Goal: Task Accomplishment & Management: Use online tool/utility

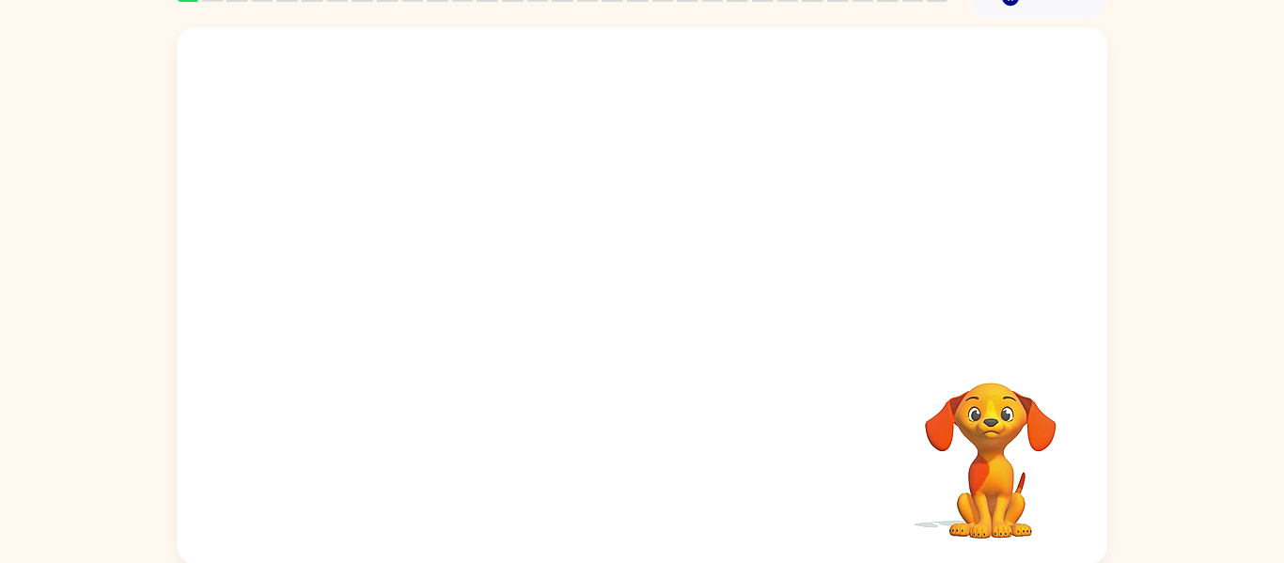
scroll to position [98, 0]
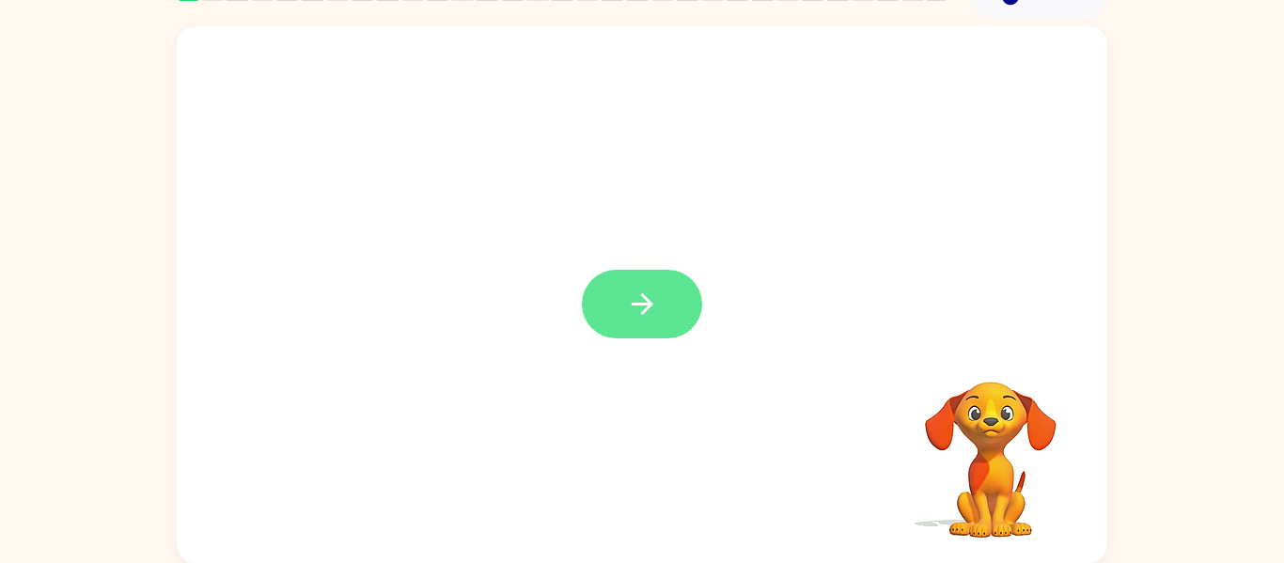
click at [664, 331] on button "button" at bounding box center [642, 304] width 120 height 69
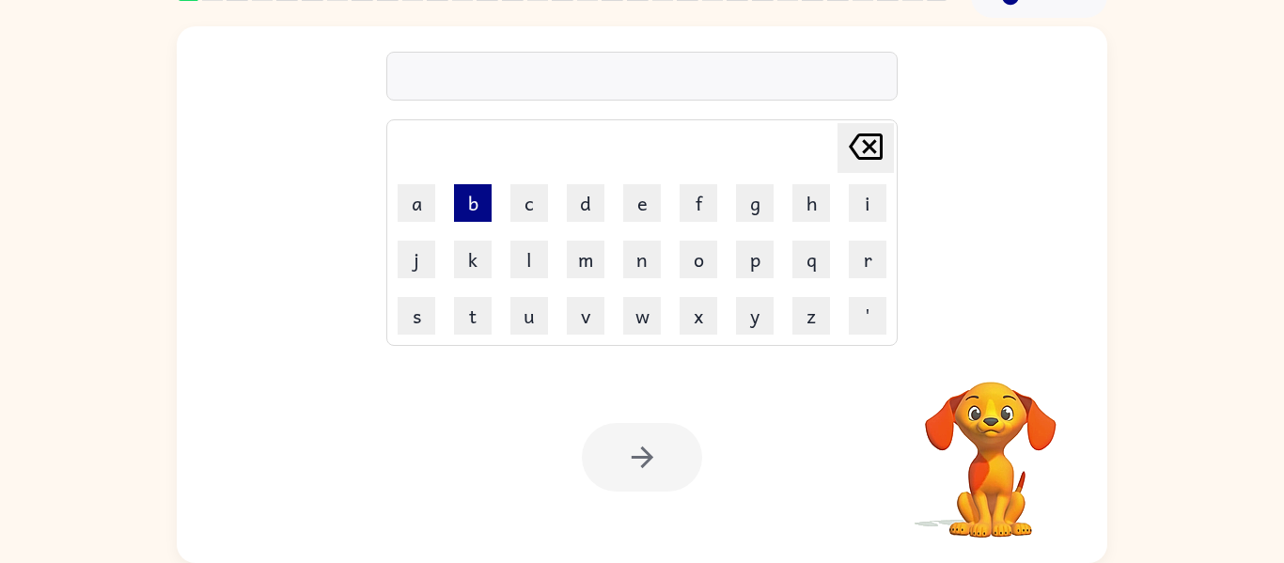
click at [474, 207] on button "b" at bounding box center [473, 203] width 38 height 38
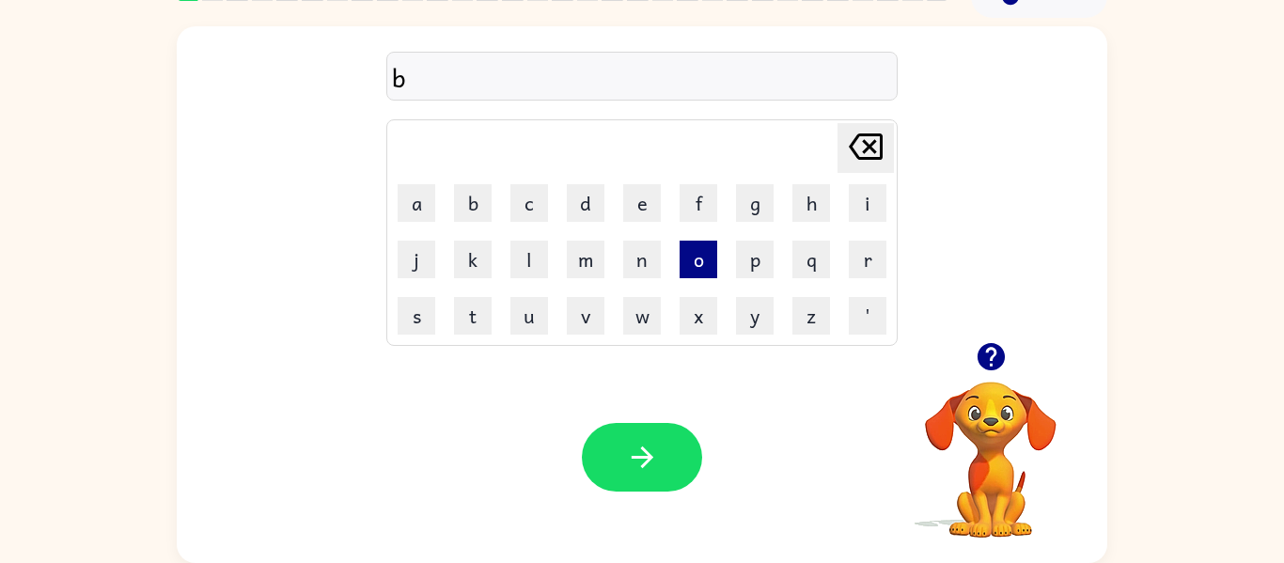
click at [703, 267] on button "o" at bounding box center [699, 260] width 38 height 38
click at [588, 214] on button "d" at bounding box center [586, 203] width 38 height 38
click at [634, 213] on button "e" at bounding box center [642, 203] width 38 height 38
click at [873, 266] on button "r" at bounding box center [868, 260] width 38 height 38
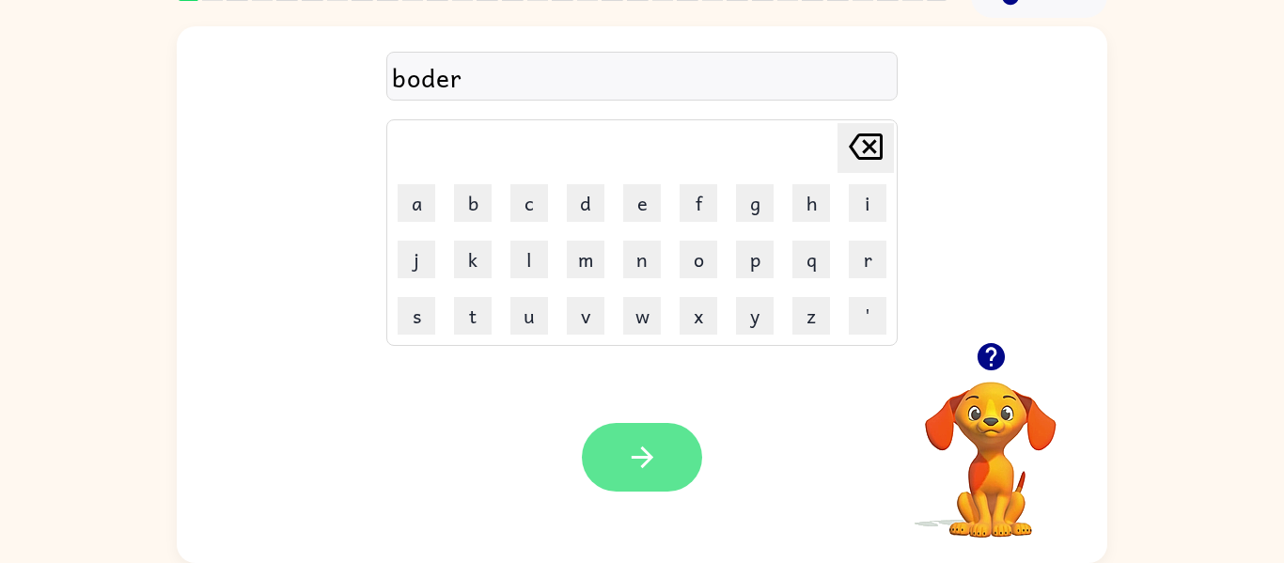
click at [613, 489] on button "button" at bounding box center [642, 457] width 120 height 69
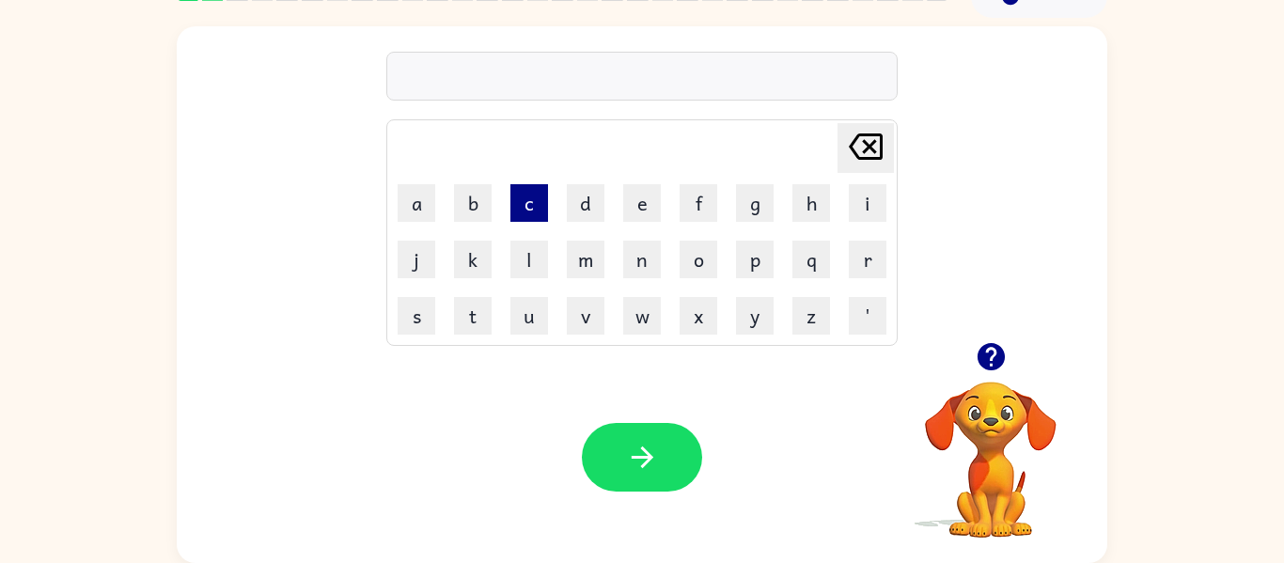
click at [527, 210] on button "c" at bounding box center [529, 203] width 38 height 38
click at [698, 259] on button "o" at bounding box center [699, 260] width 38 height 38
click at [540, 329] on button "u" at bounding box center [529, 316] width 38 height 38
click at [648, 247] on button "n" at bounding box center [642, 260] width 38 height 38
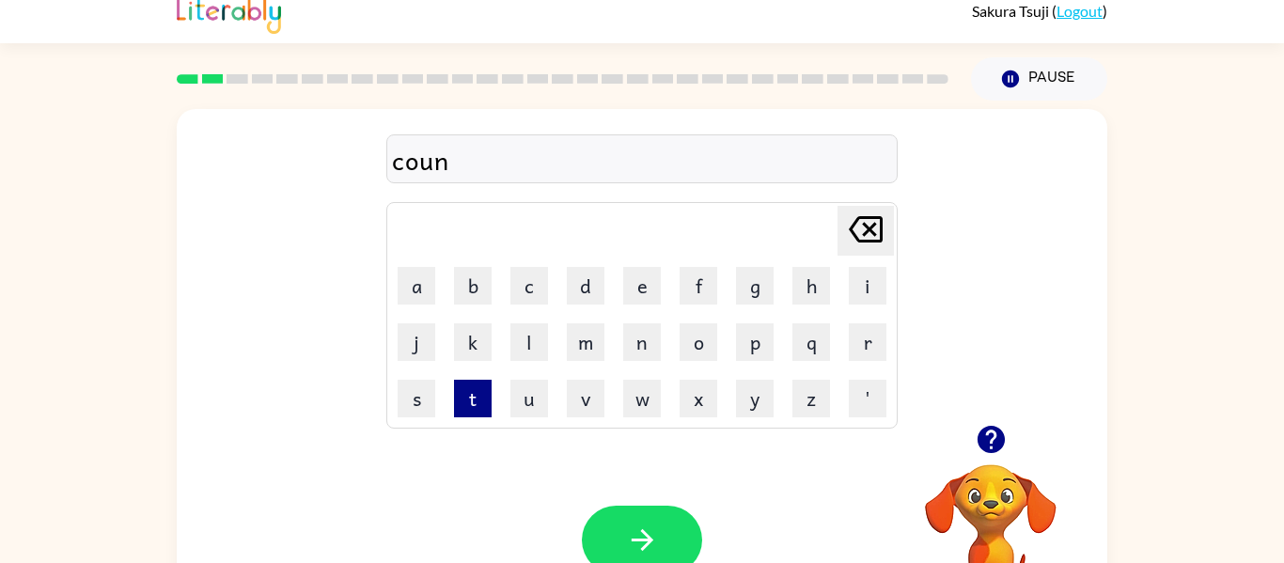
click at [480, 406] on button "t" at bounding box center [473, 399] width 38 height 38
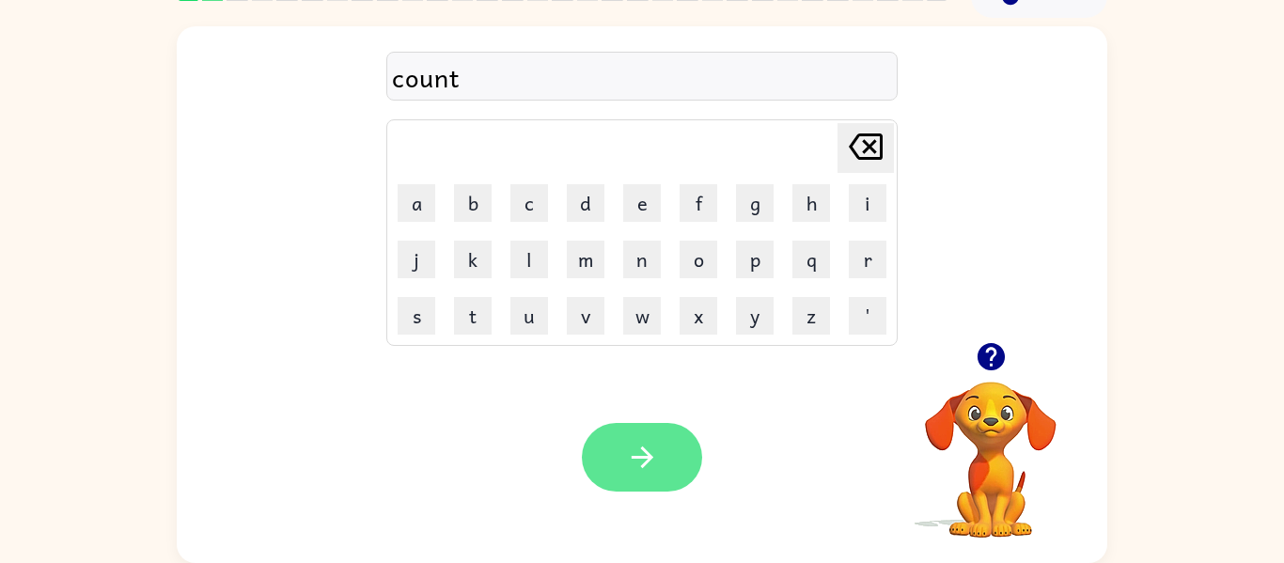
click at [670, 450] on button "button" at bounding box center [642, 457] width 120 height 69
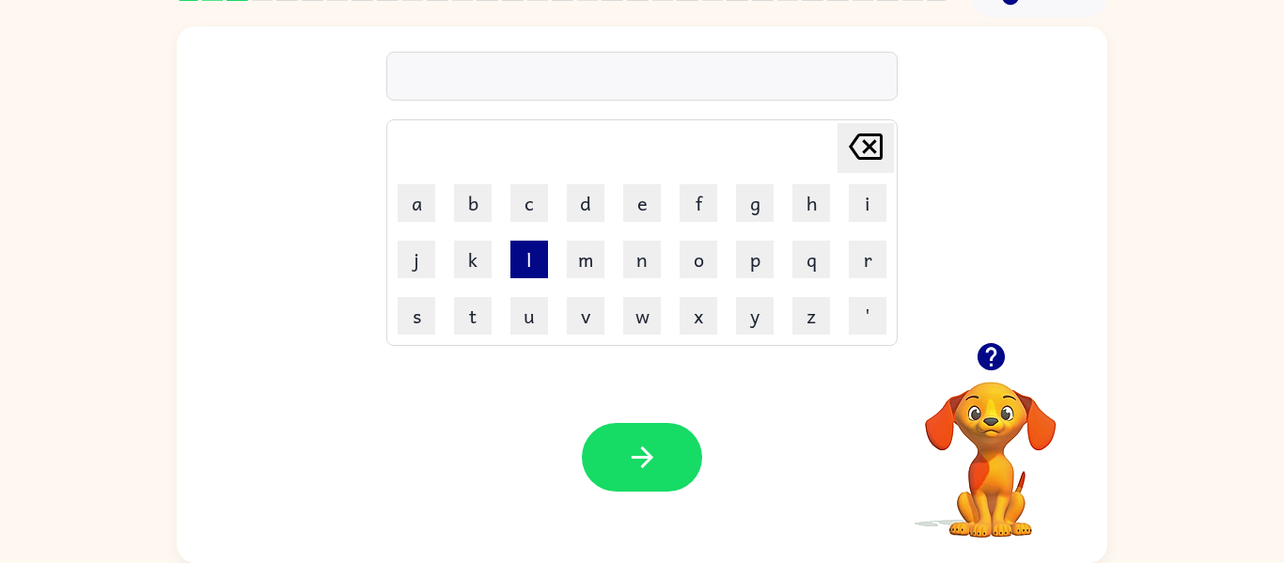
click at [522, 275] on button "l" at bounding box center [529, 260] width 38 height 38
click at [697, 258] on button "o" at bounding box center [699, 260] width 38 height 38
click at [399, 219] on button "a" at bounding box center [417, 203] width 38 height 38
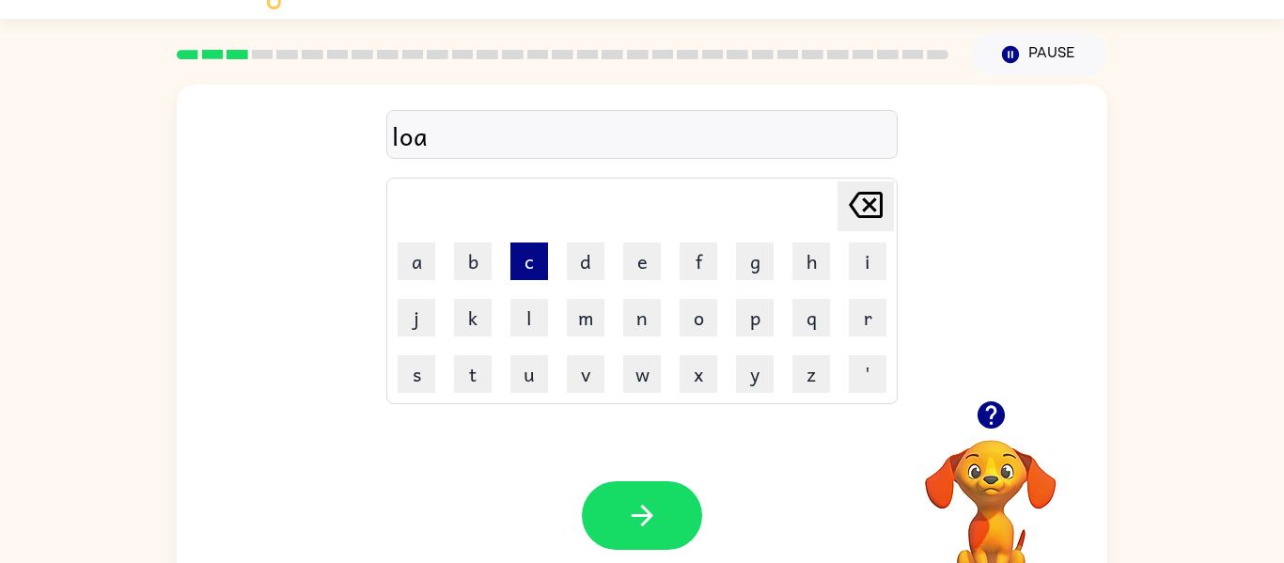
click at [533, 266] on button "c" at bounding box center [529, 261] width 38 height 38
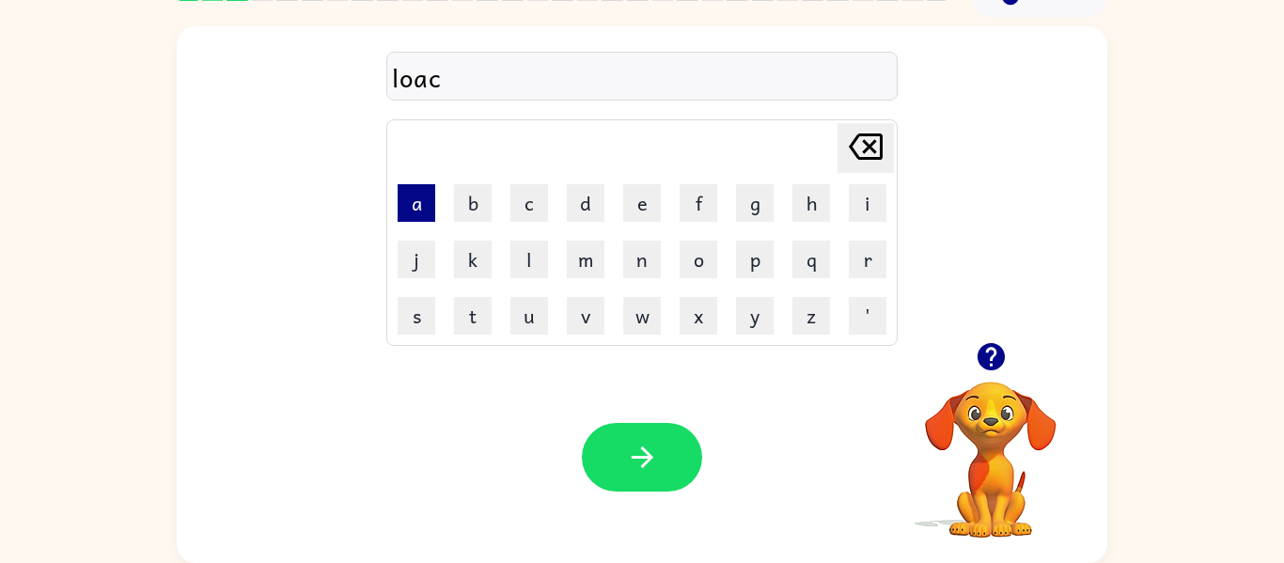
click at [422, 194] on button "a" at bounding box center [417, 203] width 38 height 38
click at [473, 315] on button "t" at bounding box center [473, 316] width 38 height 38
click at [660, 204] on button "e" at bounding box center [642, 203] width 38 height 38
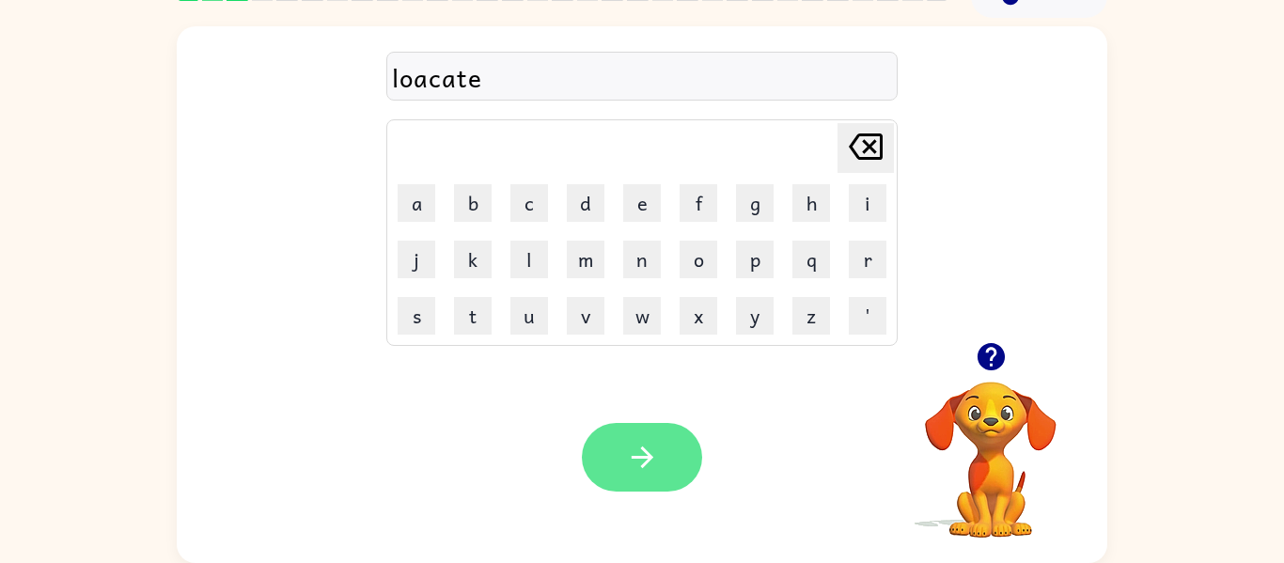
click at [649, 489] on button "button" at bounding box center [642, 457] width 120 height 69
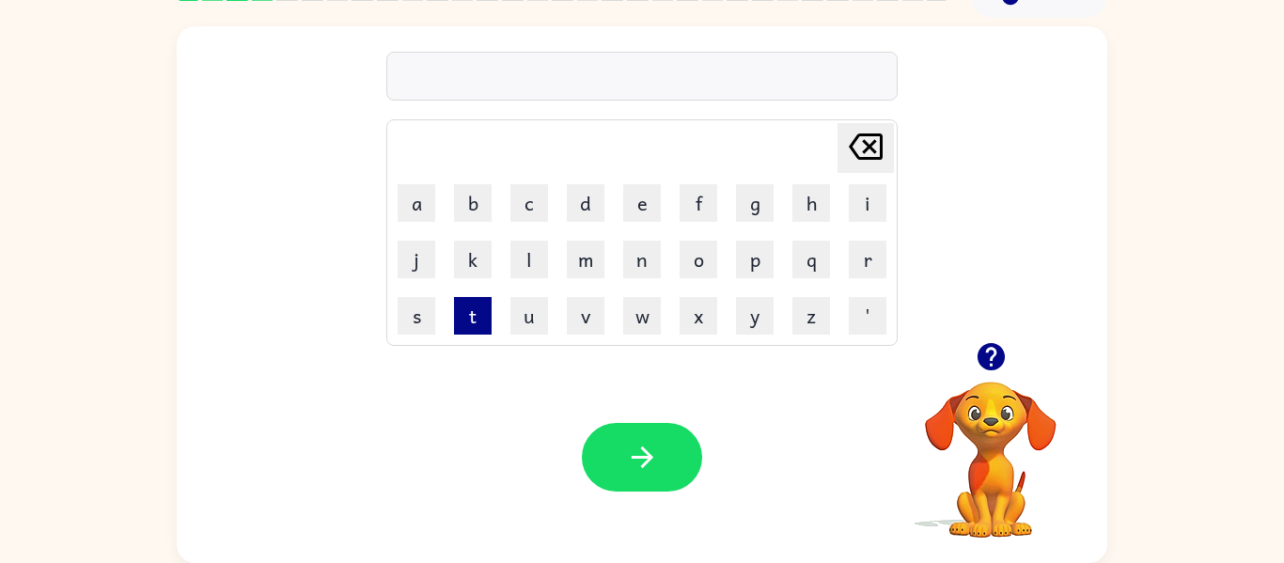
click at [455, 327] on button "t" at bounding box center [473, 316] width 38 height 38
click at [644, 327] on button "w" at bounding box center [642, 316] width 38 height 38
click at [870, 199] on button "i" at bounding box center [868, 203] width 38 height 38
click at [639, 258] on button "n" at bounding box center [642, 260] width 38 height 38
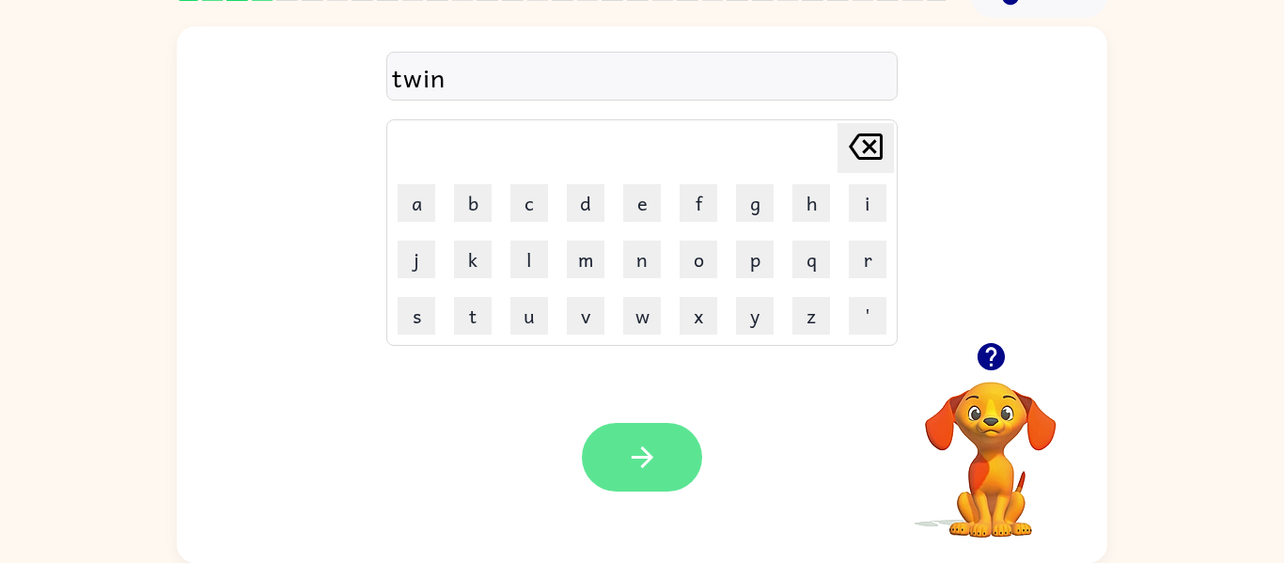
click at [637, 477] on button "button" at bounding box center [642, 457] width 120 height 69
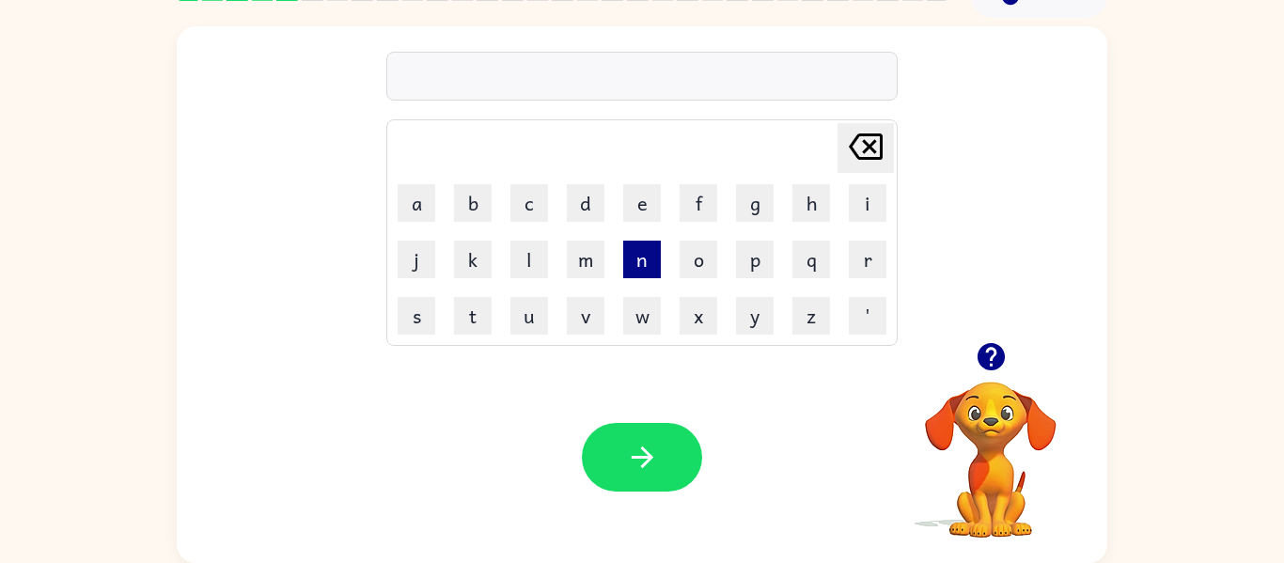
click at [646, 258] on button "n" at bounding box center [642, 260] width 38 height 38
click at [427, 208] on button "a" at bounding box center [417, 203] width 38 height 38
click at [873, 273] on button "r" at bounding box center [868, 260] width 38 height 38
click at [701, 253] on button "o" at bounding box center [699, 260] width 38 height 38
click at [877, 254] on button "r" at bounding box center [868, 260] width 38 height 38
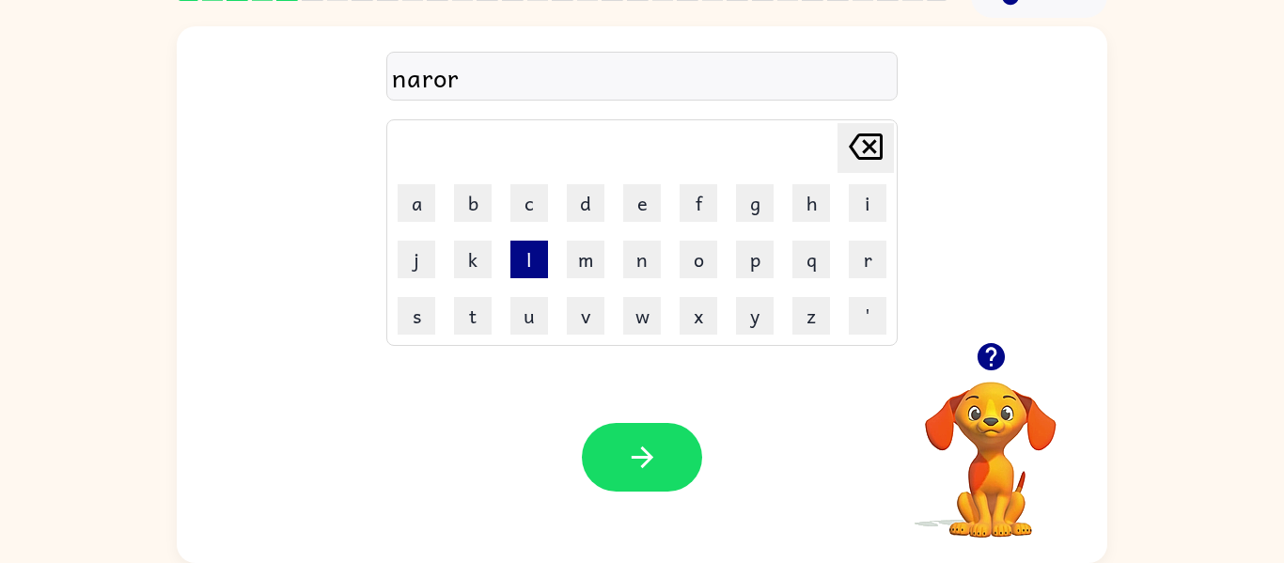
click at [539, 264] on button "l" at bounding box center [529, 260] width 38 height 38
click at [756, 327] on button "y" at bounding box center [755, 316] width 38 height 38
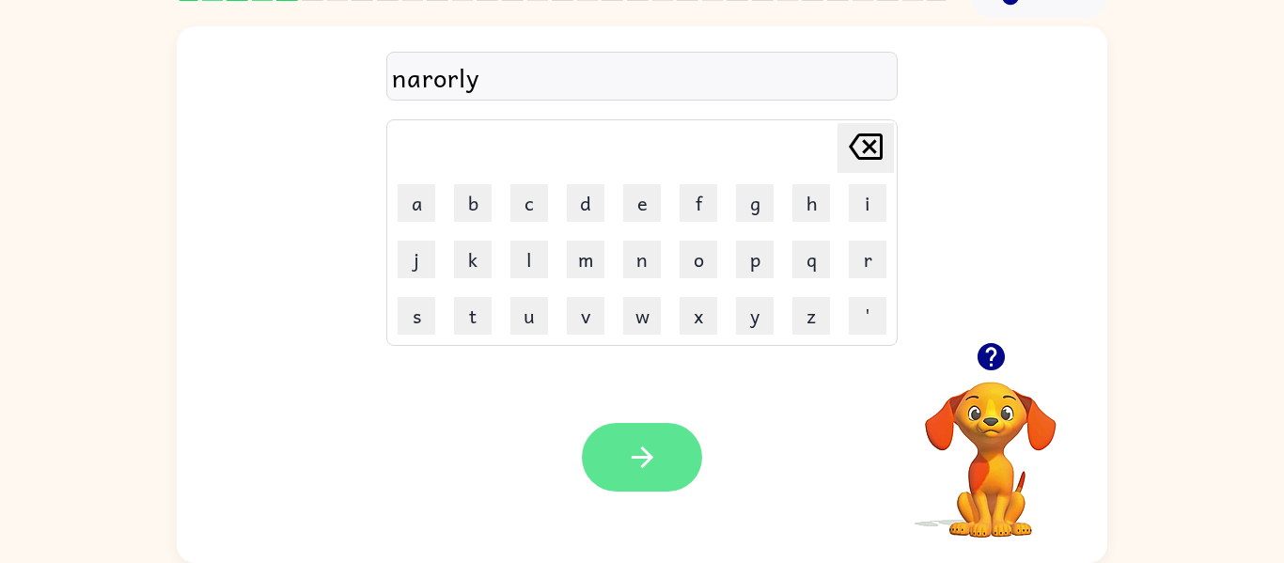
click at [641, 490] on button "button" at bounding box center [642, 457] width 120 height 69
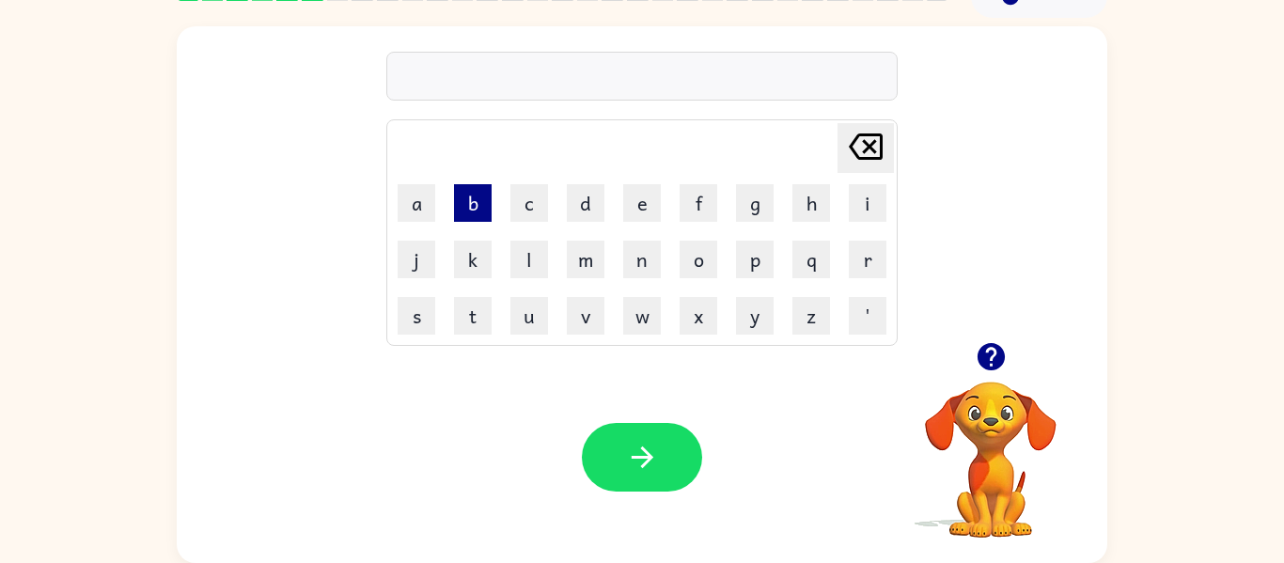
click at [473, 204] on button "b" at bounding box center [473, 203] width 38 height 38
click at [631, 200] on button "e" at bounding box center [642, 203] width 38 height 38
click at [815, 202] on button "h" at bounding box center [811, 203] width 38 height 38
click at [882, 196] on button "i" at bounding box center [868, 203] width 38 height 38
click at [648, 260] on button "n" at bounding box center [642, 260] width 38 height 38
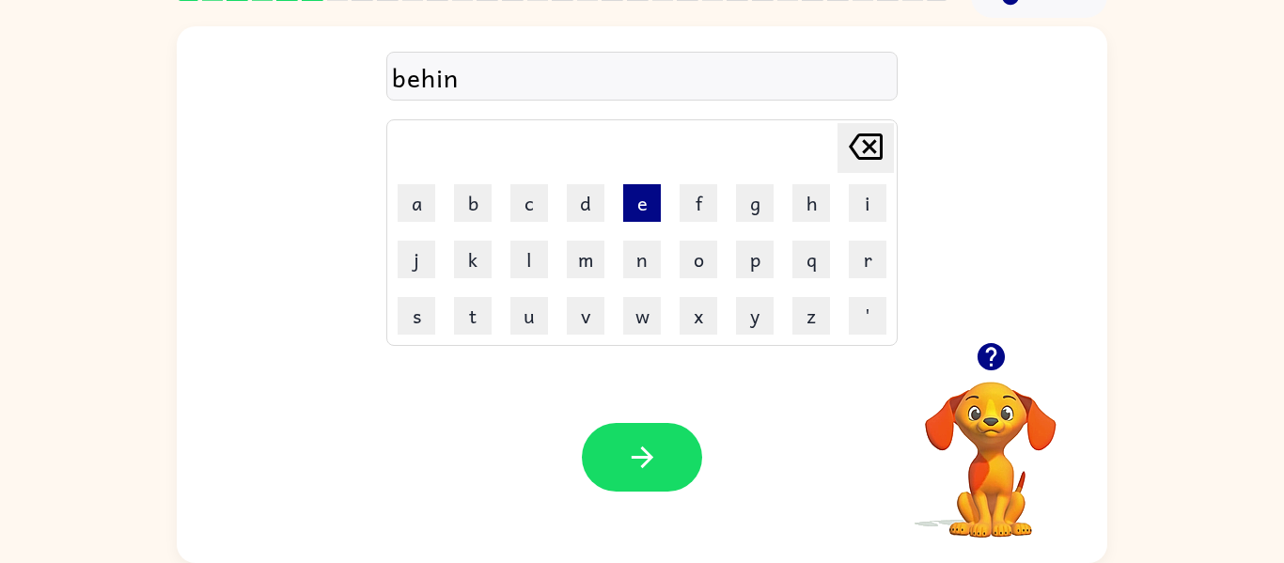
click at [656, 211] on button "e" at bounding box center [642, 203] width 38 height 38
click at [888, 154] on button "[PERSON_NAME] last character input" at bounding box center [865, 148] width 56 height 50
click at [888, 146] on button "[PERSON_NAME] last character input" at bounding box center [865, 148] width 56 height 50
click at [637, 258] on button "n" at bounding box center [642, 260] width 38 height 38
click at [652, 196] on button "e" at bounding box center [642, 203] width 38 height 38
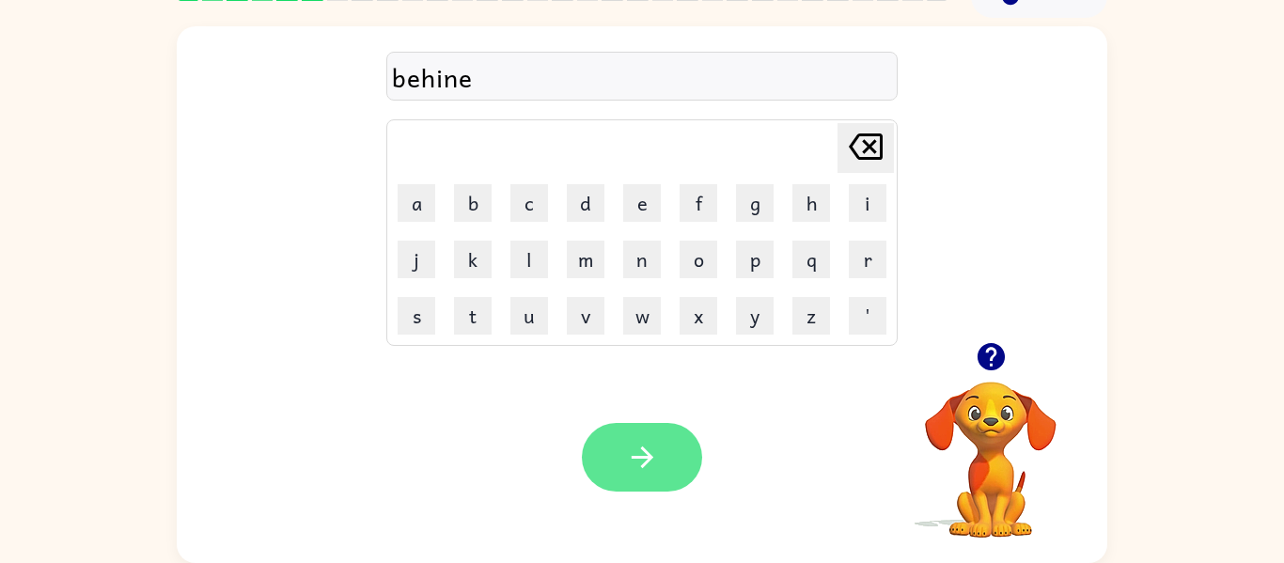
click at [648, 464] on icon "button" at bounding box center [642, 457] width 33 height 33
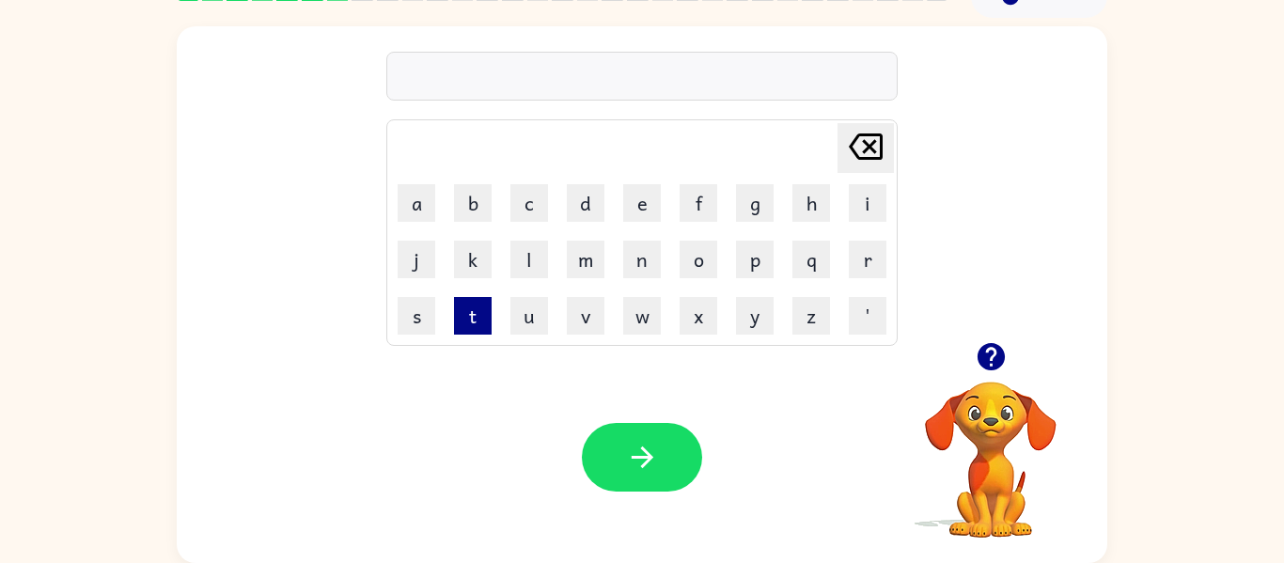
click at [460, 324] on button "t" at bounding box center [473, 316] width 38 height 38
click at [874, 269] on button "r" at bounding box center [868, 260] width 38 height 38
click at [867, 211] on button "i" at bounding box center [868, 203] width 38 height 38
click at [528, 203] on button "c" at bounding box center [529, 203] width 38 height 38
click at [416, 198] on button "a" at bounding box center [417, 203] width 38 height 38
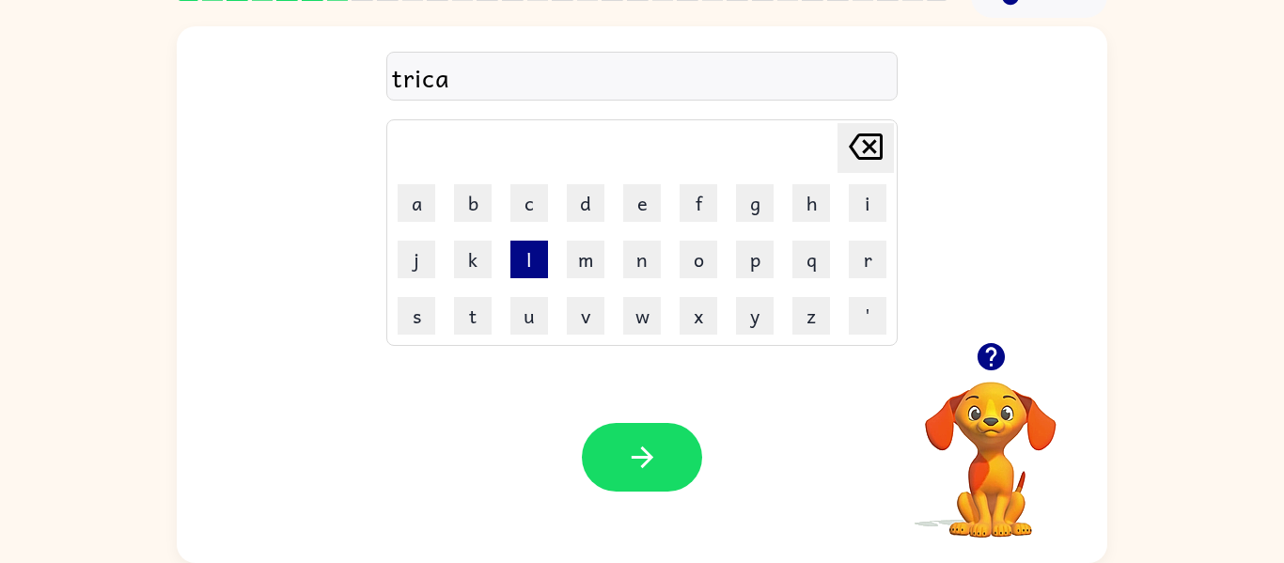
click at [530, 269] on button "l" at bounding box center [529, 260] width 38 height 38
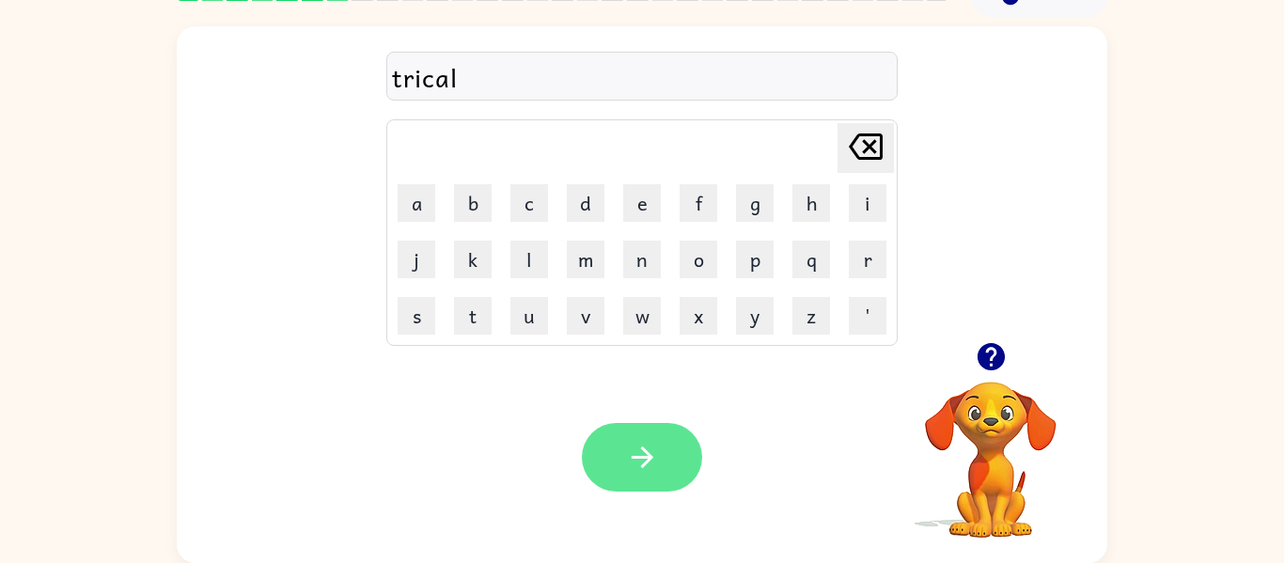
click at [642, 476] on button "button" at bounding box center [642, 457] width 120 height 69
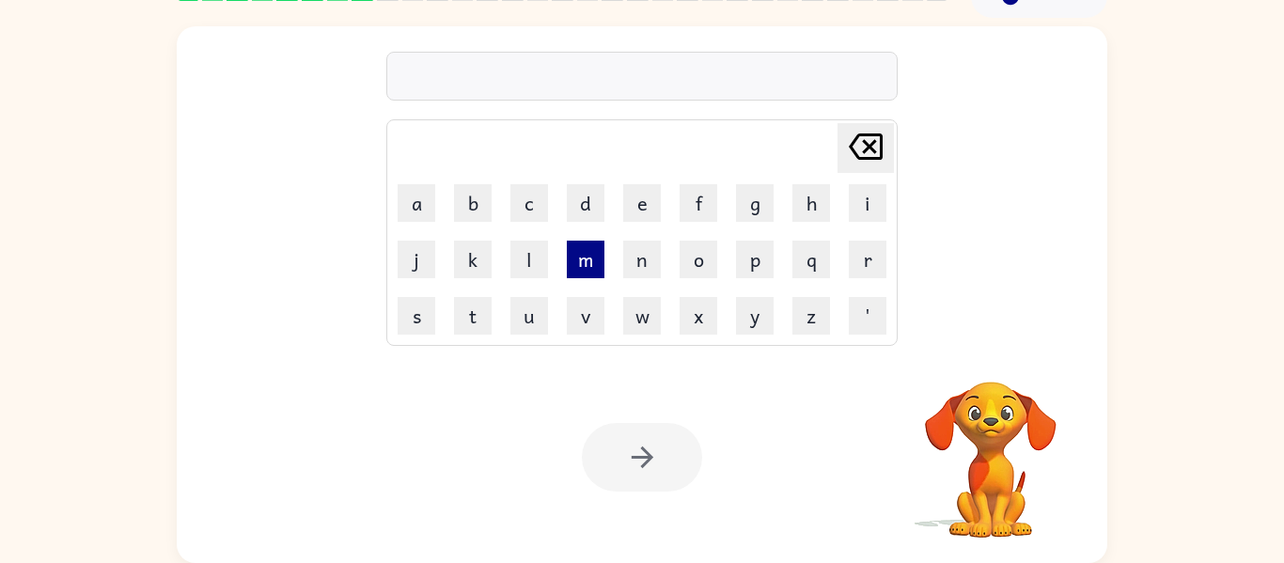
click at [582, 268] on button "m" at bounding box center [586, 260] width 38 height 38
click at [852, 211] on button "i" at bounding box center [868, 203] width 38 height 38
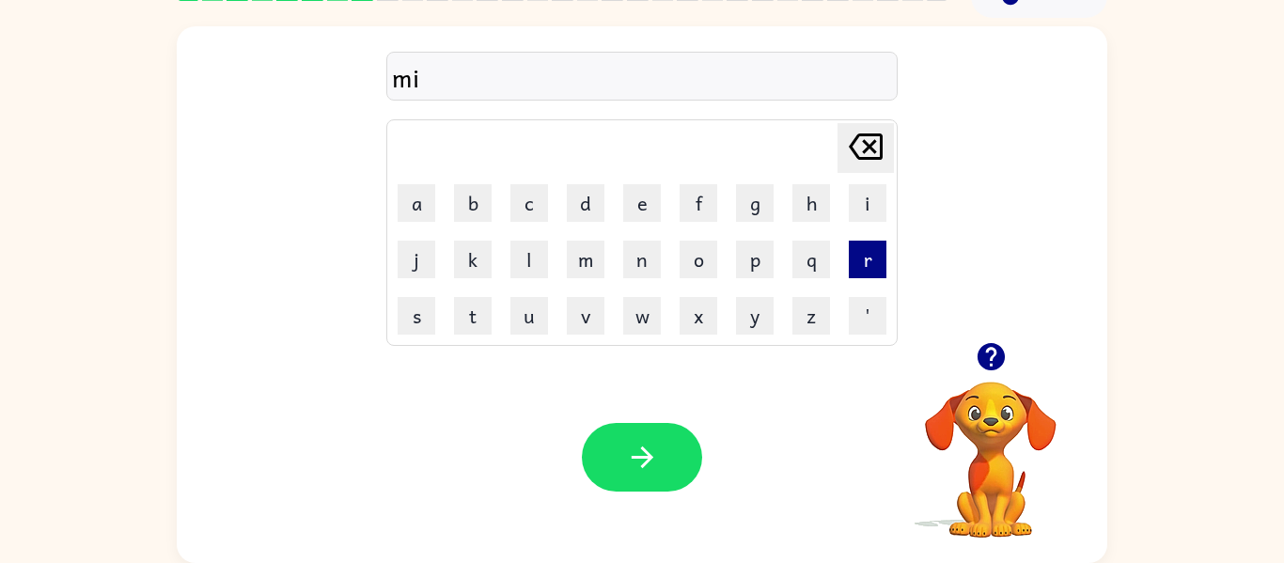
click at [881, 264] on button "r" at bounding box center [868, 260] width 38 height 38
click at [654, 214] on button "e" at bounding box center [642, 203] width 38 height 38
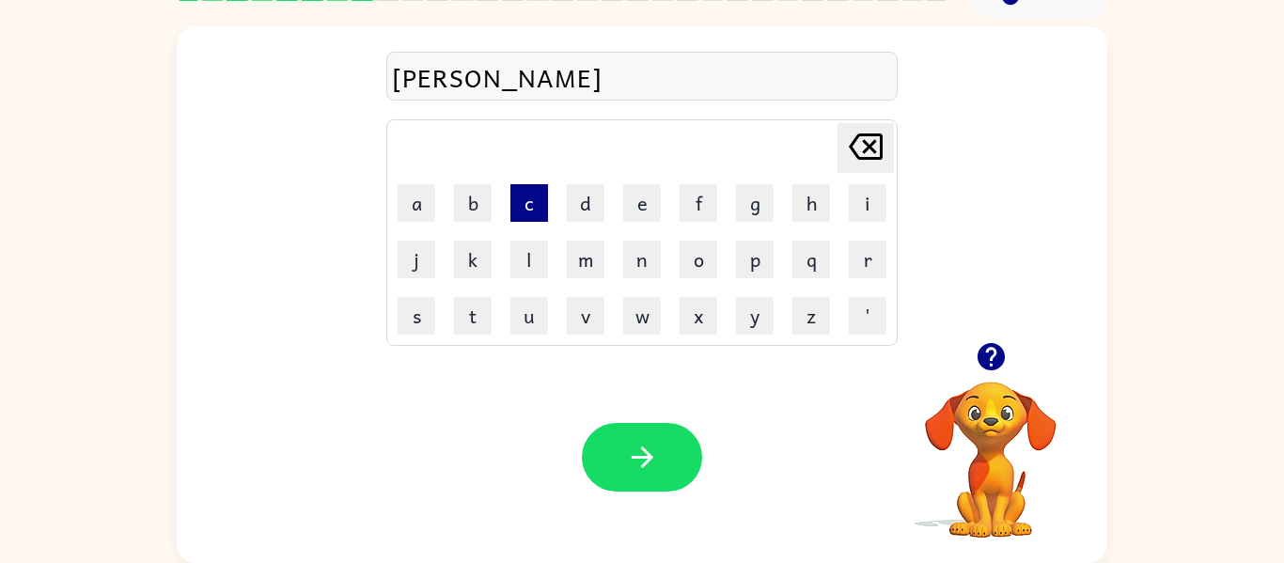
click at [529, 200] on button "c" at bounding box center [529, 203] width 38 height 38
click at [428, 197] on button "a" at bounding box center [417, 203] width 38 height 38
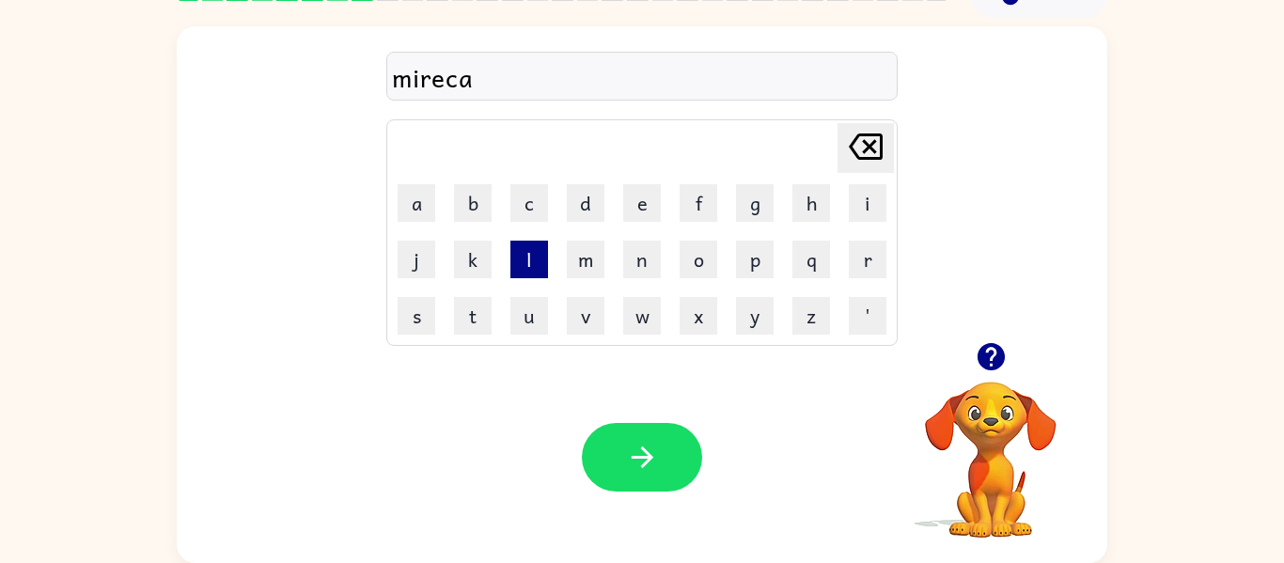
click at [515, 260] on button "l" at bounding box center [529, 260] width 38 height 38
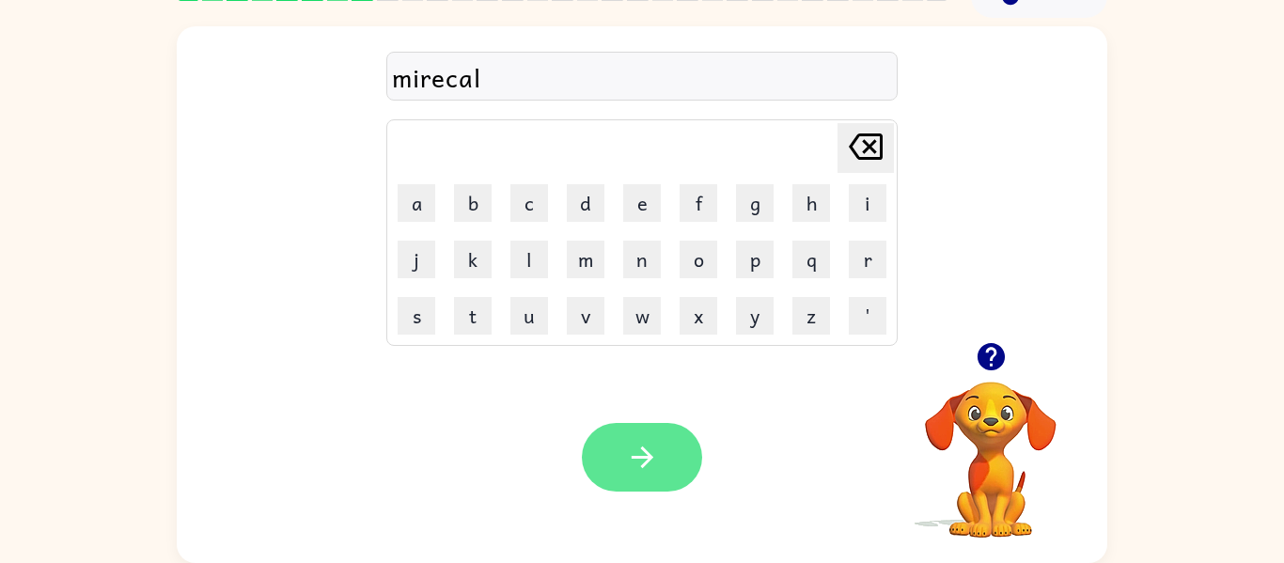
click at [673, 432] on button "button" at bounding box center [642, 457] width 120 height 69
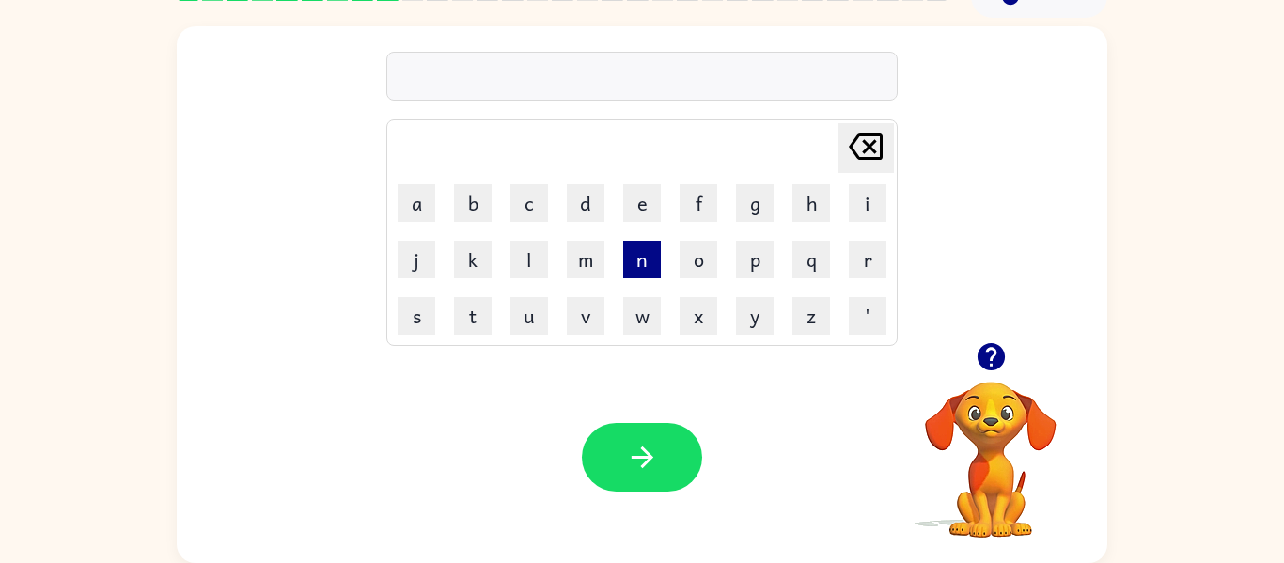
click at [640, 269] on button "n" at bounding box center [642, 260] width 38 height 38
click at [879, 206] on button "i" at bounding box center [868, 203] width 38 height 38
click at [600, 261] on button "m" at bounding box center [586, 260] width 38 height 38
click at [471, 192] on button "b" at bounding box center [473, 203] width 38 height 38
click at [713, 248] on button "o" at bounding box center [699, 260] width 38 height 38
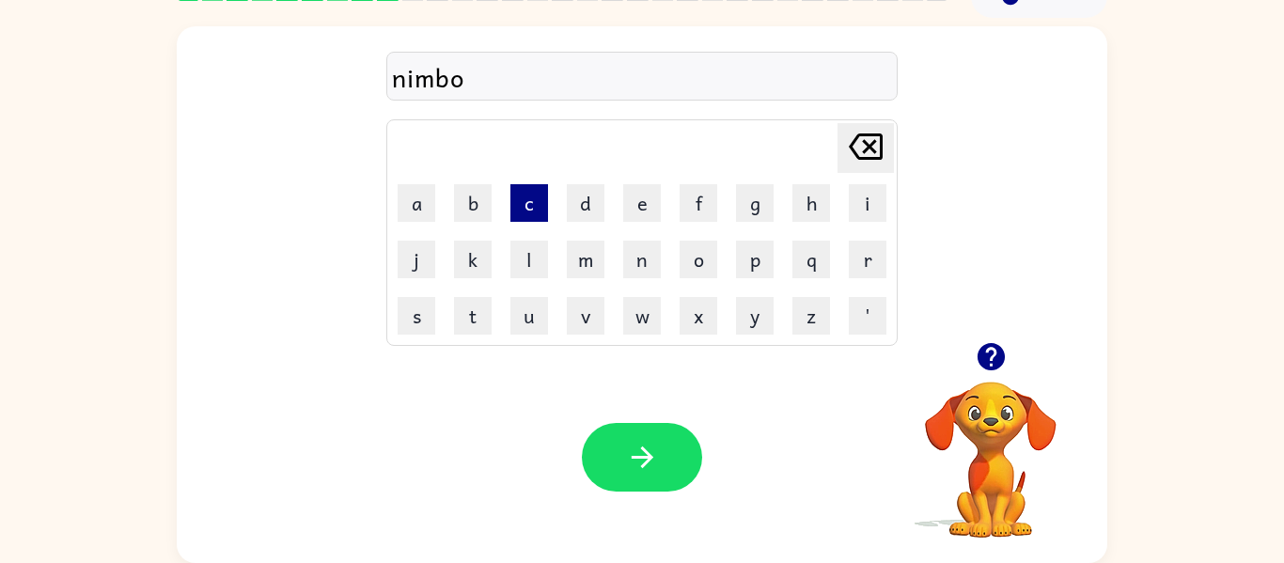
click at [517, 215] on button "c" at bounding box center [529, 203] width 38 height 38
click at [878, 148] on icon "[PERSON_NAME] last character input" at bounding box center [865, 146] width 45 height 45
click at [535, 254] on button "l" at bounding box center [529, 260] width 38 height 38
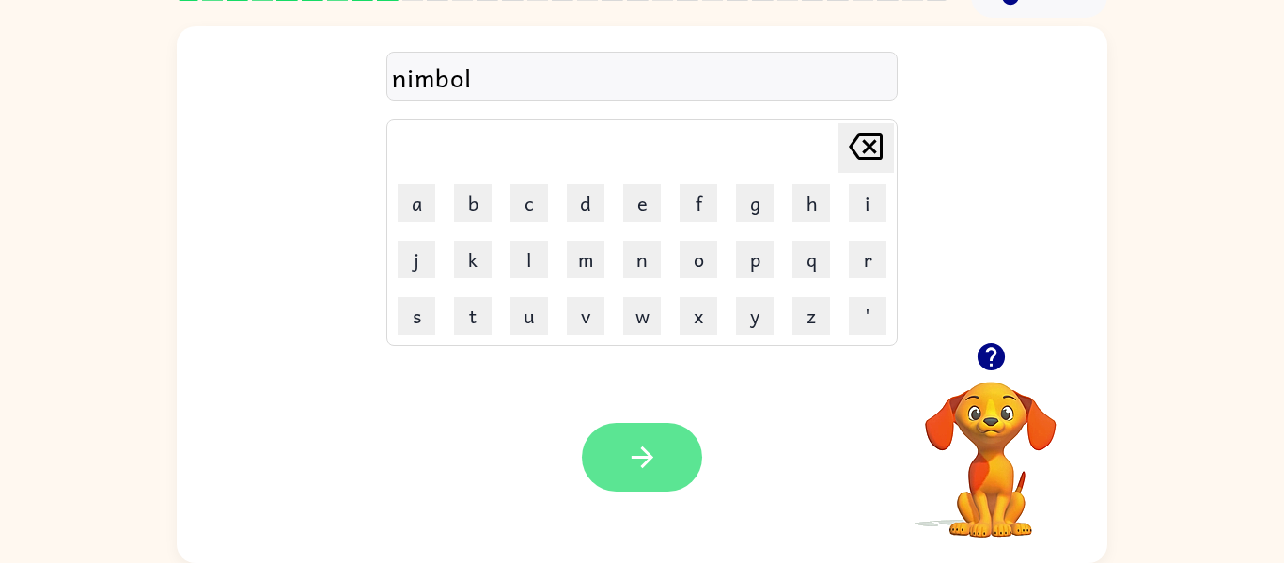
click at [641, 487] on button "button" at bounding box center [642, 457] width 120 height 69
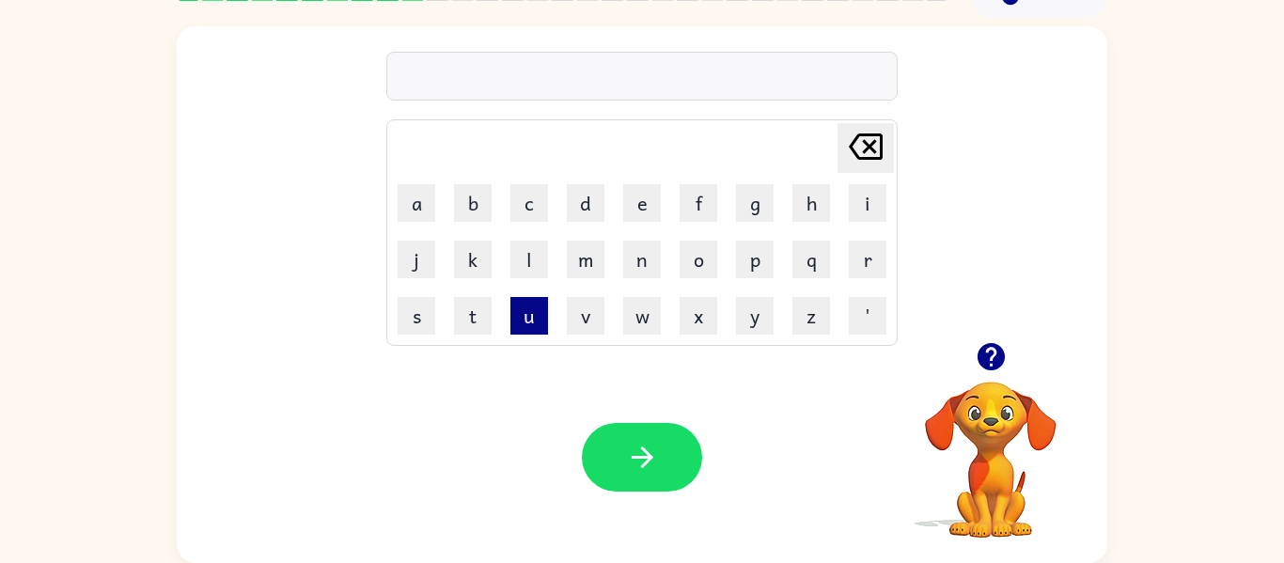
click at [529, 319] on button "u" at bounding box center [529, 316] width 38 height 38
click at [648, 273] on button "n" at bounding box center [642, 260] width 38 height 38
click at [705, 210] on button "f" at bounding box center [699, 203] width 38 height 38
click at [1055, 166] on div "unf Delete Delete last character input a b c d e f g h i j k l m n o p q r s t …" at bounding box center [642, 184] width 930 height 316
click at [707, 254] on button "o" at bounding box center [699, 260] width 38 height 38
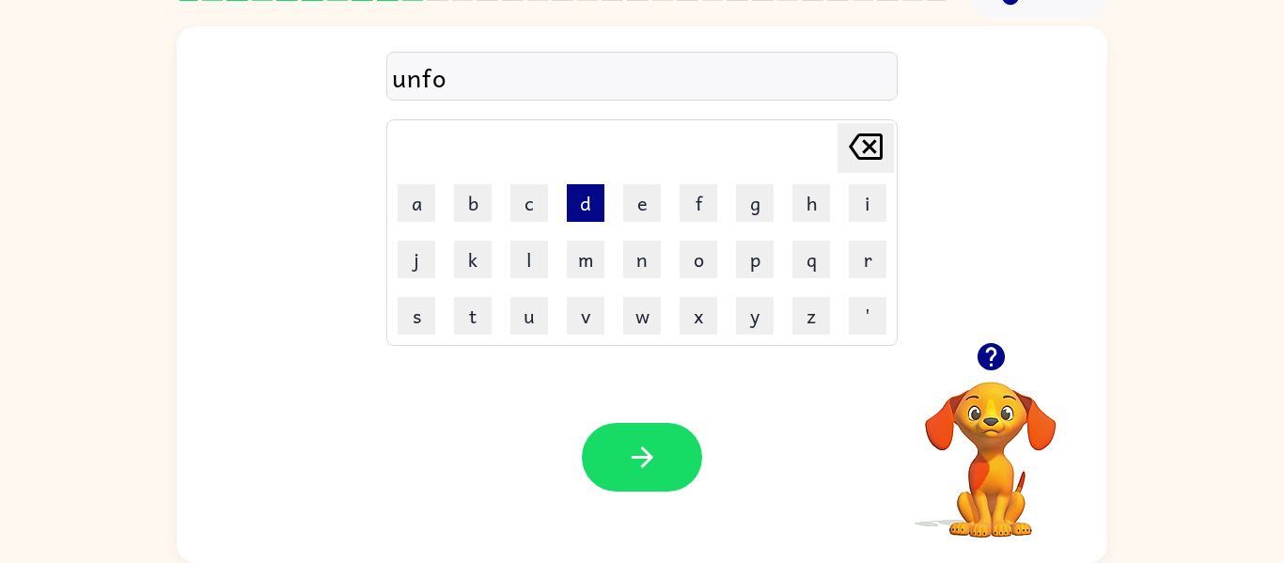
click at [569, 220] on button "d" at bounding box center [586, 203] width 38 height 38
click at [648, 206] on button "e" at bounding box center [642, 203] width 38 height 38
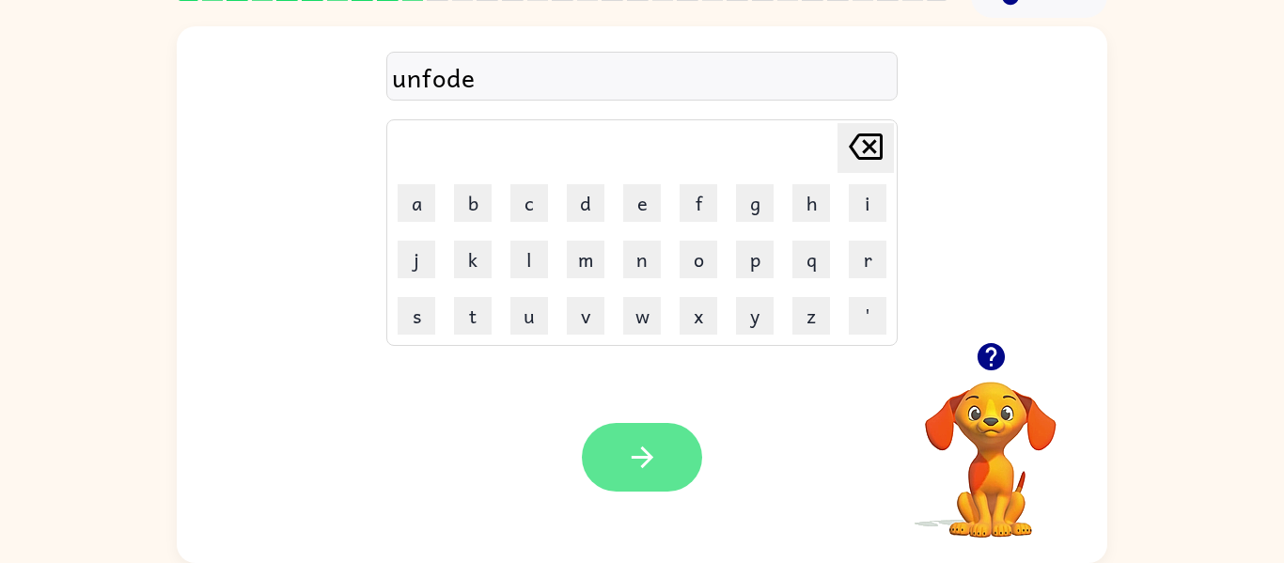
click at [661, 455] on button "button" at bounding box center [642, 457] width 120 height 69
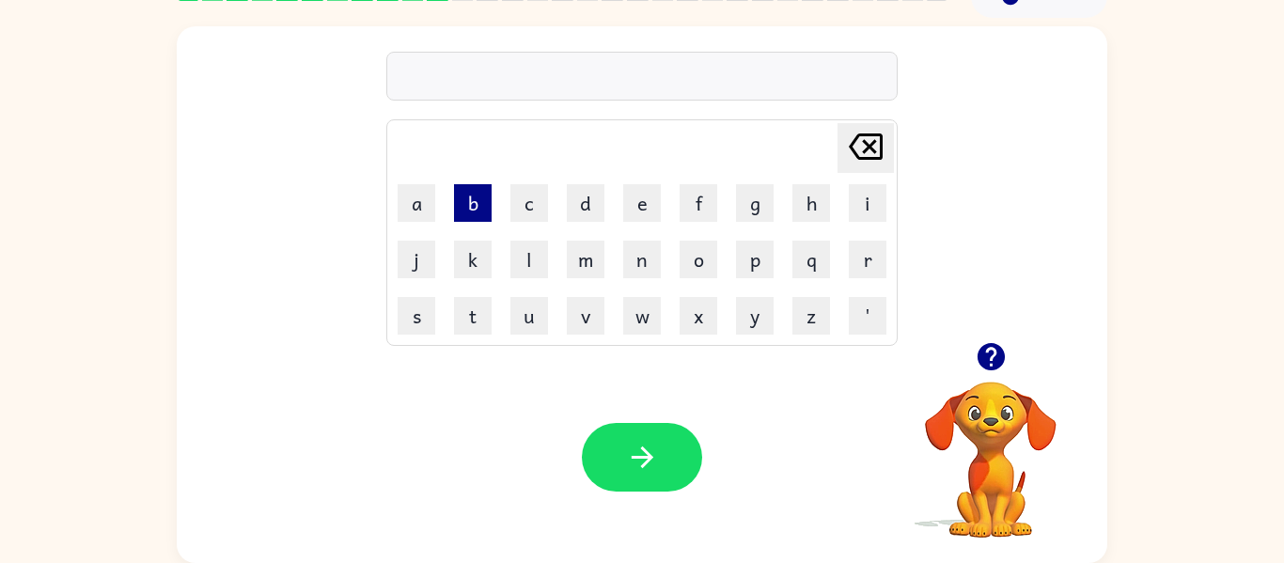
click at [489, 201] on button "b" at bounding box center [473, 203] width 38 height 38
click at [709, 268] on button "o" at bounding box center [699, 260] width 38 height 38
click at [889, 154] on button "[PERSON_NAME] last character input" at bounding box center [865, 148] width 56 height 50
click at [876, 154] on icon "[PERSON_NAME] last character input" at bounding box center [865, 146] width 45 height 45
click at [600, 326] on button "v" at bounding box center [586, 316] width 38 height 38
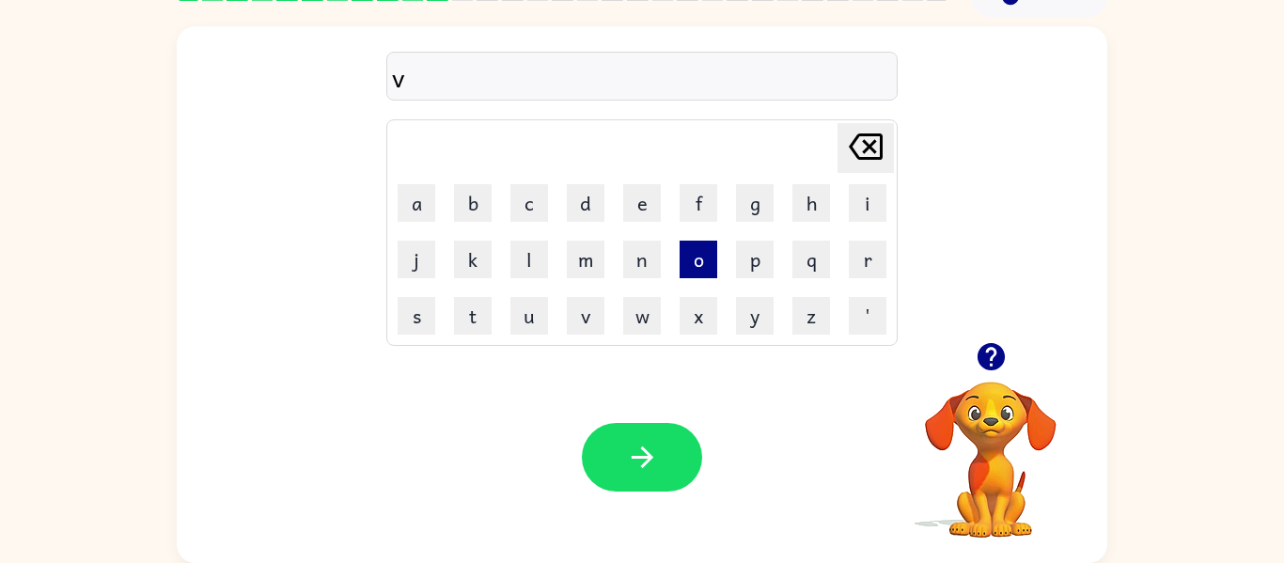
click at [702, 258] on button "o" at bounding box center [699, 260] width 38 height 38
click at [473, 316] on button "t" at bounding box center [473, 316] width 38 height 38
click at [642, 203] on button "e" at bounding box center [642, 203] width 38 height 38
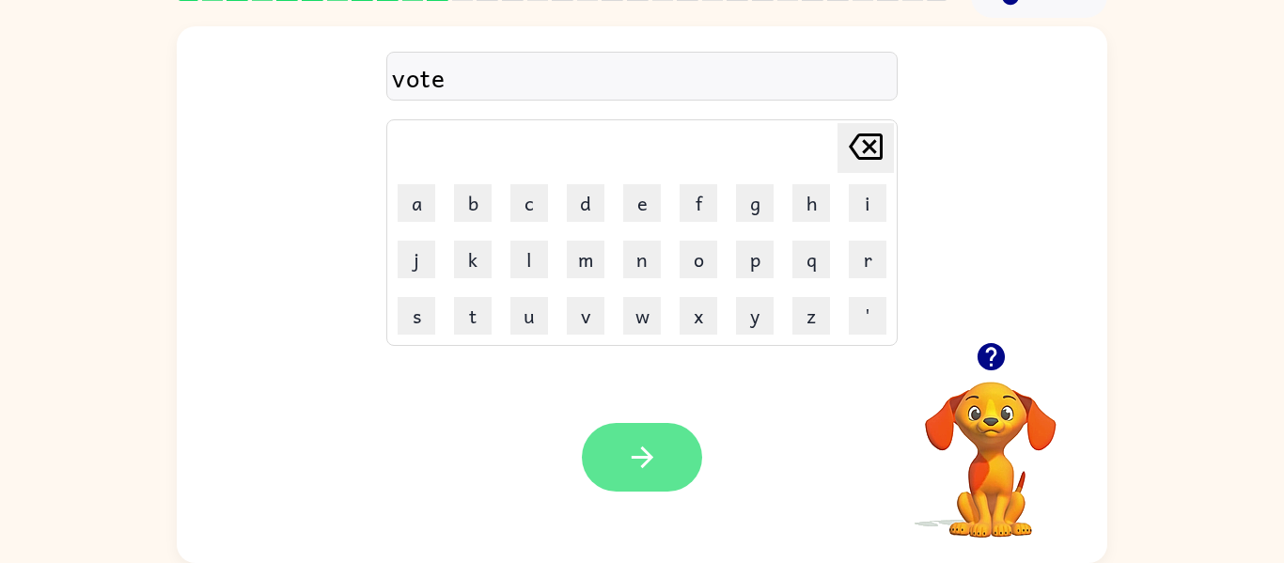
click at [639, 475] on button "button" at bounding box center [642, 457] width 120 height 69
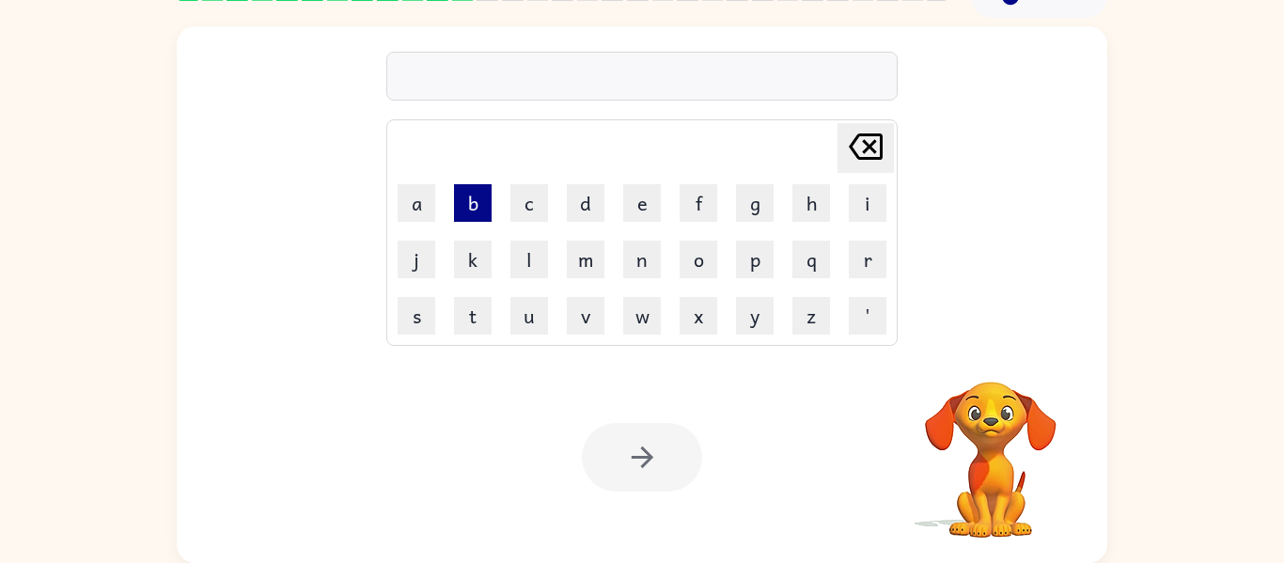
click at [454, 209] on button "b" at bounding box center [473, 203] width 38 height 38
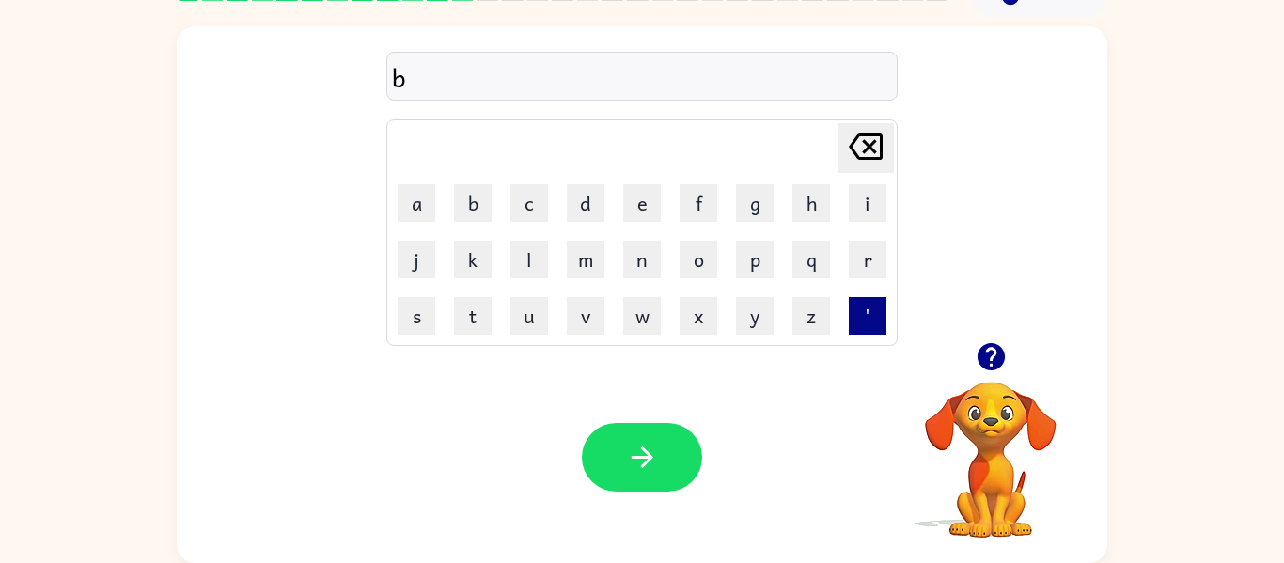
click at [882, 305] on button "'" at bounding box center [868, 316] width 38 height 38
click at [877, 138] on icon "[PERSON_NAME] last character input" at bounding box center [865, 146] width 45 height 45
click at [659, 196] on button "e" at bounding box center [642, 203] width 38 height 38
click at [594, 203] on button "d" at bounding box center [586, 203] width 38 height 38
click at [875, 273] on button "r" at bounding box center [868, 260] width 38 height 38
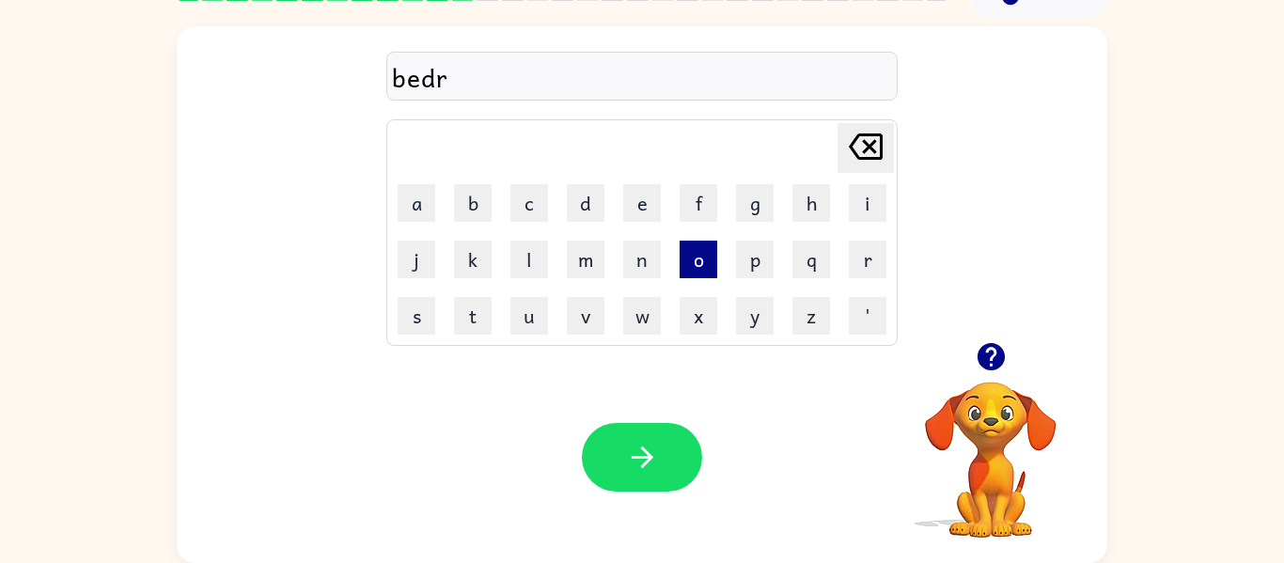
click at [686, 267] on button "o" at bounding box center [699, 260] width 38 height 38
click at [688, 218] on button "f" at bounding box center [699, 203] width 38 height 38
click at [875, 153] on icon at bounding box center [866, 146] width 34 height 26
click at [704, 272] on button "o" at bounding box center [699, 260] width 38 height 38
click at [581, 271] on button "m" at bounding box center [586, 260] width 38 height 38
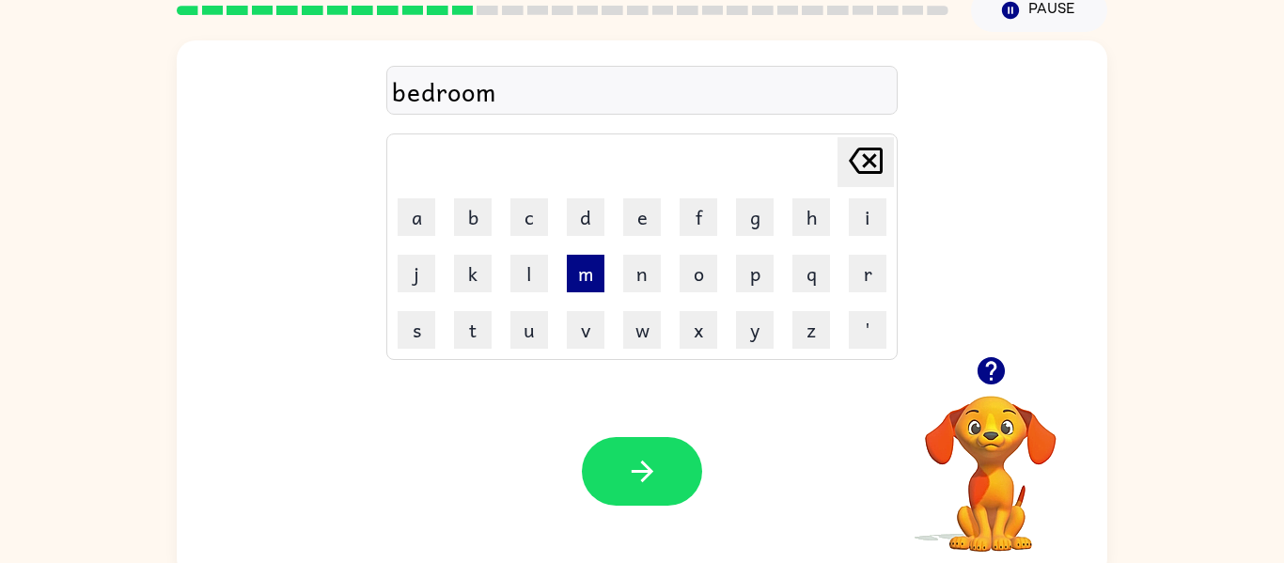
scroll to position [75, 0]
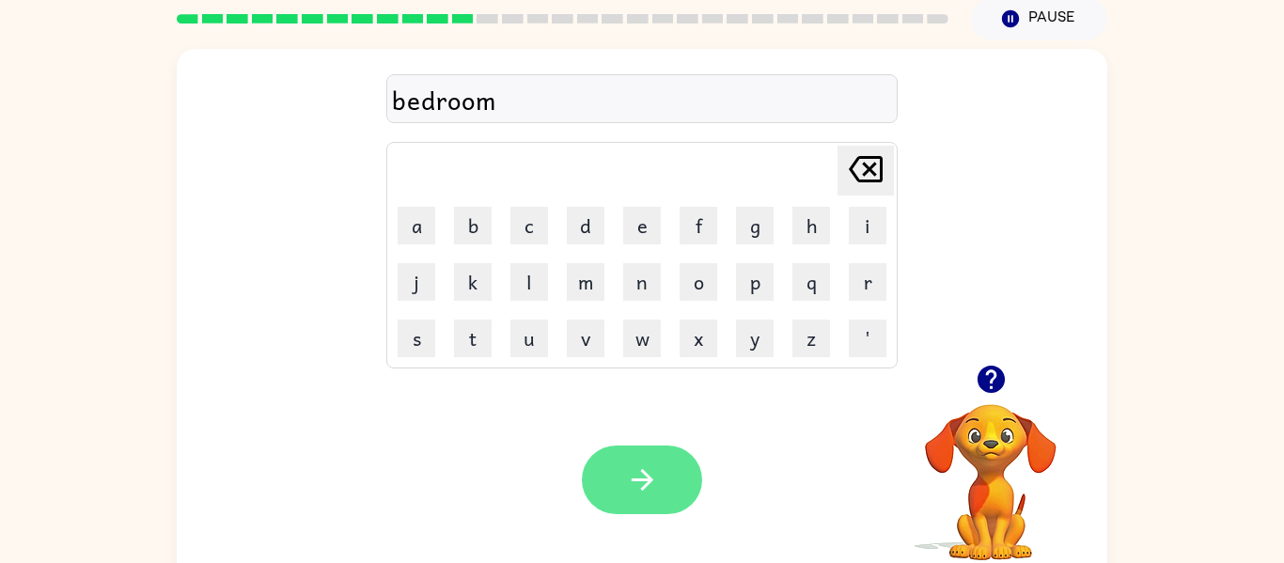
click at [639, 483] on icon "button" at bounding box center [642, 479] width 33 height 33
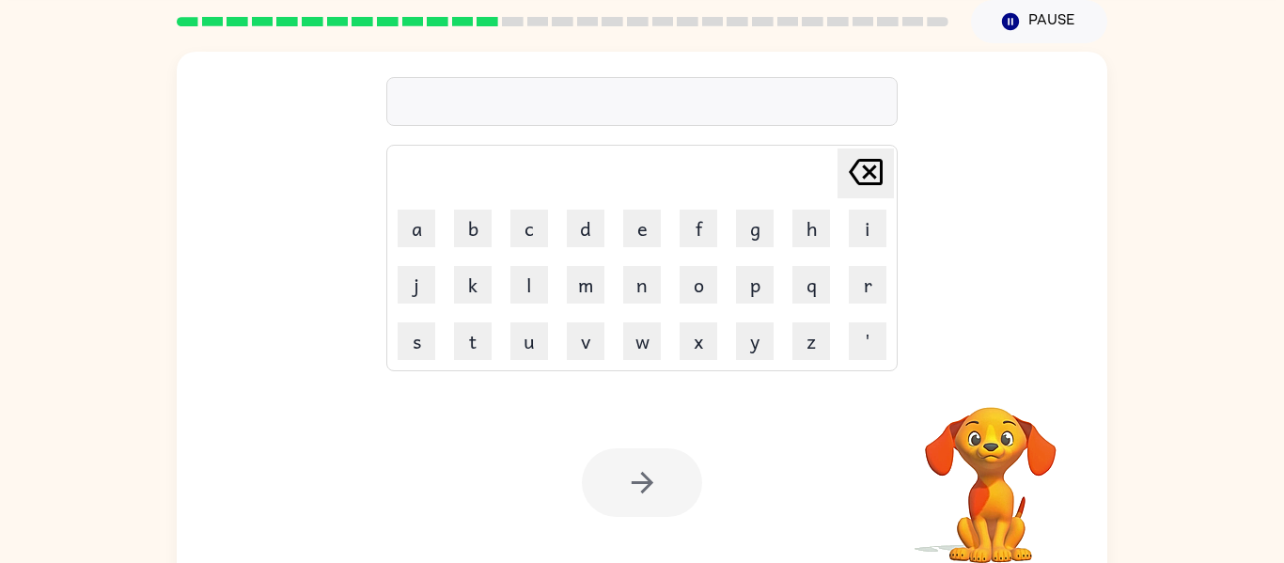
scroll to position [70, 0]
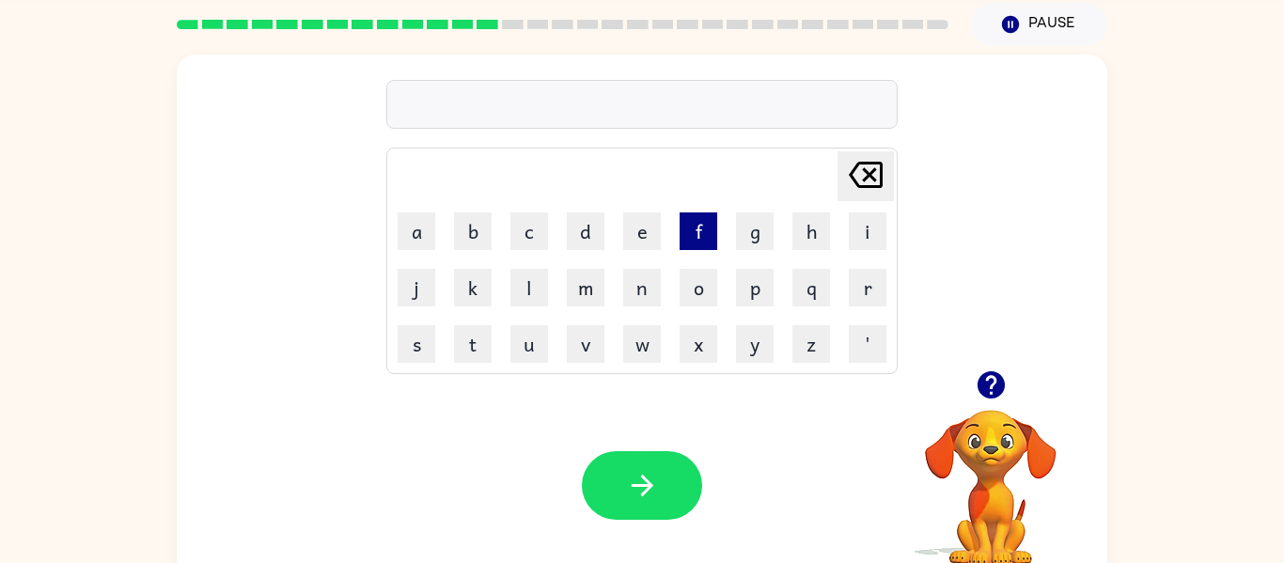
click at [693, 246] on button "f" at bounding box center [699, 231] width 38 height 38
click at [869, 248] on button "i" at bounding box center [868, 231] width 38 height 38
click at [468, 358] on button "t" at bounding box center [473, 344] width 38 height 38
click at [639, 286] on button "n" at bounding box center [642, 288] width 38 height 38
click at [642, 227] on button "e" at bounding box center [642, 231] width 38 height 38
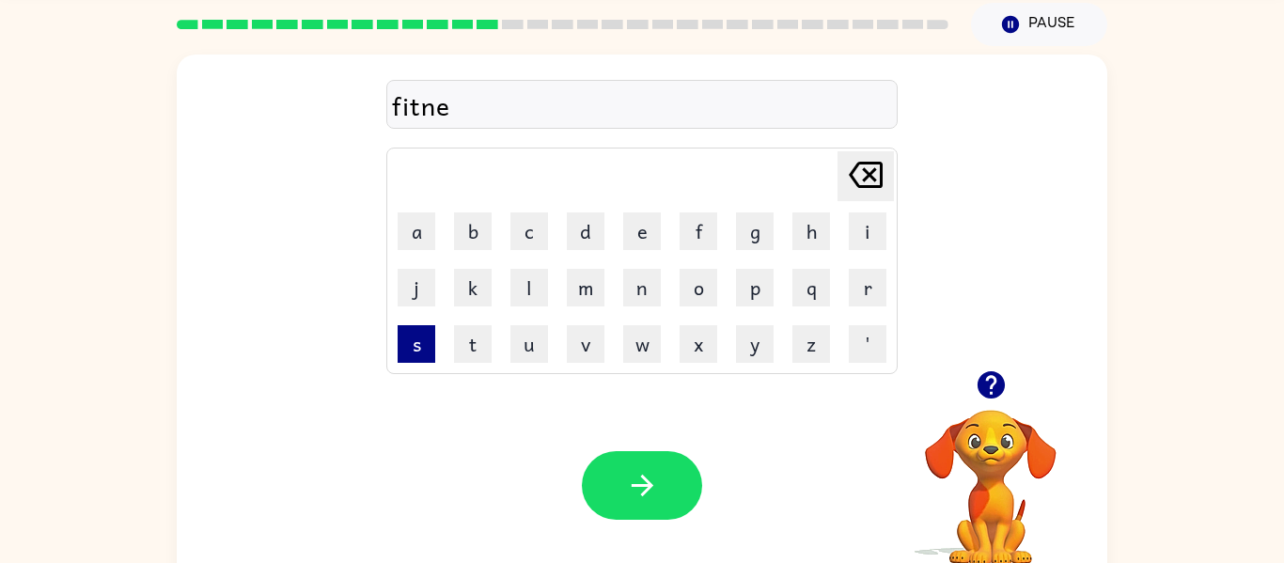
click at [434, 349] on button "s" at bounding box center [417, 344] width 38 height 38
click at [430, 342] on button "s" at bounding box center [417, 344] width 38 height 38
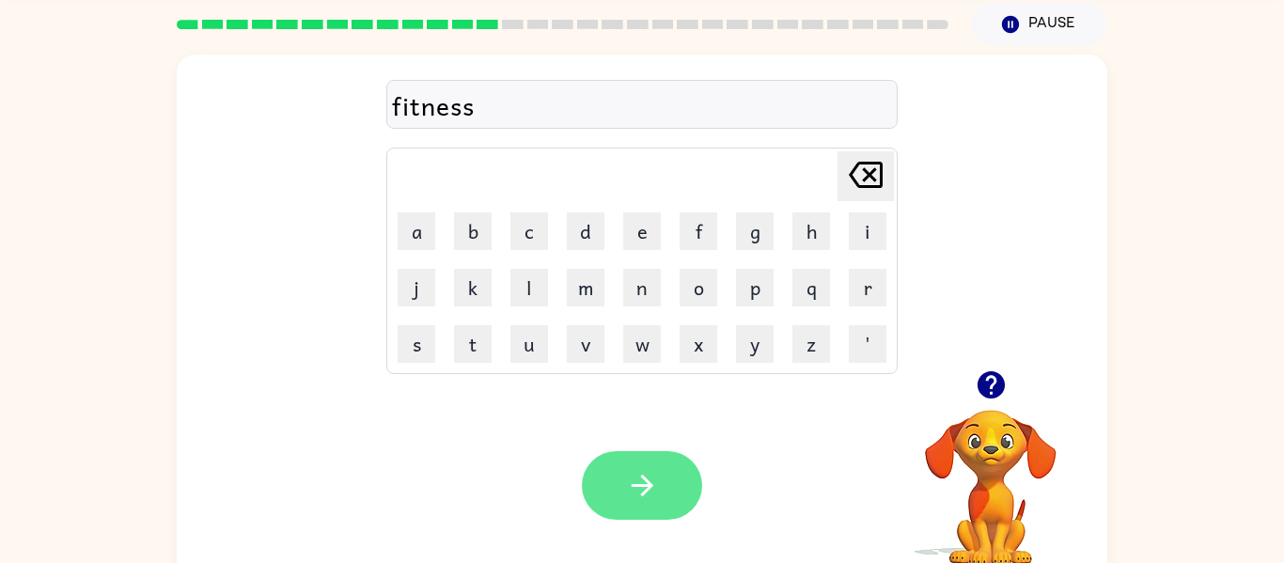
click at [638, 493] on icon "button" at bounding box center [642, 485] width 33 height 33
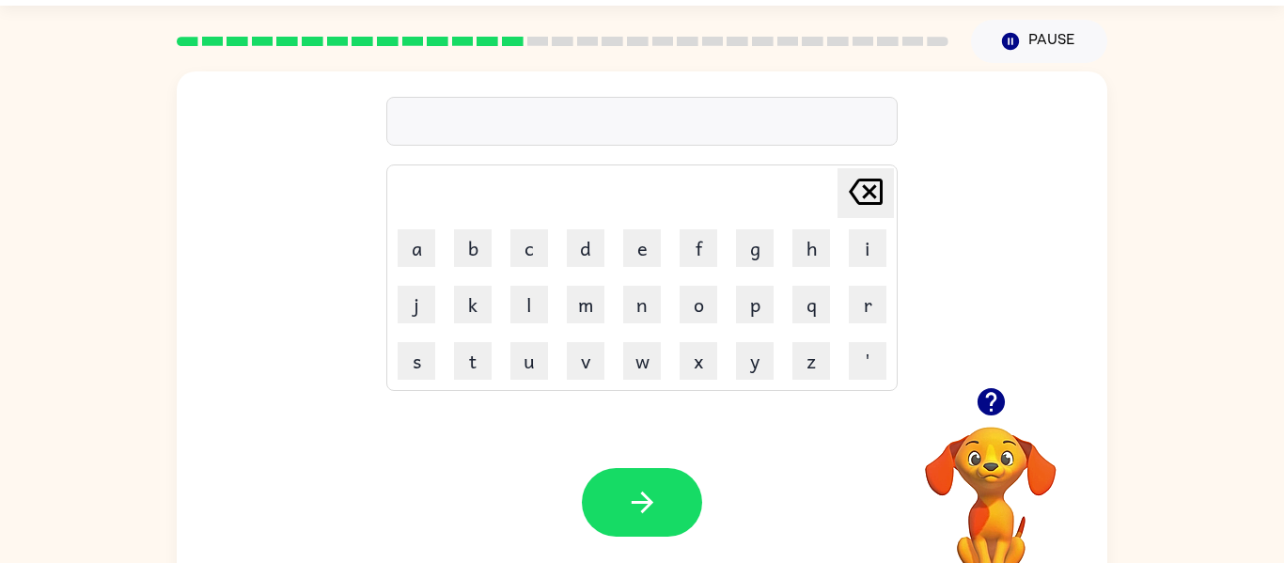
scroll to position [49, 0]
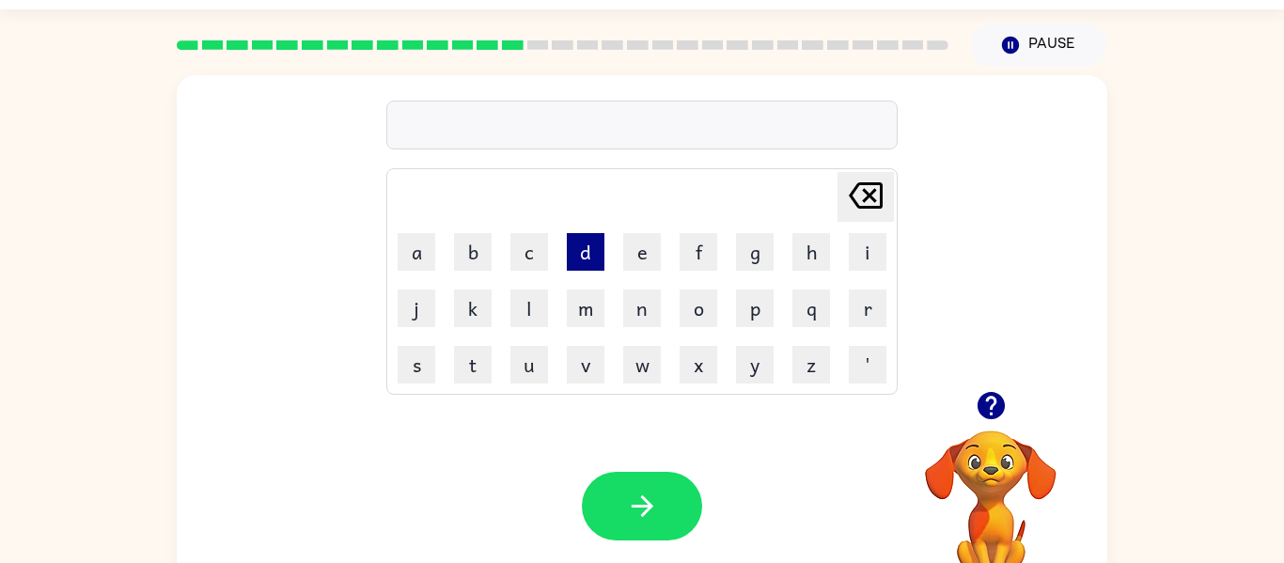
click at [591, 239] on button "d" at bounding box center [586, 252] width 38 height 38
click at [867, 259] on button "i" at bounding box center [868, 252] width 38 height 38
click at [525, 320] on button "l" at bounding box center [529, 308] width 38 height 38
click at [433, 246] on button "a" at bounding box center [417, 252] width 38 height 38
click at [772, 367] on button "y" at bounding box center [755, 365] width 38 height 38
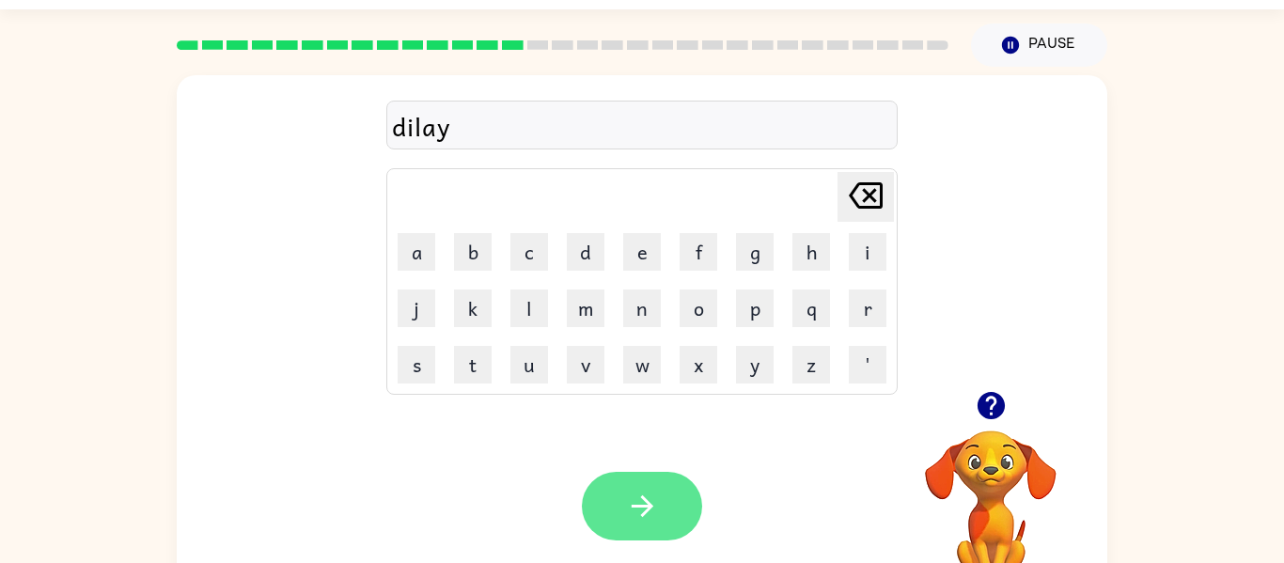
click at [636, 523] on icon "button" at bounding box center [642, 506] width 33 height 33
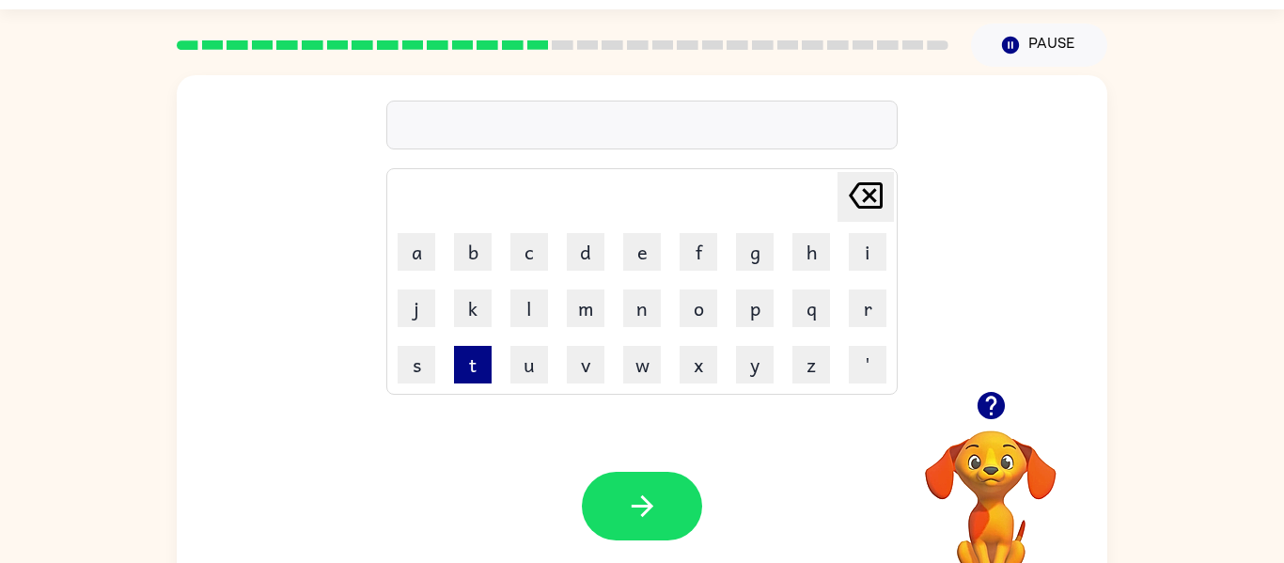
click at [473, 378] on button "t" at bounding box center [473, 365] width 38 height 38
click at [520, 401] on div "Your browser must support playing .mp4 files to use Literably. Please try using…" at bounding box center [642, 505] width 930 height 211
click at [533, 368] on button "u" at bounding box center [529, 365] width 38 height 38
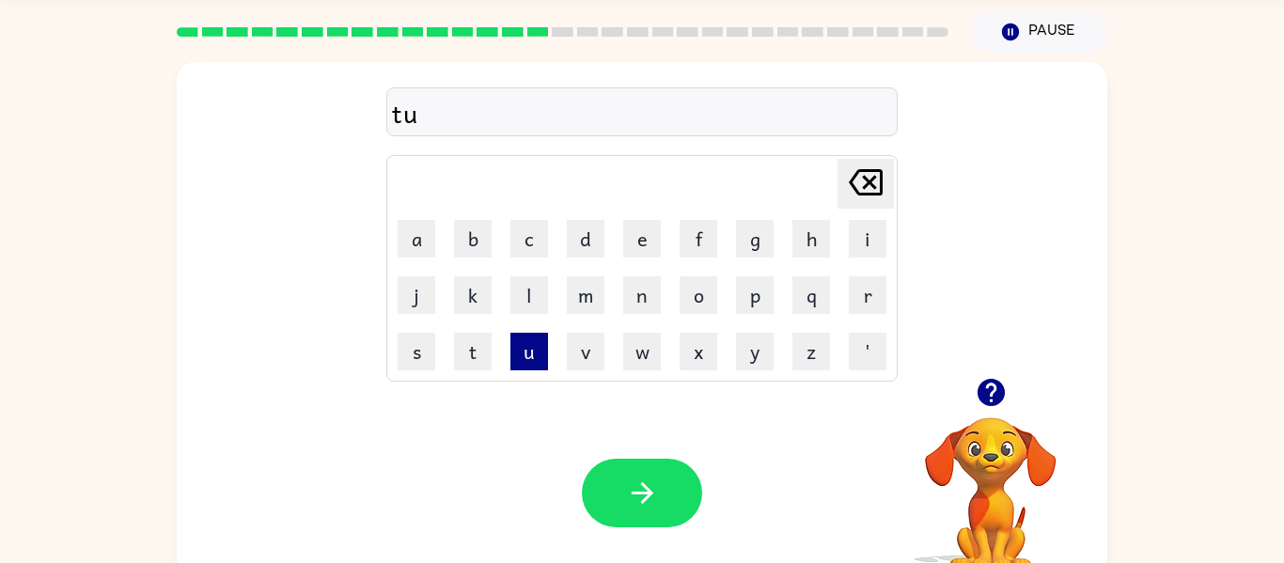
scroll to position [65, 0]
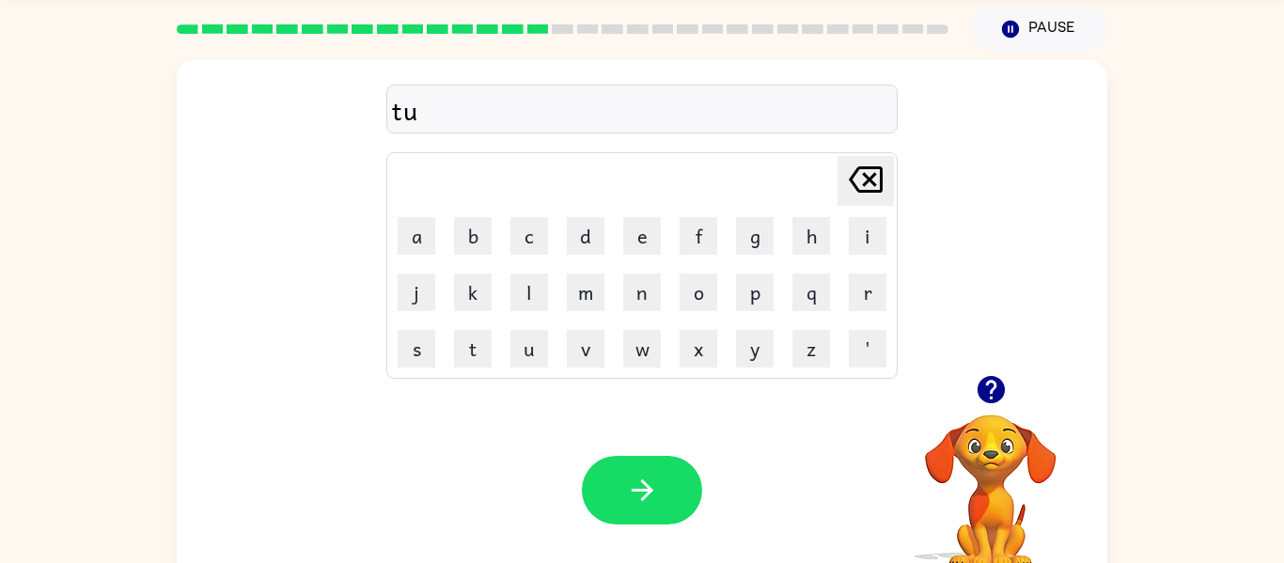
click at [932, 284] on div "tu Delete Delete last character input a b c d e f g h i j k l m n o p q r s t u…" at bounding box center [642, 217] width 930 height 316
click at [874, 308] on button "r" at bounding box center [868, 292] width 38 height 38
click at [589, 292] on button "m" at bounding box center [586, 292] width 38 height 38
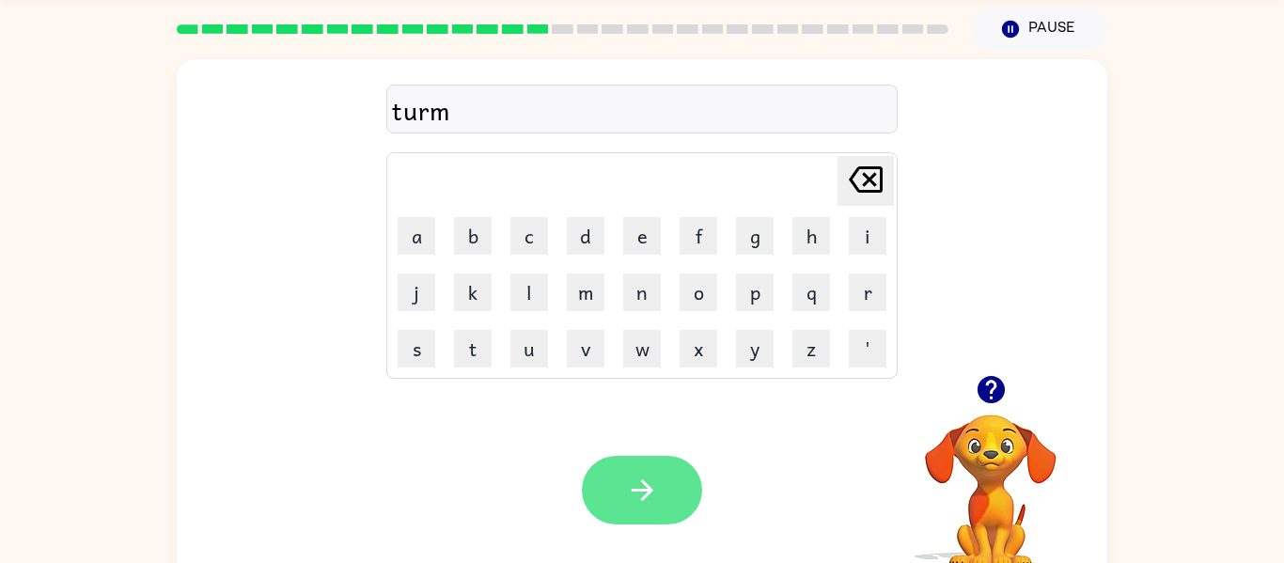
click at [641, 508] on button "button" at bounding box center [642, 490] width 120 height 69
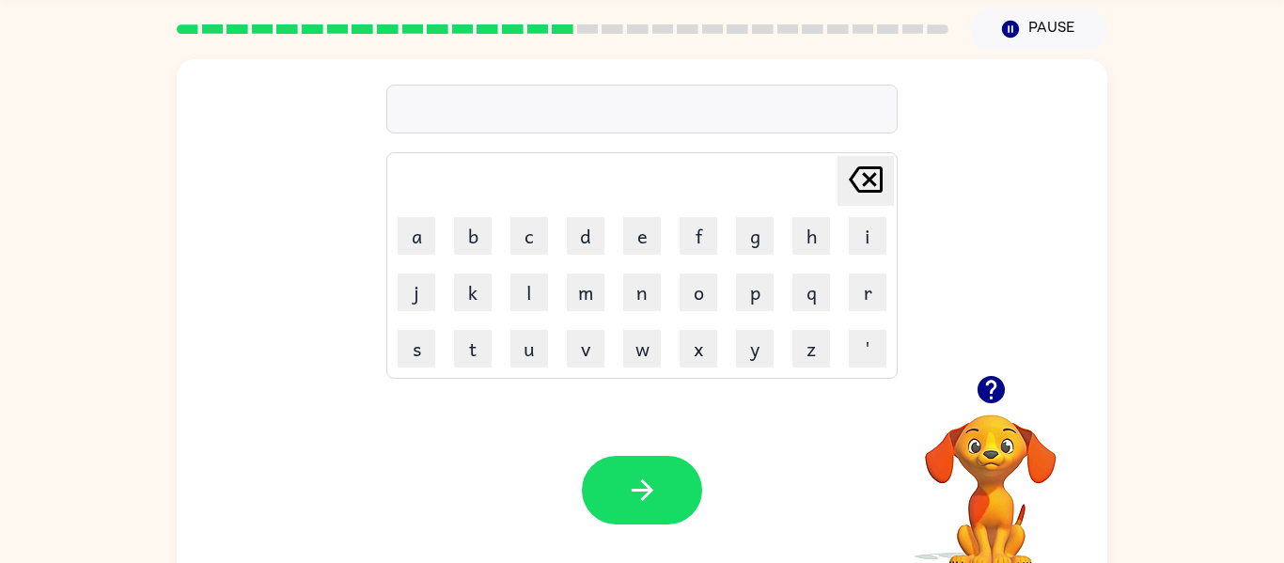
click at [391, 413] on div "Your browser must support playing .mp4 files to use Literably. Please try using…" at bounding box center [642, 489] width 930 height 211
click at [425, 360] on button "s" at bounding box center [417, 349] width 38 height 38
click at [638, 239] on button "e" at bounding box center [642, 236] width 38 height 38
click at [484, 365] on button "t" at bounding box center [473, 349] width 38 height 38
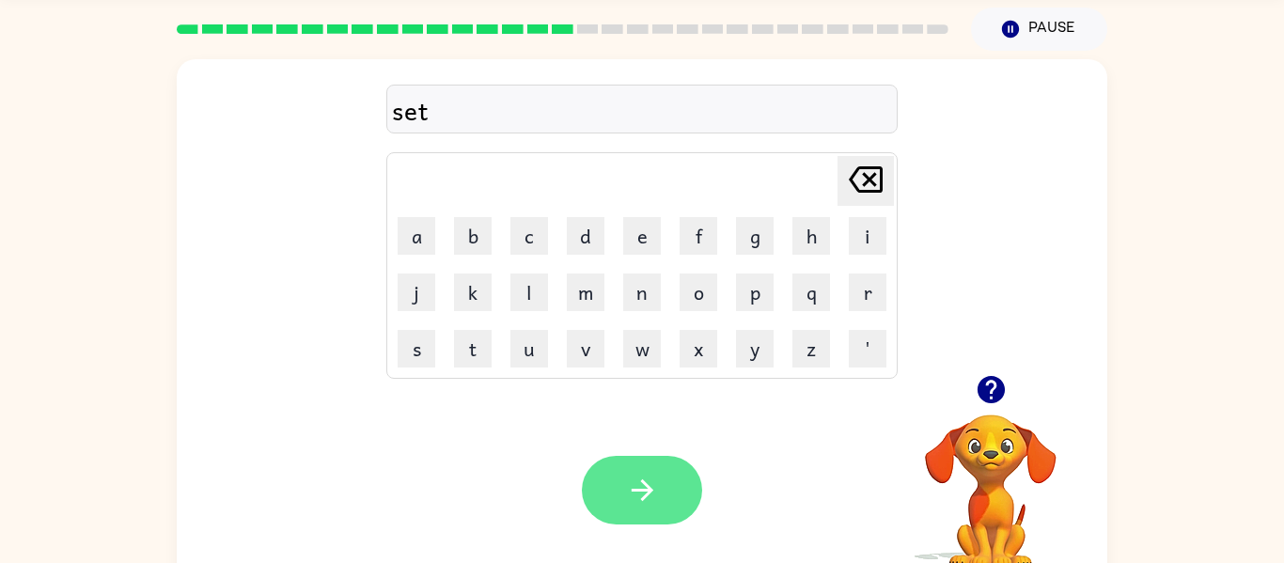
click at [626, 474] on icon "button" at bounding box center [642, 490] width 33 height 33
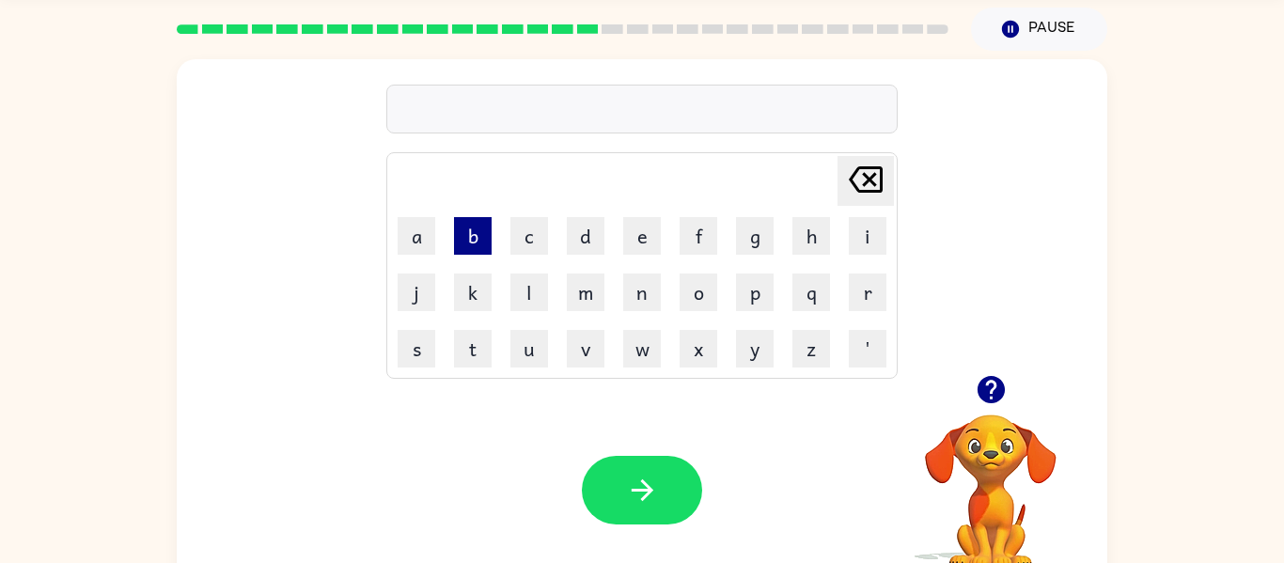
click at [465, 253] on button "b" at bounding box center [473, 236] width 38 height 38
click at [877, 305] on button "r" at bounding box center [868, 292] width 38 height 38
click at [870, 249] on button "i" at bounding box center [868, 236] width 38 height 38
click at [594, 310] on button "m" at bounding box center [586, 292] width 38 height 38
click at [852, 247] on button "i" at bounding box center [868, 236] width 38 height 38
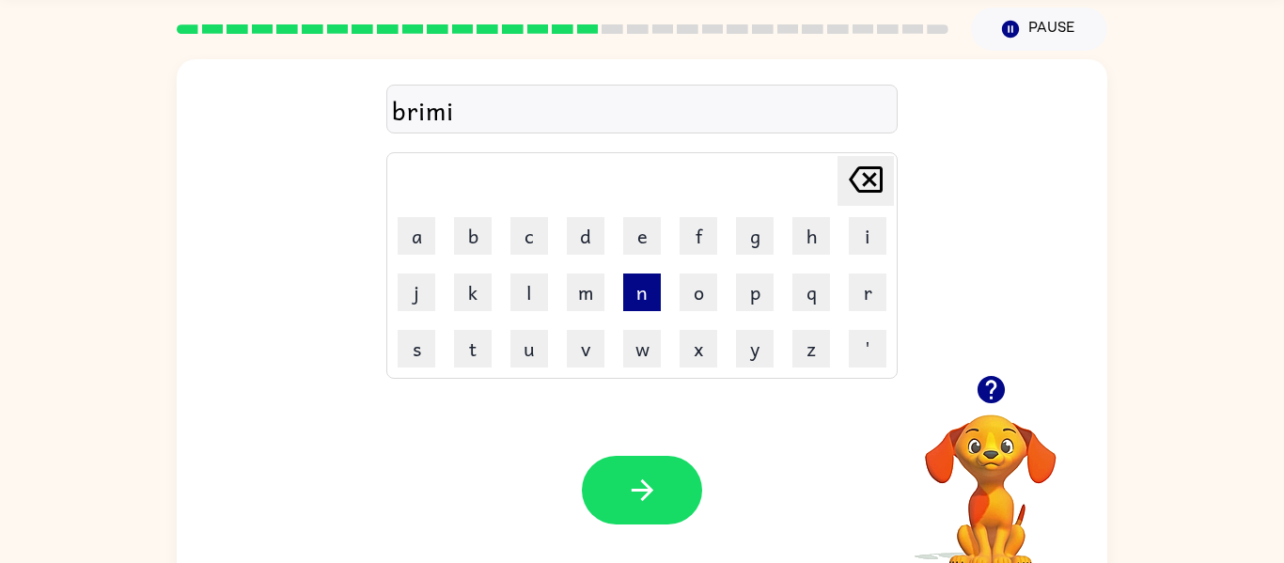
click at [646, 310] on button "n" at bounding box center [642, 292] width 38 height 38
click at [757, 227] on button "g" at bounding box center [755, 236] width 38 height 38
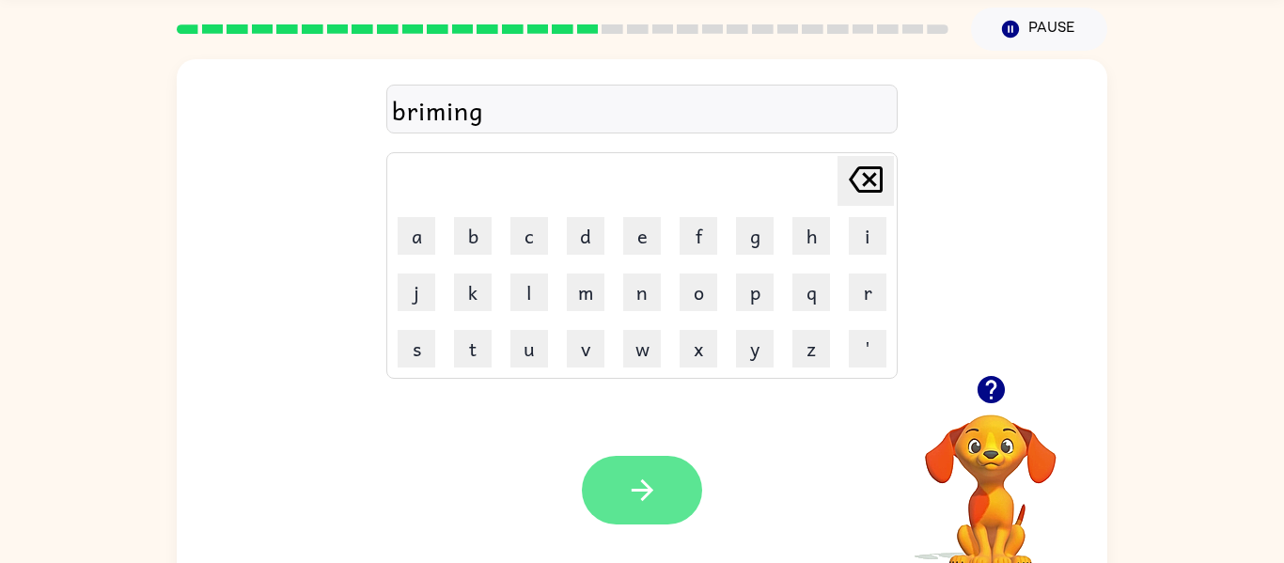
click at [642, 491] on icon "button" at bounding box center [642, 490] width 22 height 22
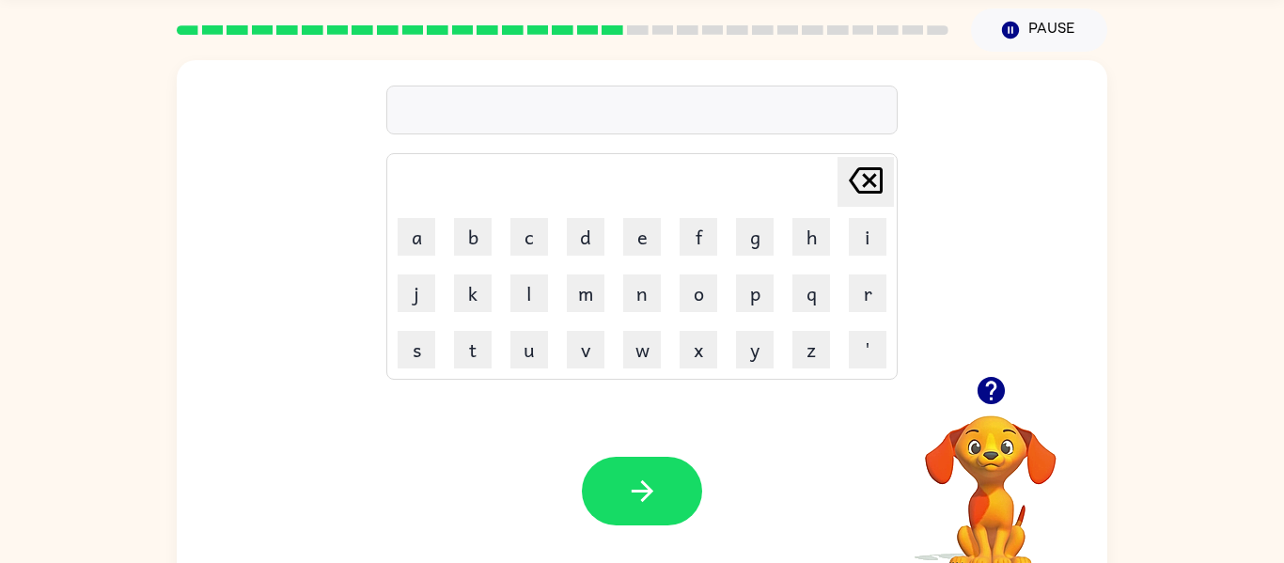
scroll to position [70, 0]
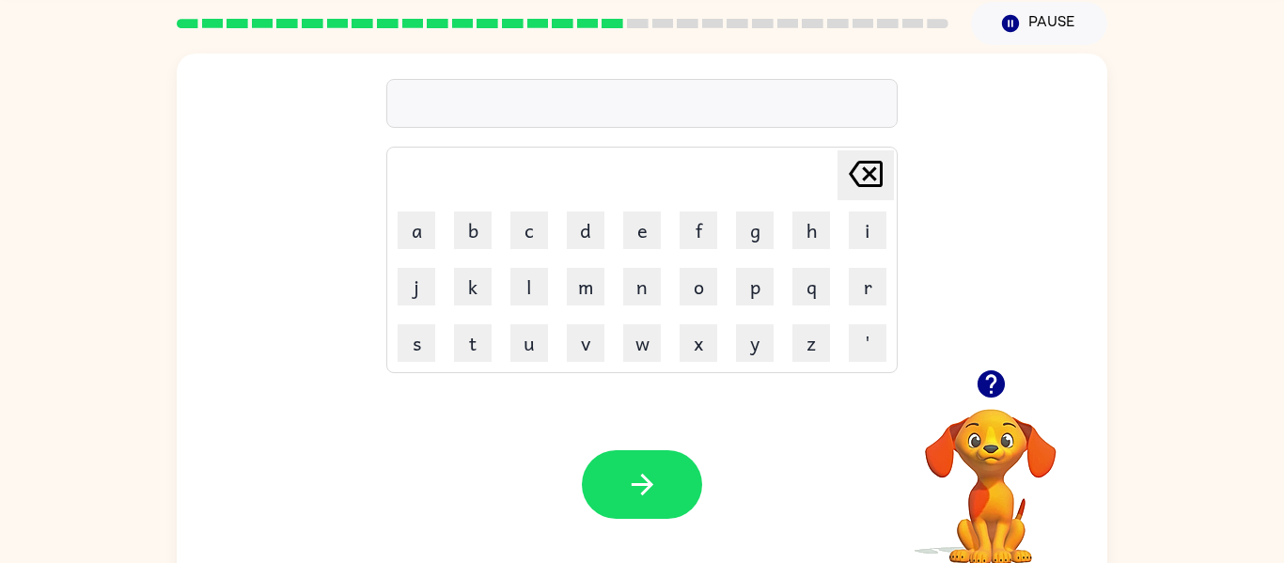
click at [1030, 383] on div at bounding box center [991, 384] width 188 height 48
click at [1002, 393] on icon "button" at bounding box center [991, 383] width 33 height 33
click at [765, 286] on button "p" at bounding box center [755, 287] width 38 height 38
click at [543, 286] on button "l" at bounding box center [529, 287] width 38 height 38
click at [416, 226] on button "a" at bounding box center [417, 230] width 38 height 38
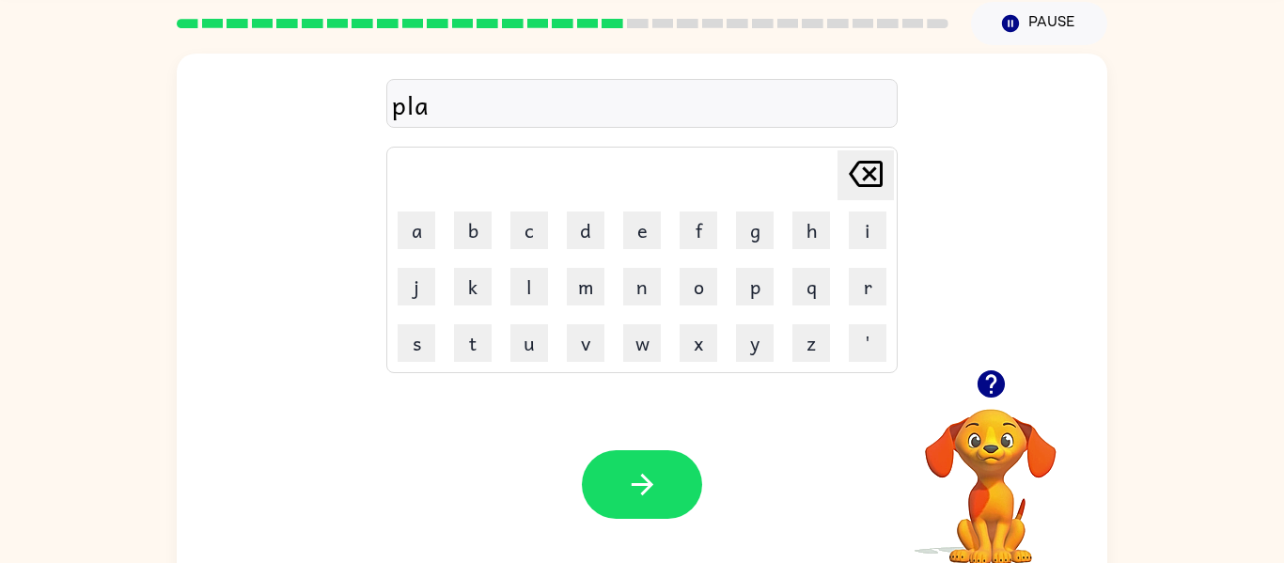
click at [0, 220] on div "pla Delete Delete last character input a b c d e f g h i j k l m n o p q r s t …" at bounding box center [642, 317] width 1284 height 545
click at [413, 352] on button "s" at bounding box center [417, 343] width 38 height 38
click at [489, 344] on button "t" at bounding box center [473, 343] width 38 height 38
click at [869, 227] on button "i" at bounding box center [868, 230] width 38 height 38
click at [529, 231] on button "c" at bounding box center [529, 230] width 38 height 38
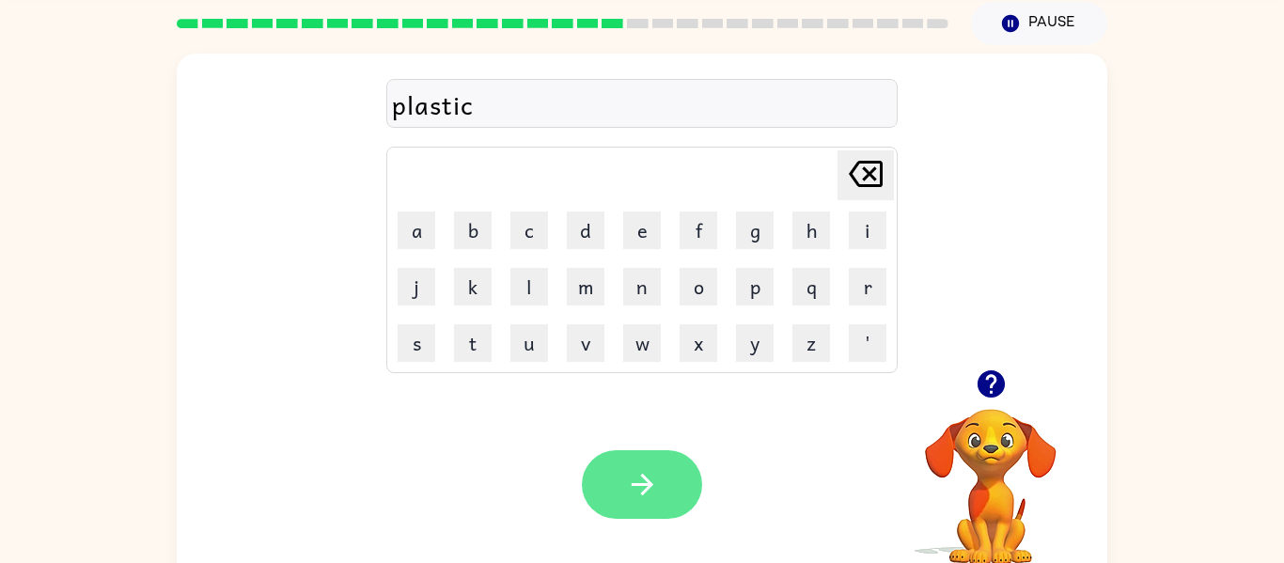
click at [635, 461] on button "button" at bounding box center [642, 484] width 120 height 69
click at [637, 515] on div at bounding box center [642, 484] width 120 height 69
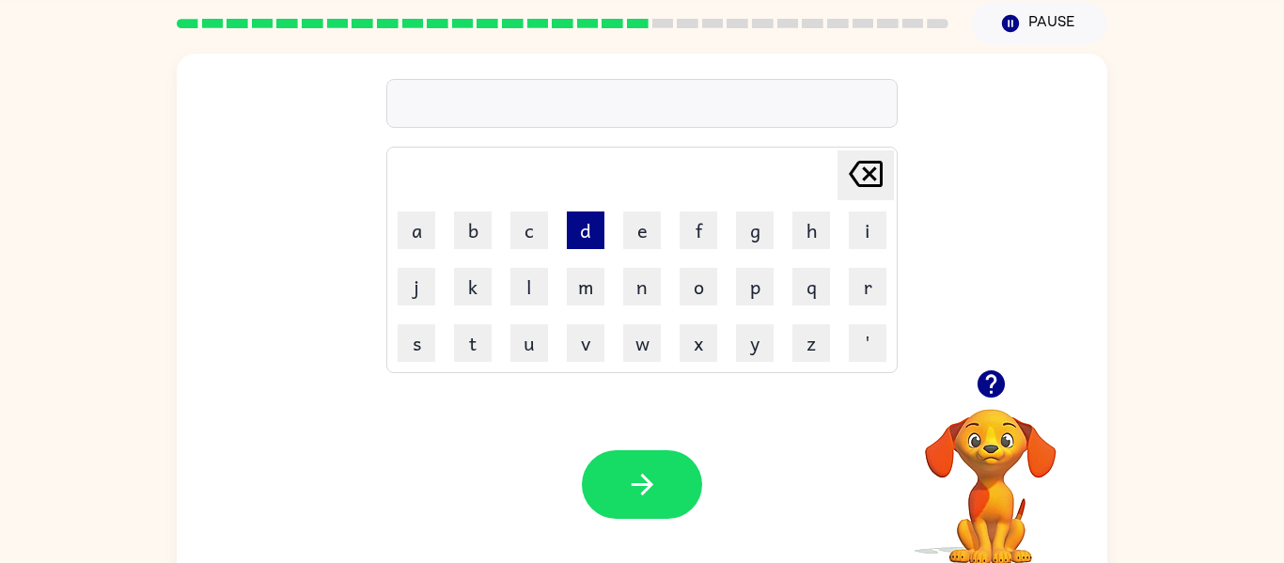
click at [586, 228] on button "d" at bounding box center [586, 230] width 38 height 38
click at [867, 230] on button "i" at bounding box center [868, 230] width 38 height 38
click at [413, 351] on button "s" at bounding box center [417, 343] width 38 height 38
click at [766, 273] on button "p" at bounding box center [755, 287] width 38 height 38
click at [527, 305] on button "l" at bounding box center [529, 287] width 38 height 38
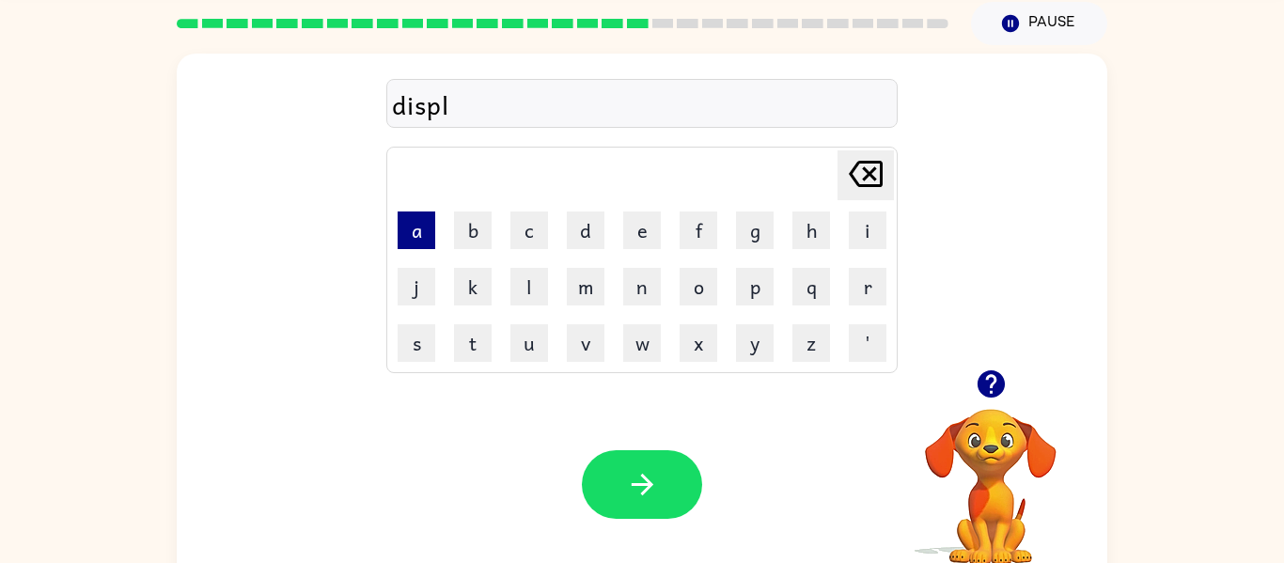
click at [423, 227] on button "a" at bounding box center [417, 230] width 38 height 38
click at [747, 351] on button "y" at bounding box center [755, 343] width 38 height 38
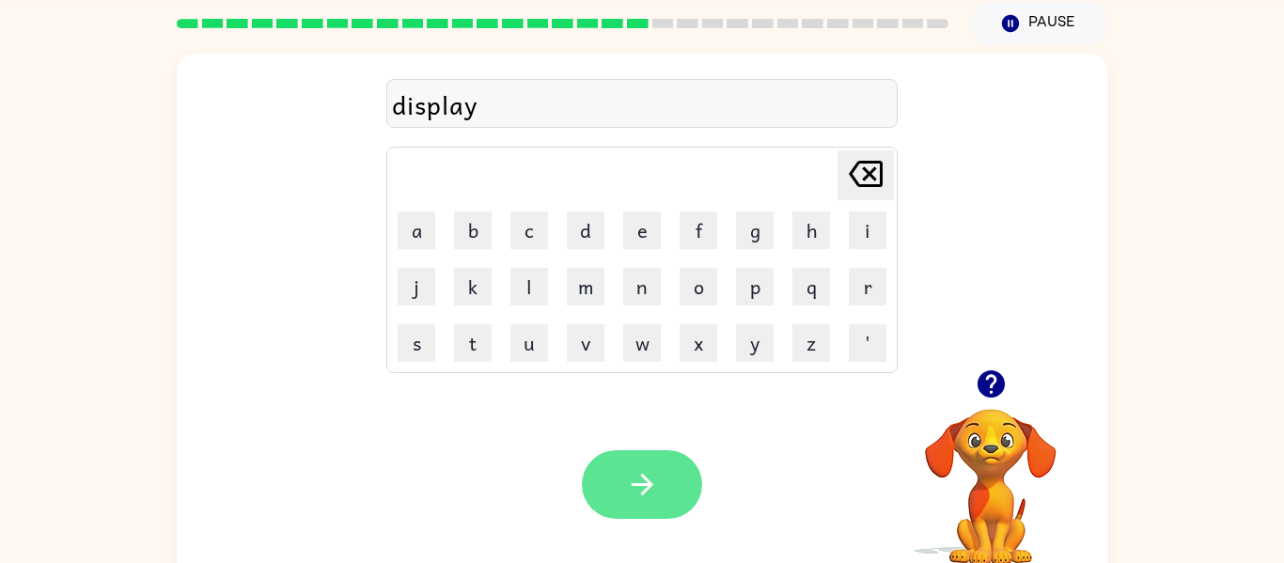
click at [665, 495] on button "button" at bounding box center [642, 484] width 120 height 69
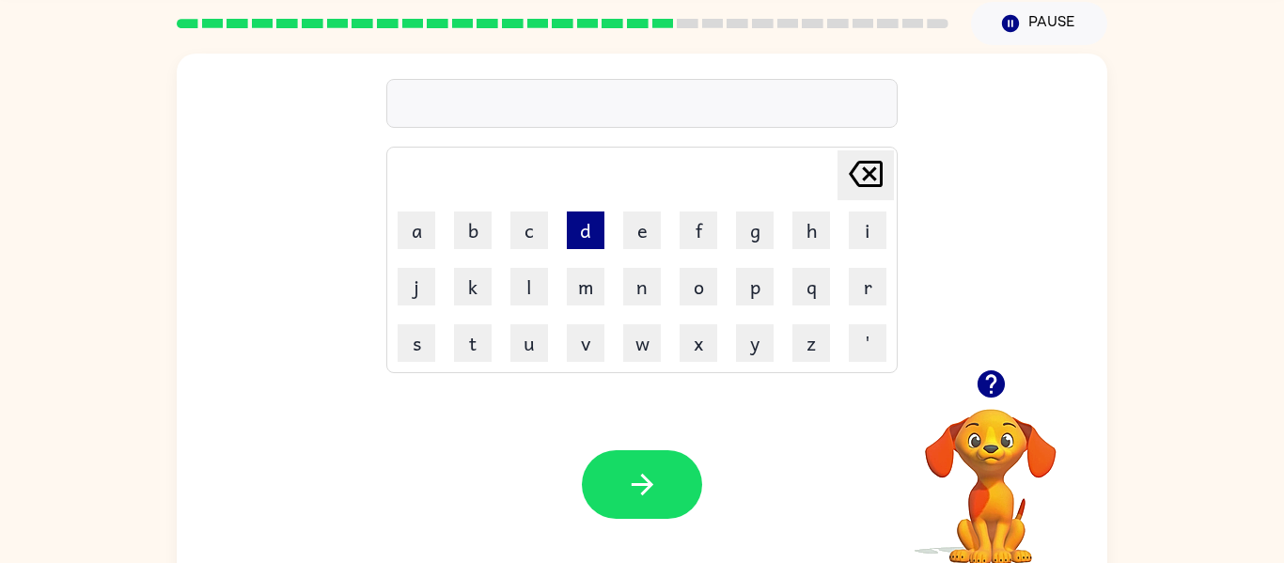
click at [585, 237] on button "d" at bounding box center [586, 230] width 38 height 38
click at [535, 351] on button "u" at bounding box center [529, 343] width 38 height 38
click at [398, 350] on button "s" at bounding box center [417, 343] width 38 height 38
click at [481, 355] on button "t" at bounding box center [473, 343] width 38 height 38
click at [871, 240] on button "i" at bounding box center [868, 230] width 38 height 38
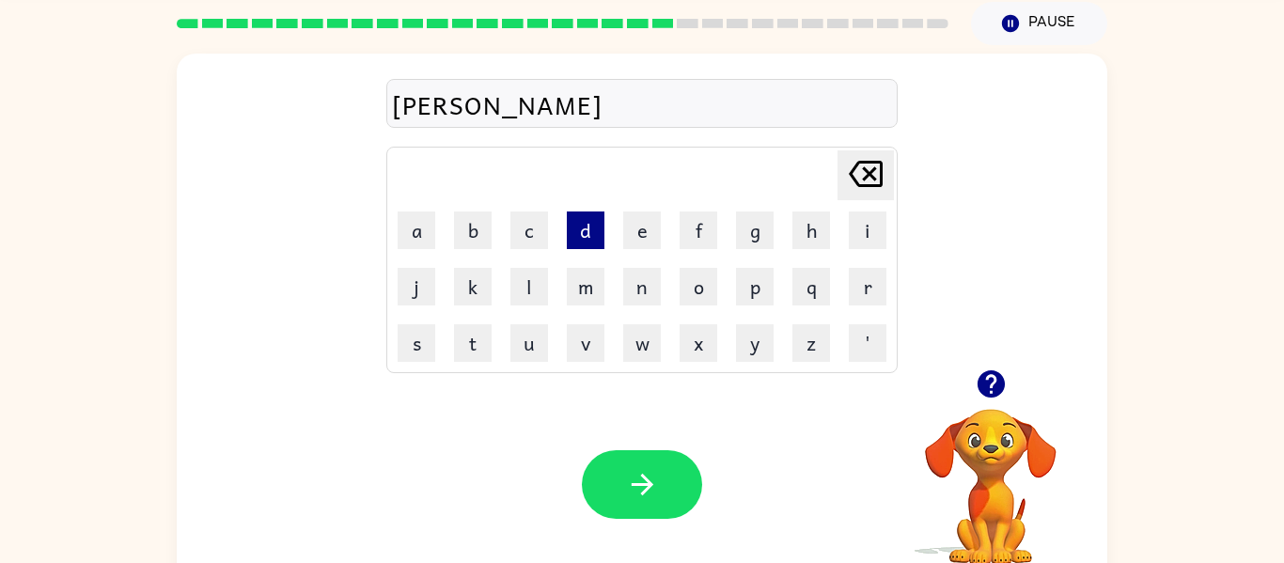
click at [580, 247] on button "d" at bounding box center [586, 230] width 38 height 38
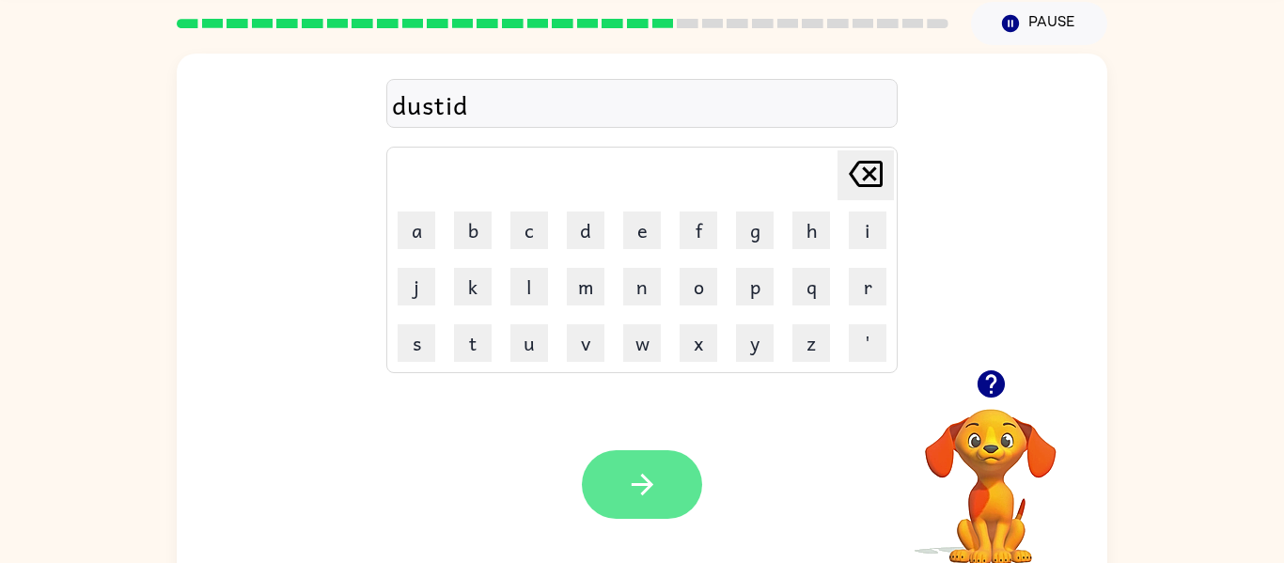
click at [628, 478] on icon "button" at bounding box center [642, 484] width 33 height 33
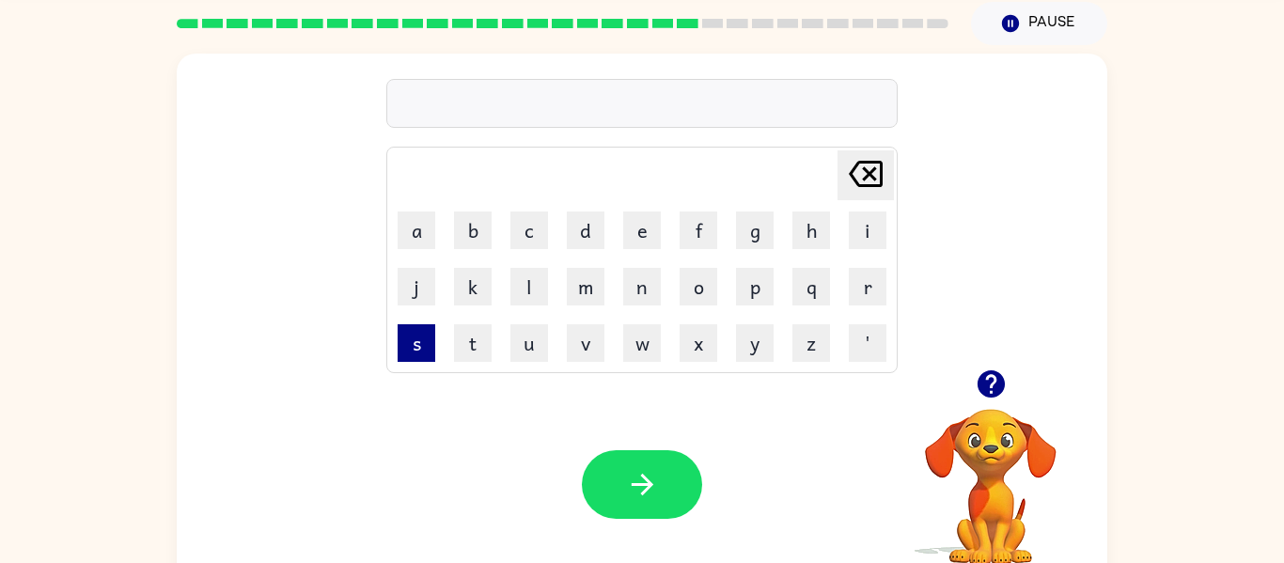
click at [419, 353] on button "s" at bounding box center [417, 343] width 38 height 38
click at [657, 245] on button "e" at bounding box center [642, 230] width 38 height 38
click at [644, 297] on button "n" at bounding box center [642, 287] width 38 height 38
click at [477, 352] on button "t" at bounding box center [473, 343] width 38 height 38
click at [642, 233] on button "e" at bounding box center [642, 230] width 38 height 38
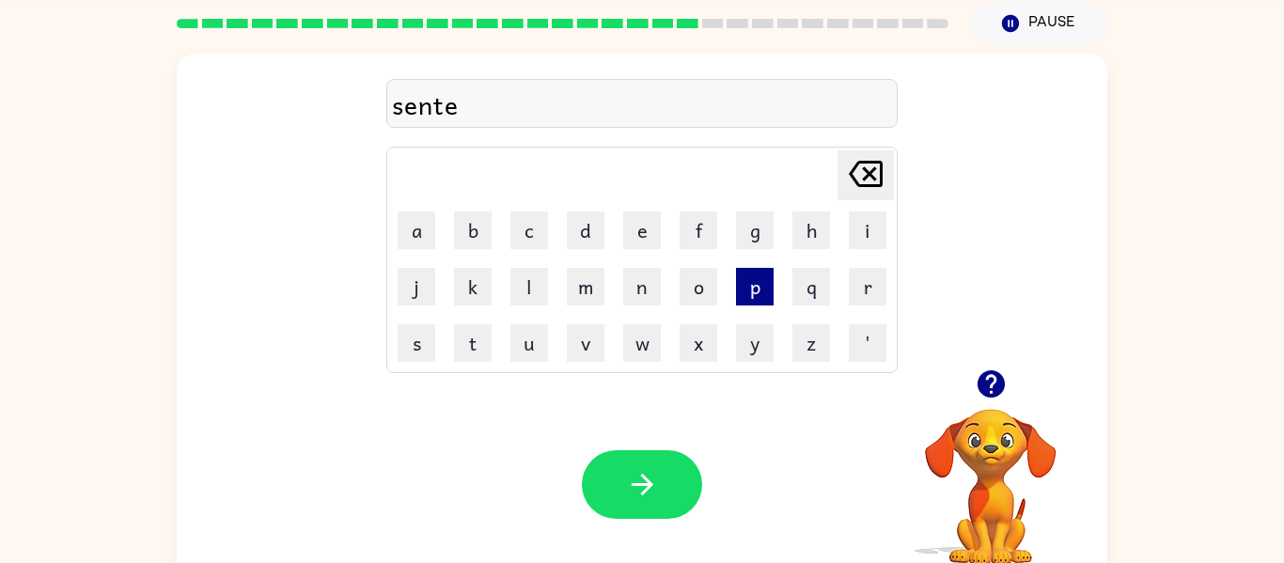
click at [764, 294] on button "p" at bounding box center [755, 287] width 38 height 38
click at [742, 360] on button "y" at bounding box center [755, 343] width 38 height 38
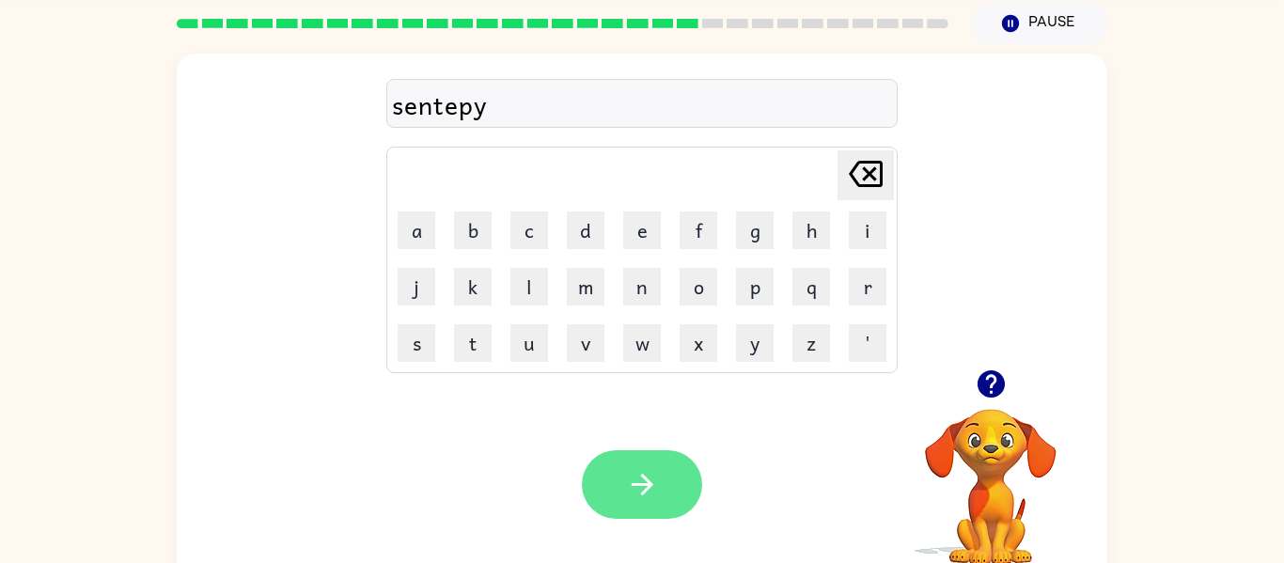
click at [653, 511] on button "button" at bounding box center [642, 484] width 120 height 69
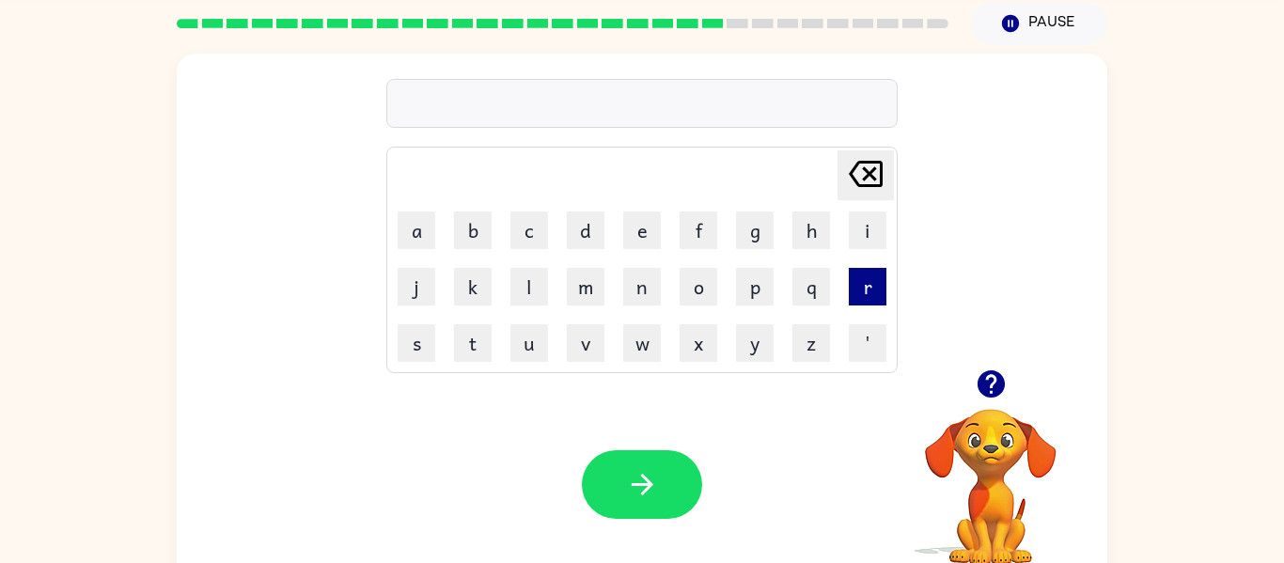
click at [883, 281] on button "r" at bounding box center [868, 287] width 38 height 38
click at [424, 244] on button "a" at bounding box center [417, 230] width 38 height 38
click at [883, 229] on button "i" at bounding box center [868, 230] width 38 height 38
click at [648, 284] on button "n" at bounding box center [642, 287] width 38 height 38
click at [540, 237] on button "c" at bounding box center [529, 230] width 38 height 38
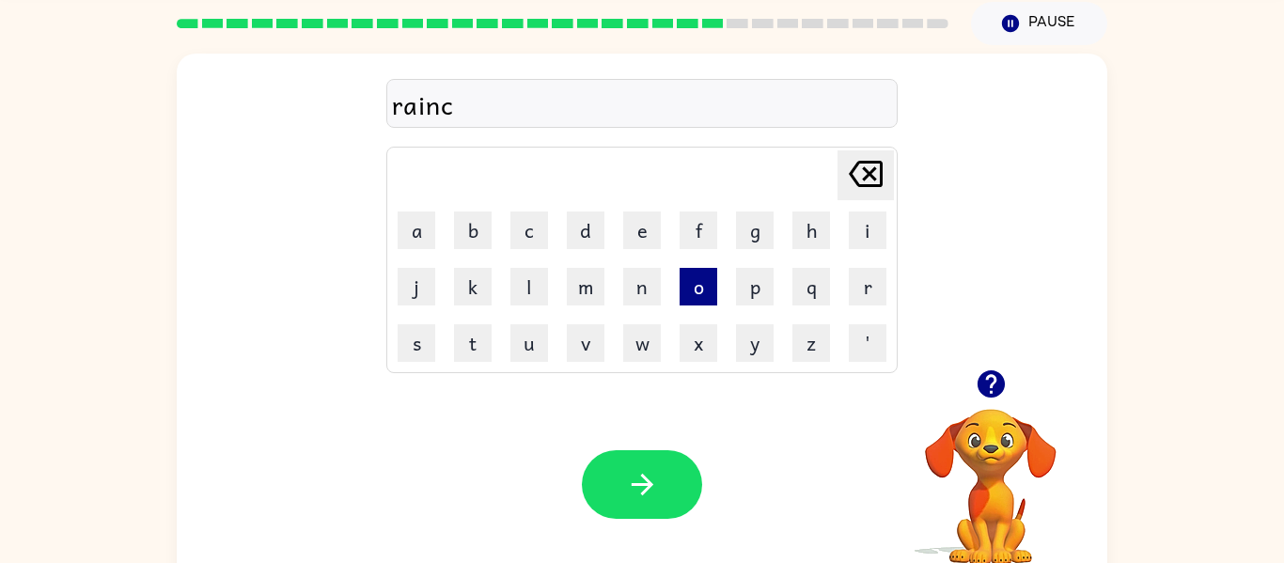
click at [704, 302] on button "o" at bounding box center [699, 287] width 38 height 38
click at [416, 226] on button "a" at bounding box center [417, 230] width 38 height 38
click at [474, 350] on button "t" at bounding box center [473, 343] width 38 height 38
click at [655, 229] on button "e" at bounding box center [642, 230] width 38 height 38
click at [863, 178] on icon "[PERSON_NAME] last character input" at bounding box center [865, 173] width 45 height 45
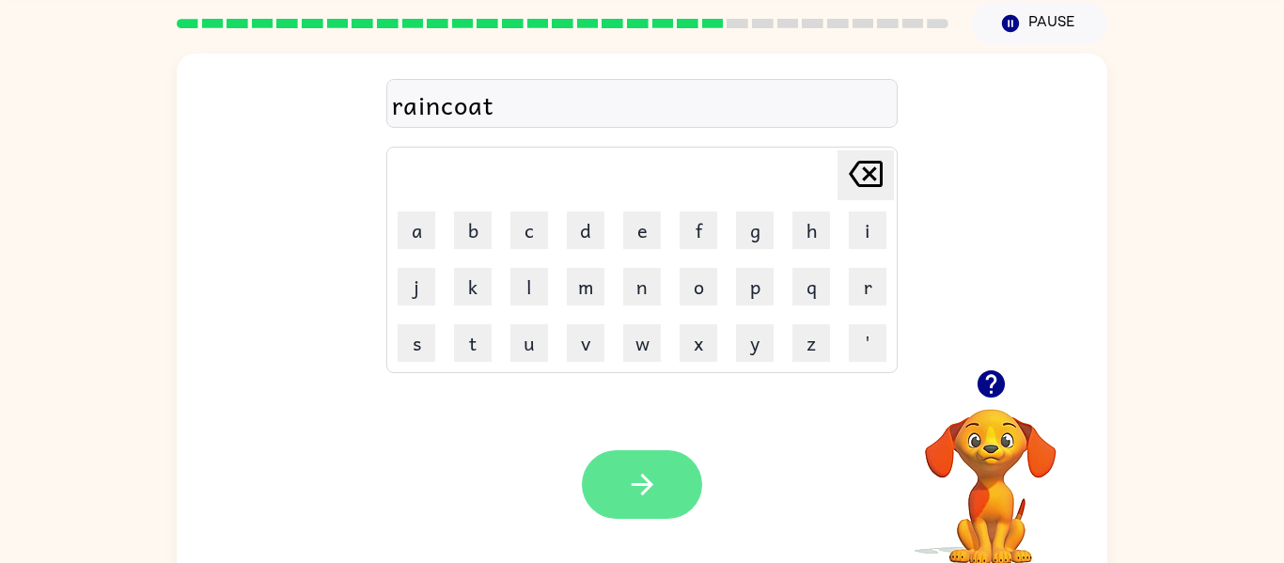
click at [659, 493] on button "button" at bounding box center [642, 484] width 120 height 69
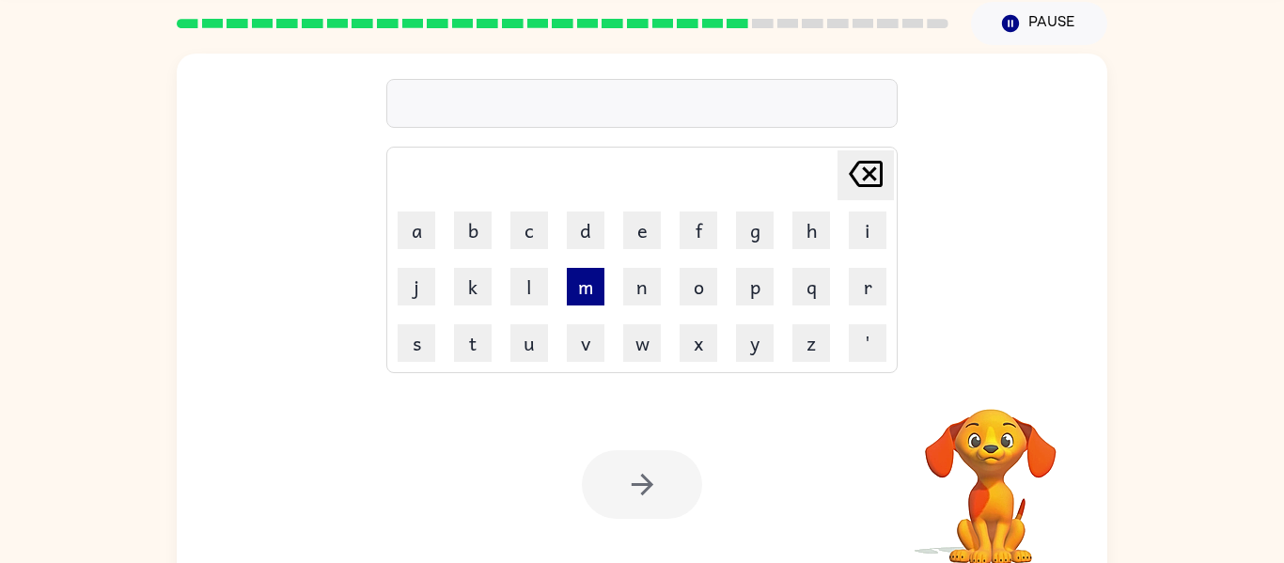
click at [585, 301] on button "m" at bounding box center [586, 287] width 38 height 38
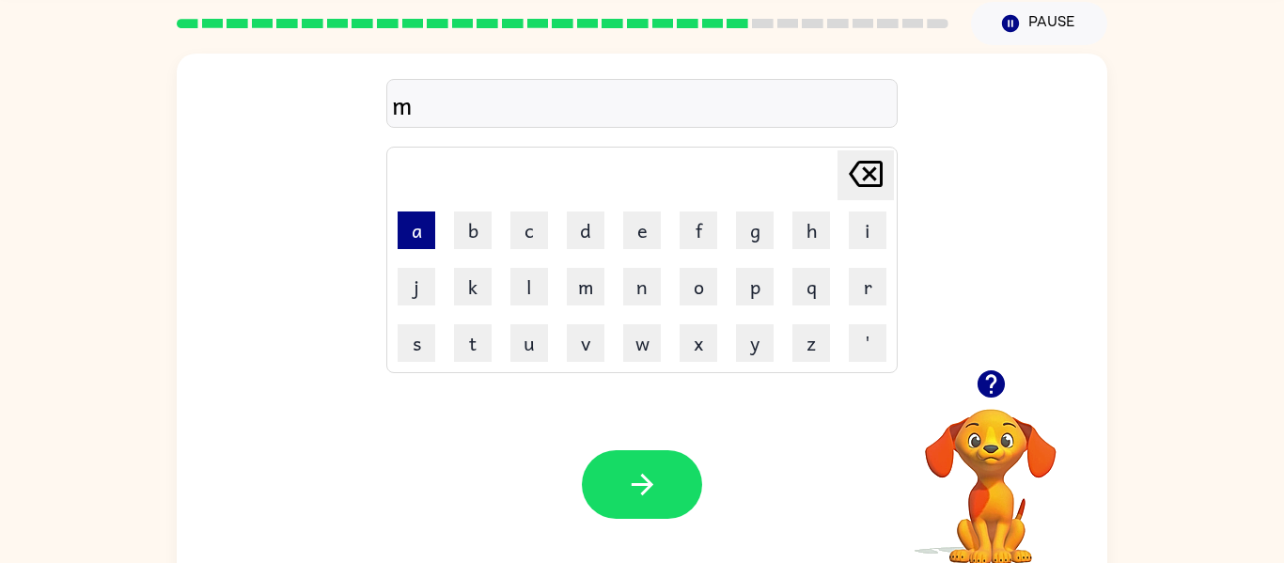
click at [429, 224] on button "a" at bounding box center [417, 230] width 38 height 38
click at [881, 287] on button "r" at bounding box center [868, 287] width 38 height 38
click at [513, 236] on button "c" at bounding box center [529, 230] width 38 height 38
click at [886, 164] on icon "[PERSON_NAME] last character input" at bounding box center [865, 173] width 45 height 45
click at [486, 290] on button "k" at bounding box center [473, 287] width 38 height 38
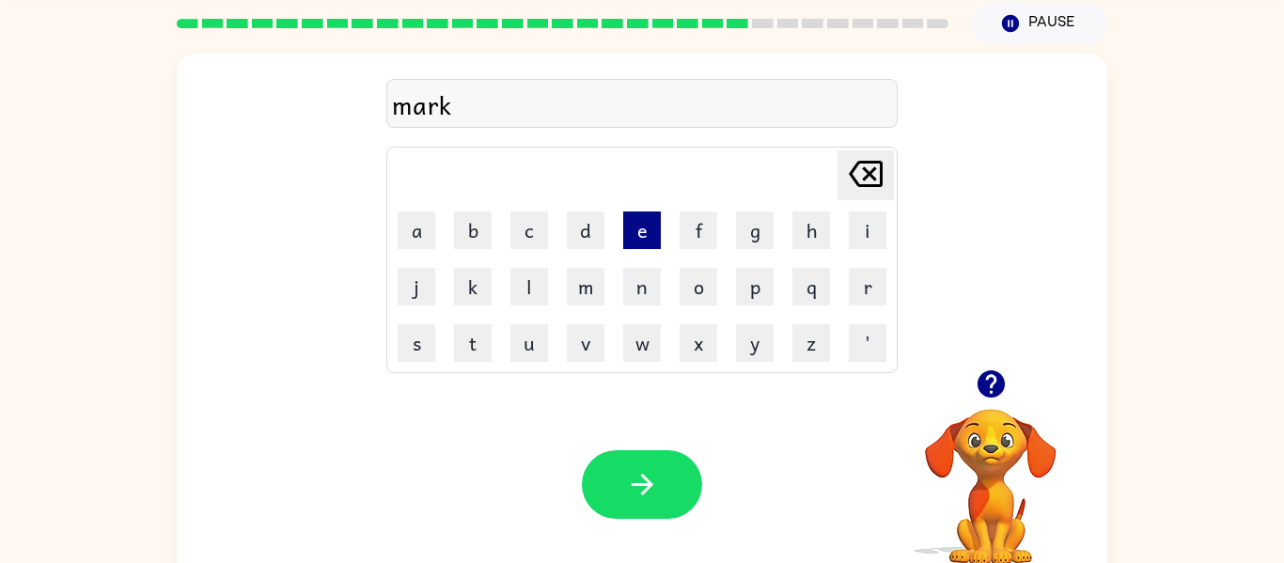
click at [635, 242] on button "e" at bounding box center [642, 230] width 38 height 38
type button "e"
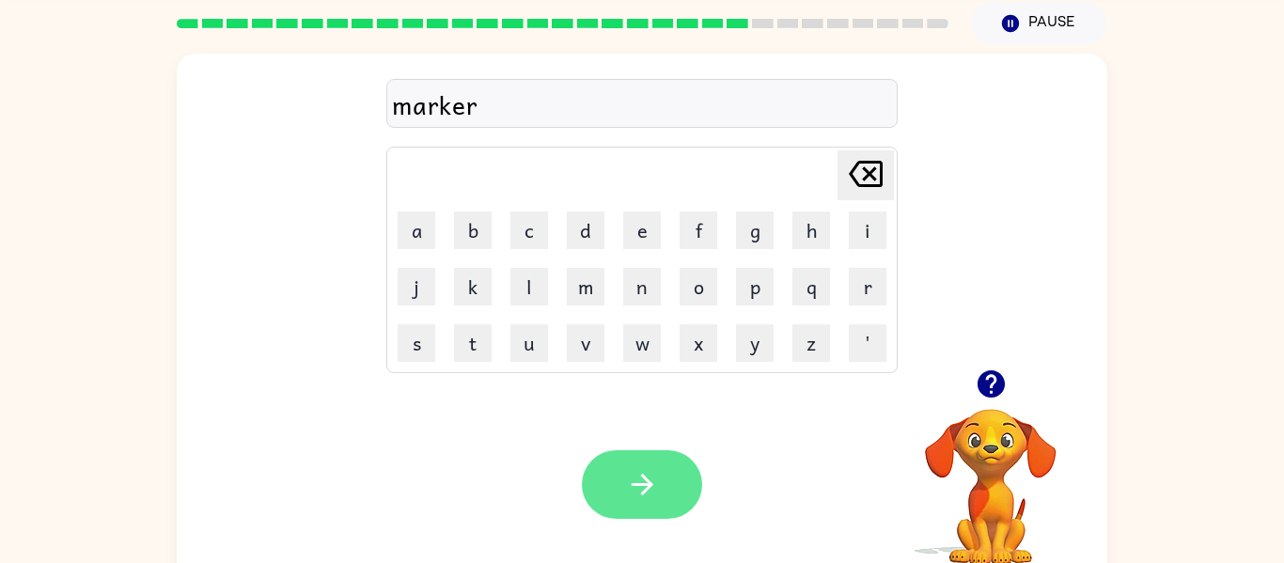
click at [641, 489] on icon "button" at bounding box center [642, 484] width 33 height 33
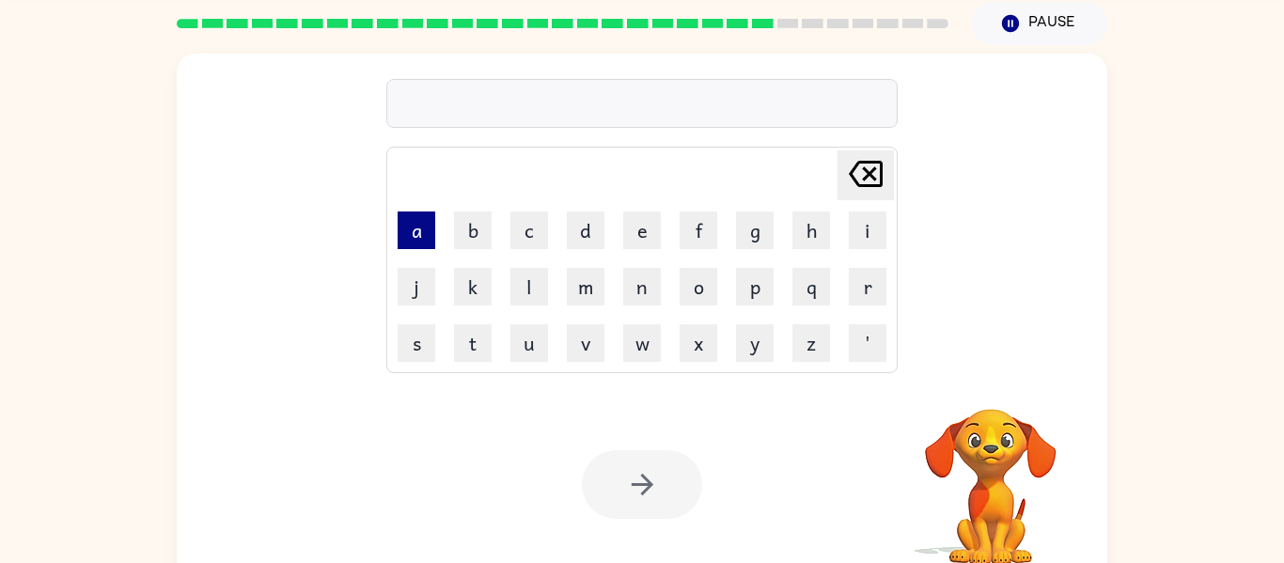
click at [422, 242] on button "a" at bounding box center [417, 230] width 38 height 38
click at [582, 232] on button "d" at bounding box center [586, 230] width 38 height 38
click at [473, 232] on button "b" at bounding box center [473, 230] width 38 height 38
click at [414, 241] on button "a" at bounding box center [417, 230] width 38 height 38
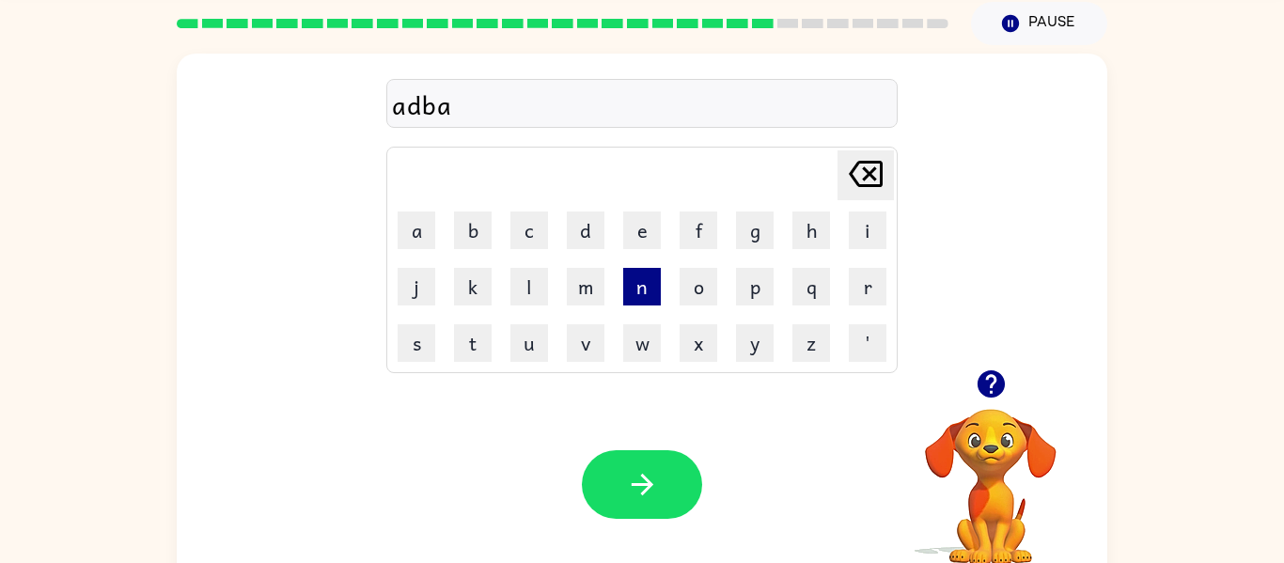
click at [638, 290] on button "n" at bounding box center [642, 287] width 38 height 38
click at [415, 340] on button "s" at bounding box center [417, 343] width 38 height 38
click at [756, 346] on button "y" at bounding box center [755, 343] width 38 height 38
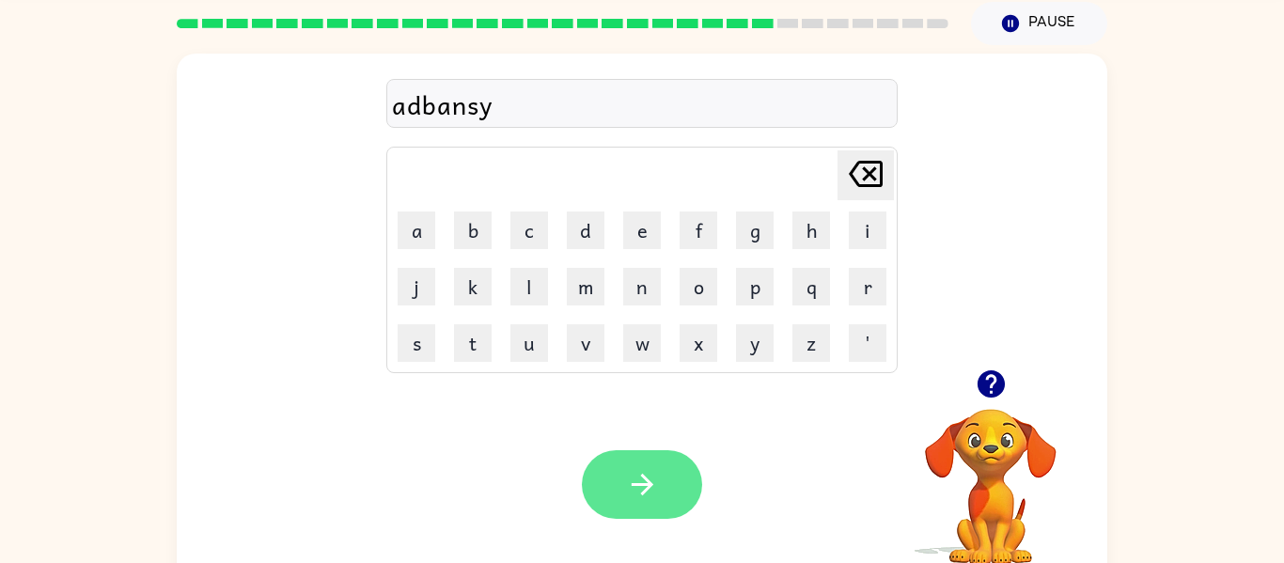
click at [654, 492] on icon "button" at bounding box center [642, 484] width 33 height 33
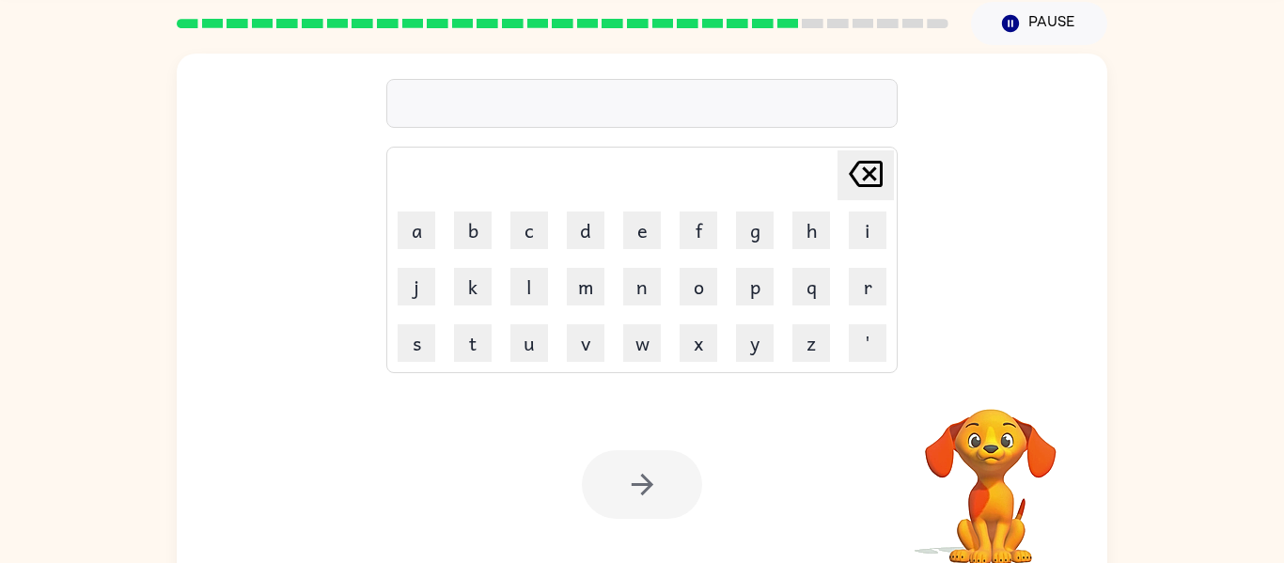
click at [256, 235] on div "[PERSON_NAME] last character input a b c d e f g h i j k l m n o p q r s t u v …" at bounding box center [642, 212] width 930 height 316
click at [296, 216] on div "[PERSON_NAME] last character input a b c d e f g h i j k l m n o p q r s t u v …" at bounding box center [642, 212] width 930 height 316
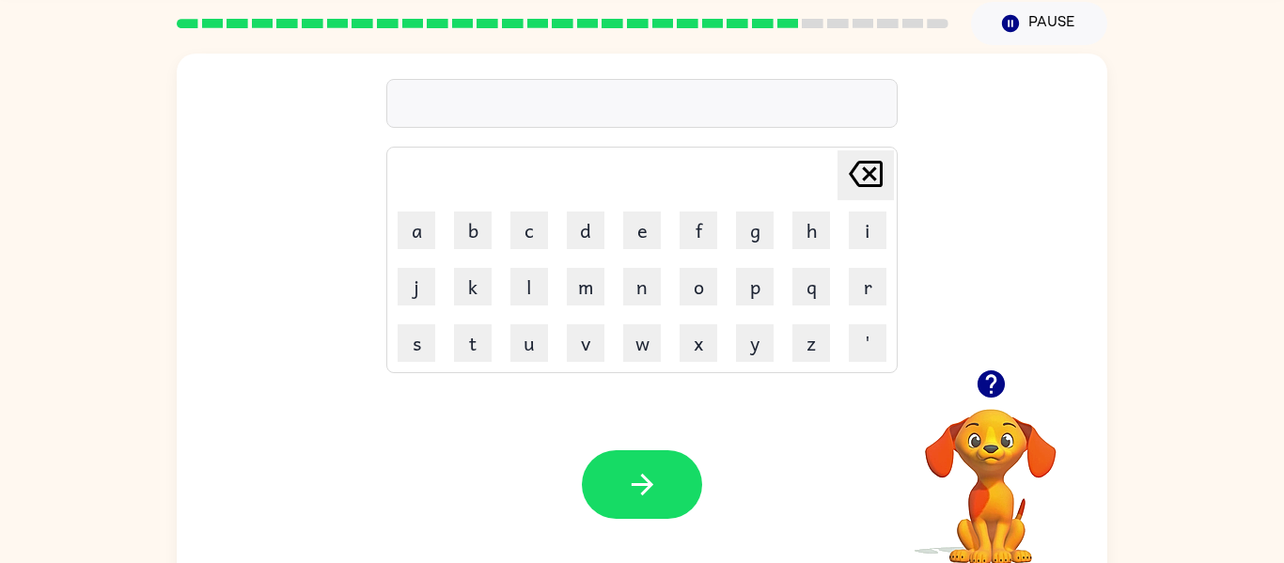
click at [994, 383] on icon "button" at bounding box center [991, 383] width 33 height 33
click at [1007, 382] on icon "button" at bounding box center [991, 383] width 33 height 33
click at [765, 228] on button "g" at bounding box center [755, 230] width 38 height 38
click at [701, 295] on button "o" at bounding box center [699, 287] width 38 height 38
click at [469, 238] on button "b" at bounding box center [473, 230] width 38 height 38
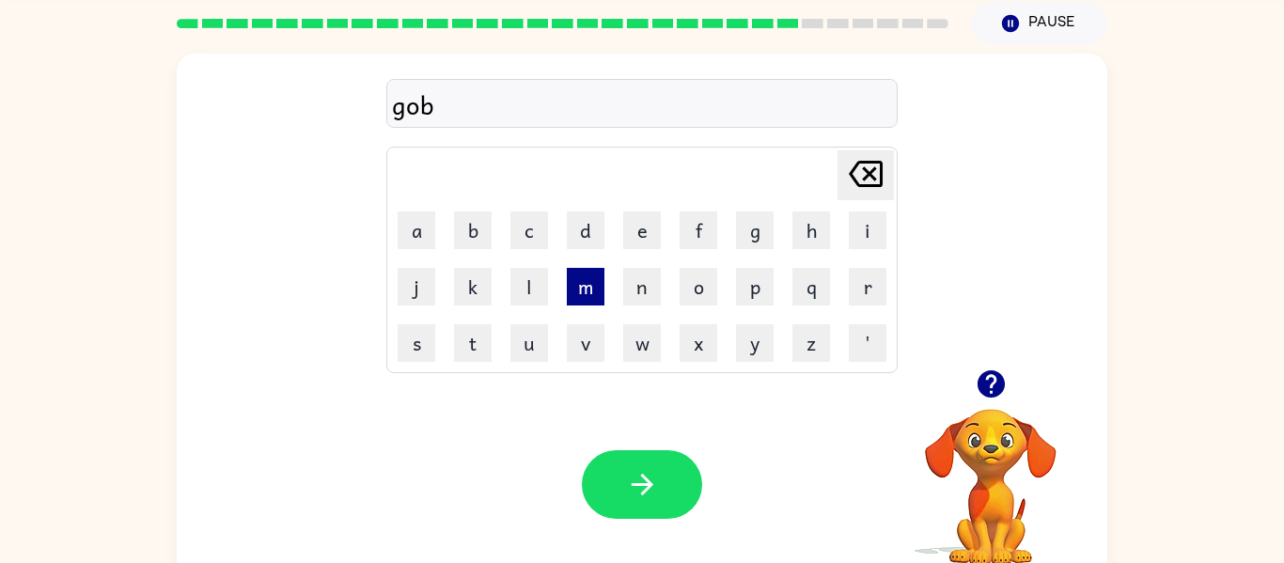
click at [568, 291] on button "m" at bounding box center [586, 287] width 38 height 38
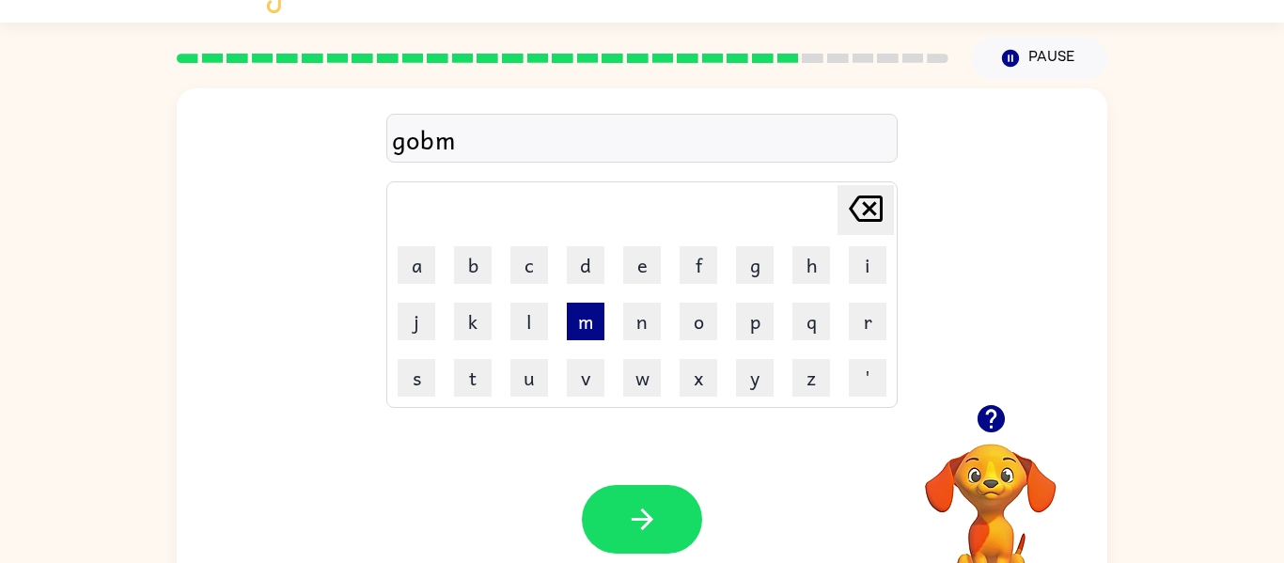
scroll to position [0, 0]
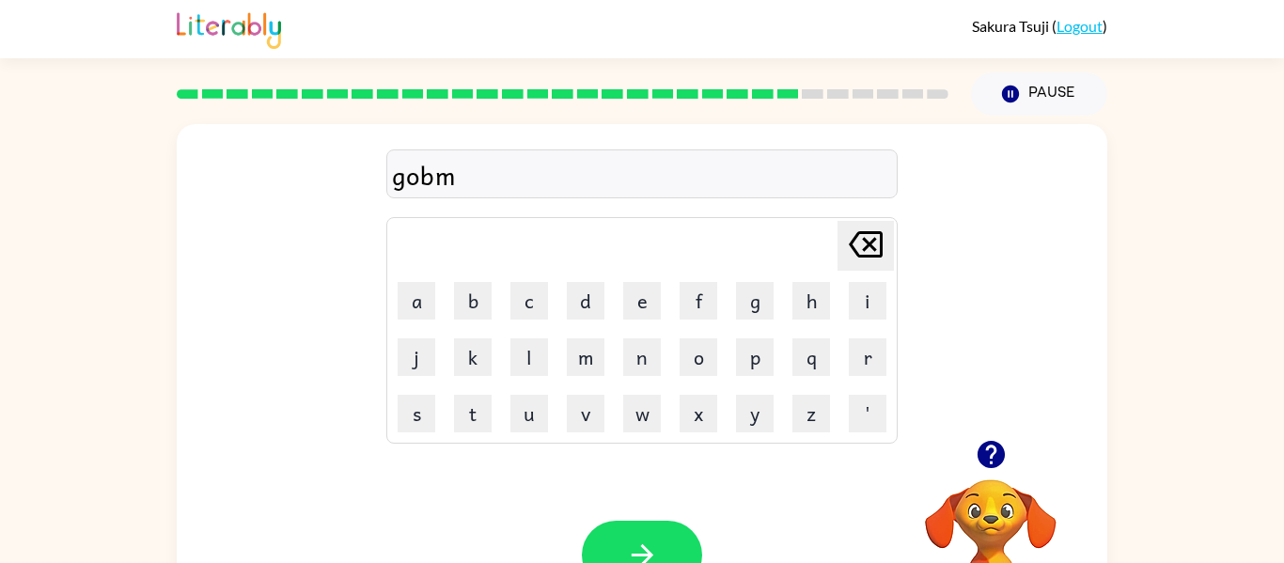
click at [891, 239] on button "[PERSON_NAME] last character input" at bounding box center [865, 246] width 56 height 50
click at [534, 359] on button "l" at bounding box center [529, 357] width 38 height 38
click at [865, 309] on button "i" at bounding box center [868, 301] width 38 height 38
click at [639, 363] on button "n" at bounding box center [642, 357] width 38 height 38
click at [631, 549] on icon "button" at bounding box center [642, 555] width 33 height 33
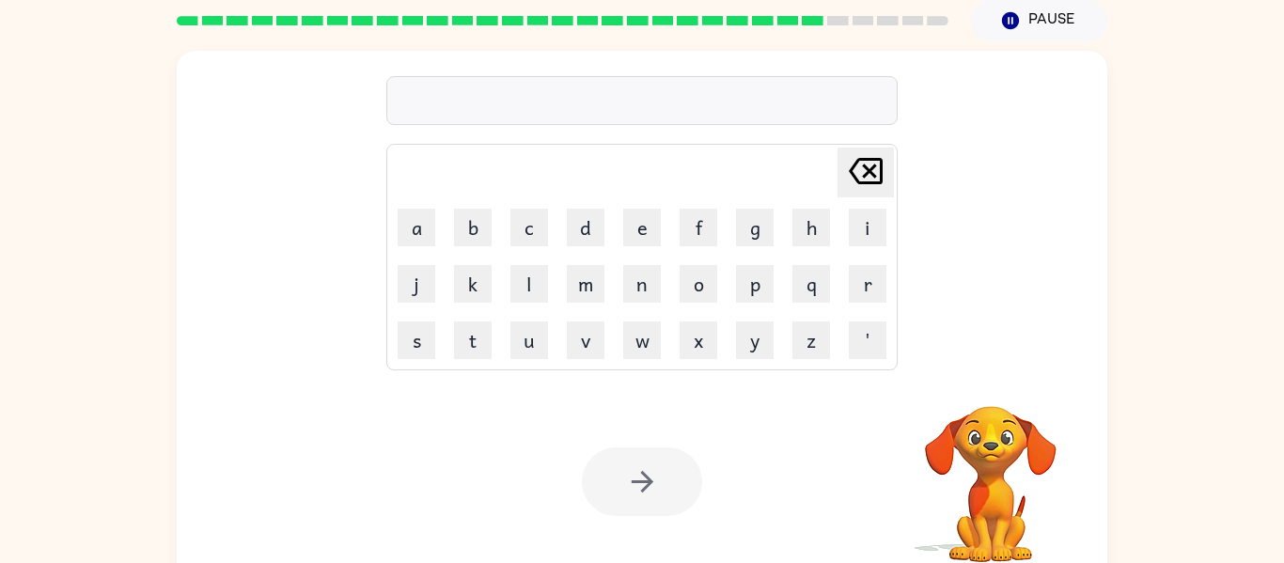
scroll to position [72, 0]
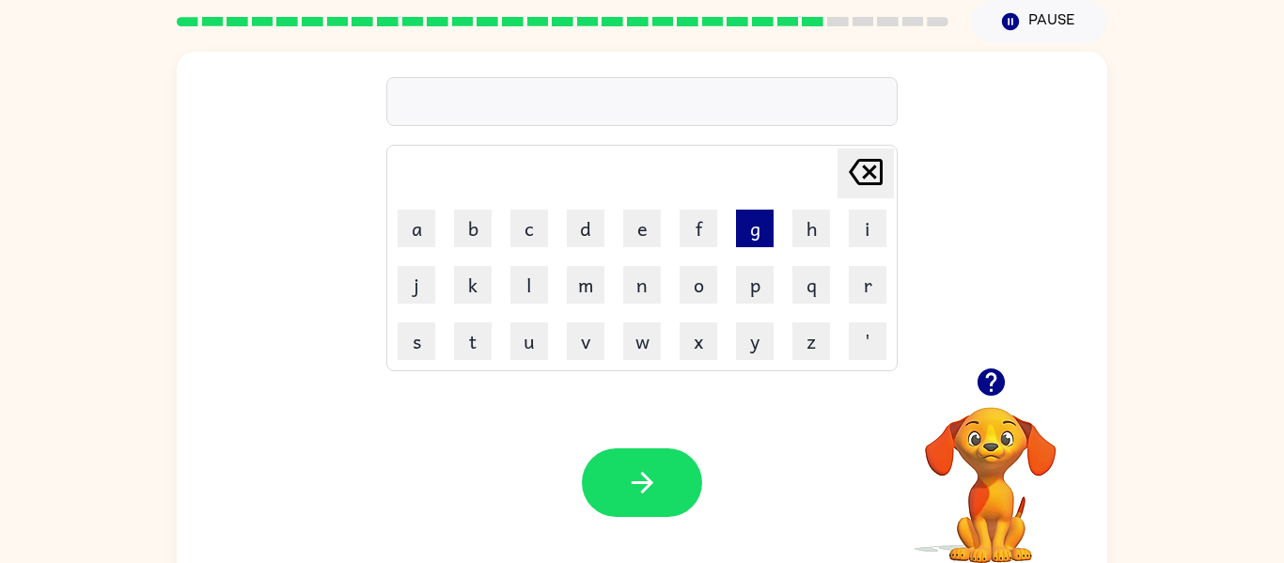
click at [754, 229] on button "g" at bounding box center [755, 229] width 38 height 38
click at [689, 275] on button "o" at bounding box center [699, 285] width 38 height 38
click at [471, 227] on button "b" at bounding box center [473, 229] width 38 height 38
click at [646, 233] on button "e" at bounding box center [642, 229] width 38 height 38
click at [869, 287] on button "r" at bounding box center [868, 285] width 38 height 38
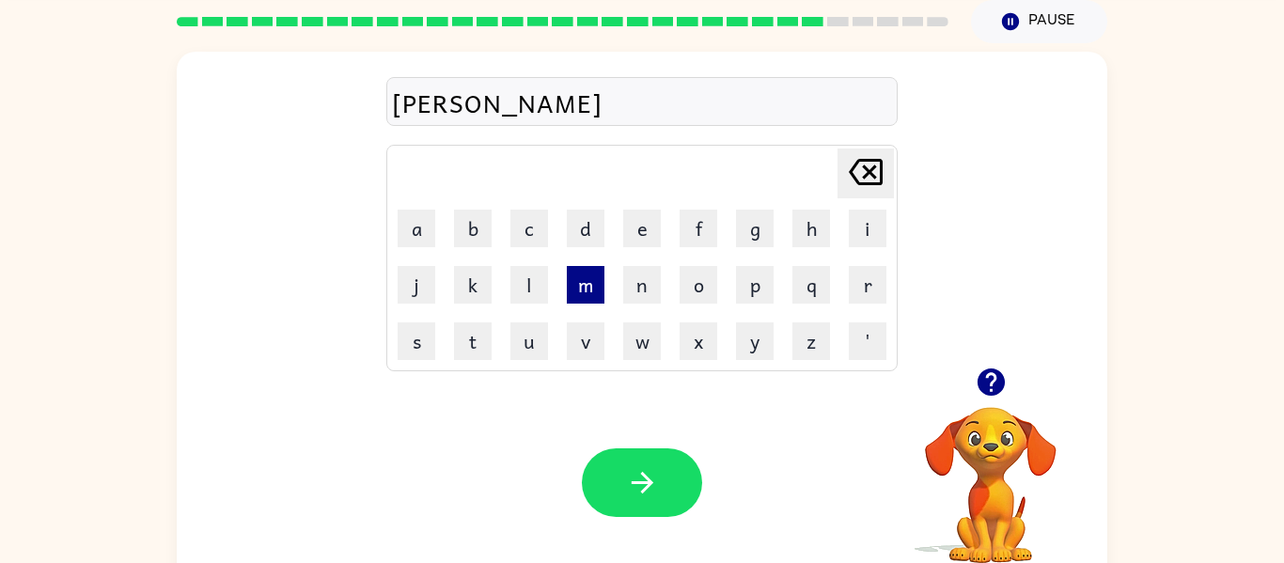
click at [593, 299] on button "m" at bounding box center [586, 285] width 38 height 38
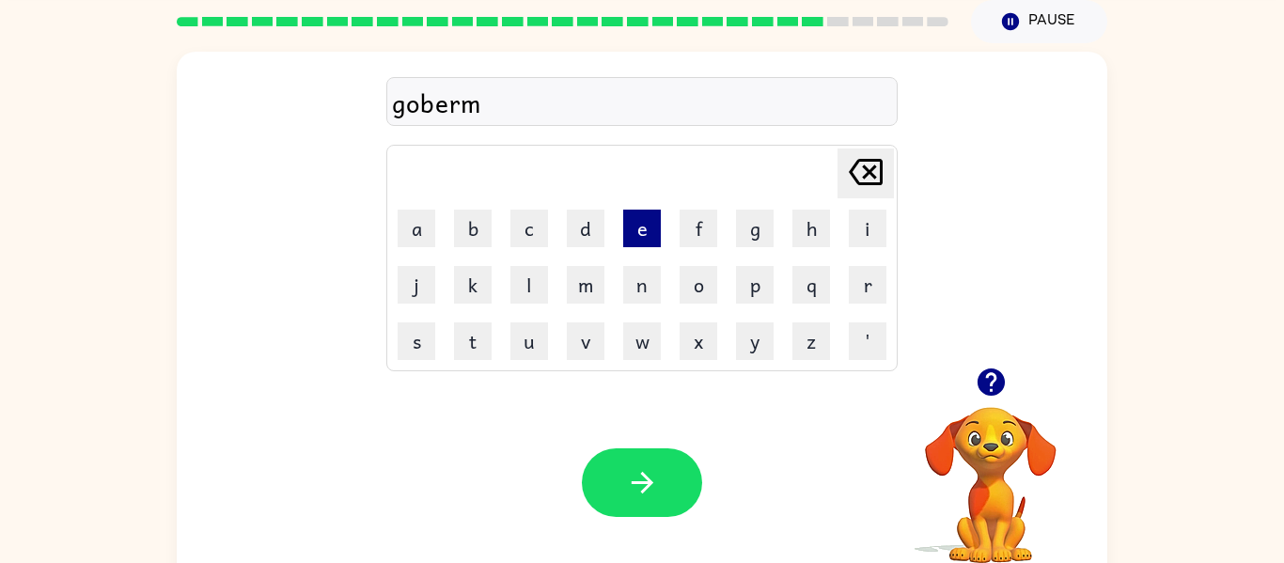
click at [655, 221] on button "e" at bounding box center [642, 229] width 38 height 38
click at [645, 271] on button "n" at bounding box center [642, 285] width 38 height 38
click at [456, 355] on button "t" at bounding box center [473, 341] width 38 height 38
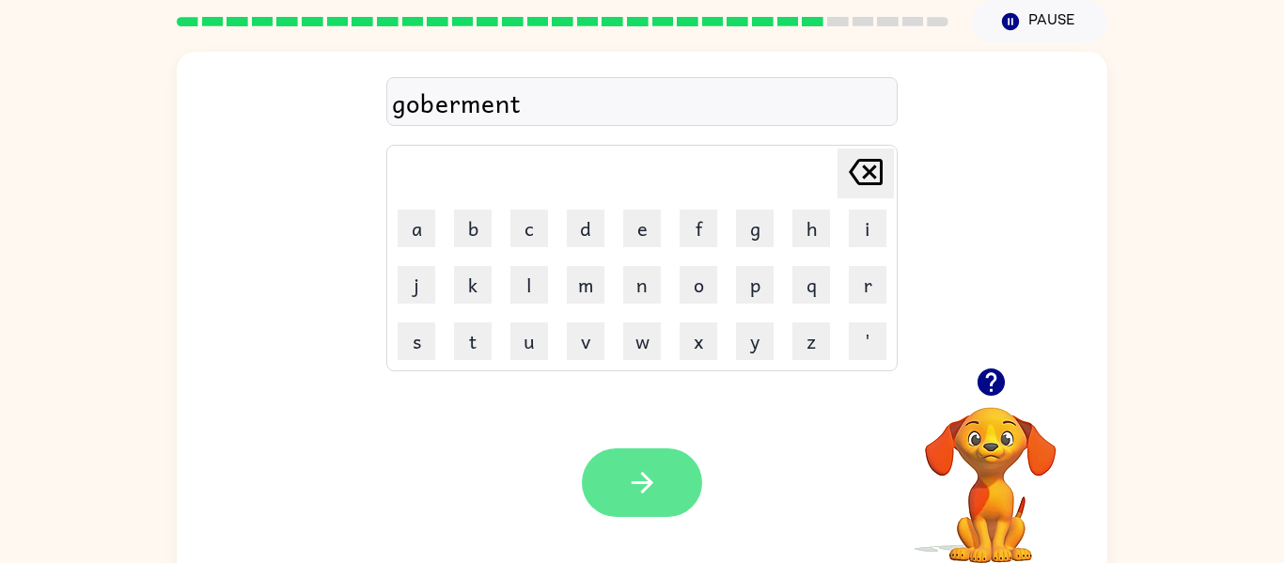
click at [664, 464] on button "button" at bounding box center [642, 482] width 120 height 69
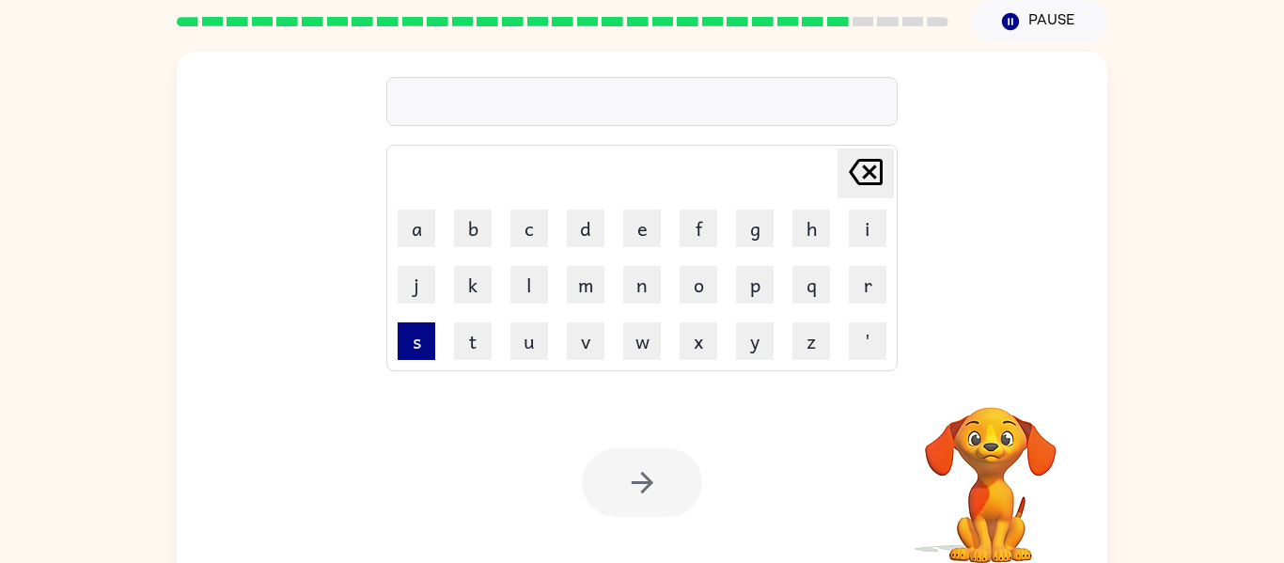
click at [417, 346] on button "s" at bounding box center [417, 341] width 38 height 38
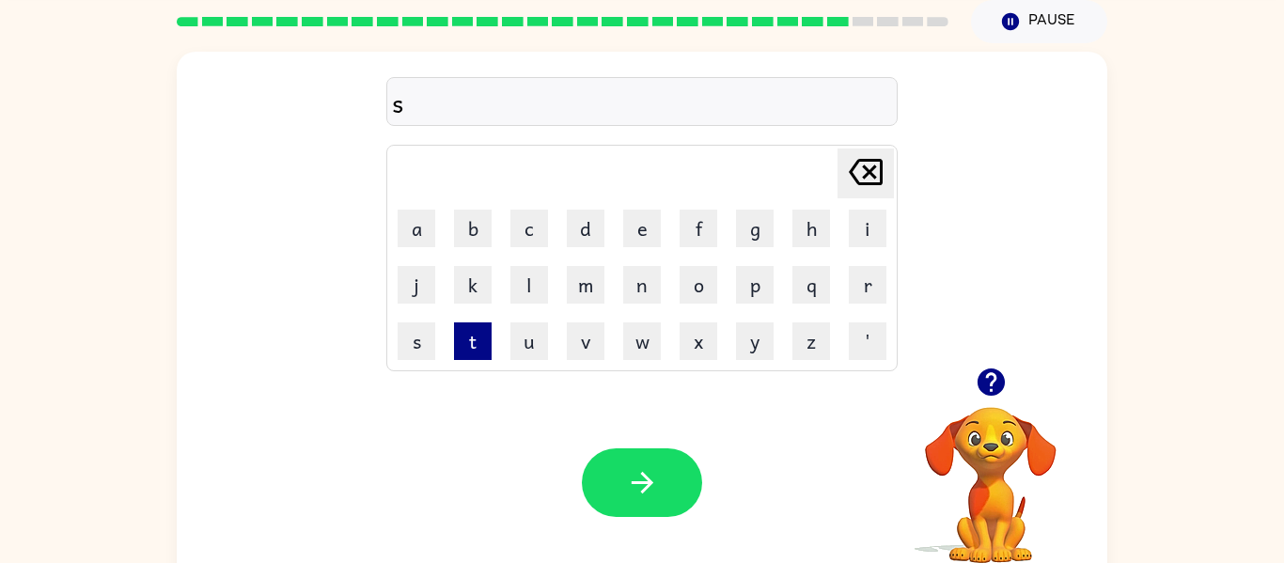
click at [479, 354] on button "t" at bounding box center [473, 341] width 38 height 38
click at [480, 357] on button "t" at bounding box center [473, 341] width 38 height 38
click at [892, 180] on button "[PERSON_NAME] last character input" at bounding box center [865, 173] width 56 height 50
click at [873, 289] on button "r" at bounding box center [868, 285] width 38 height 38
click at [419, 225] on button "a" at bounding box center [417, 229] width 38 height 38
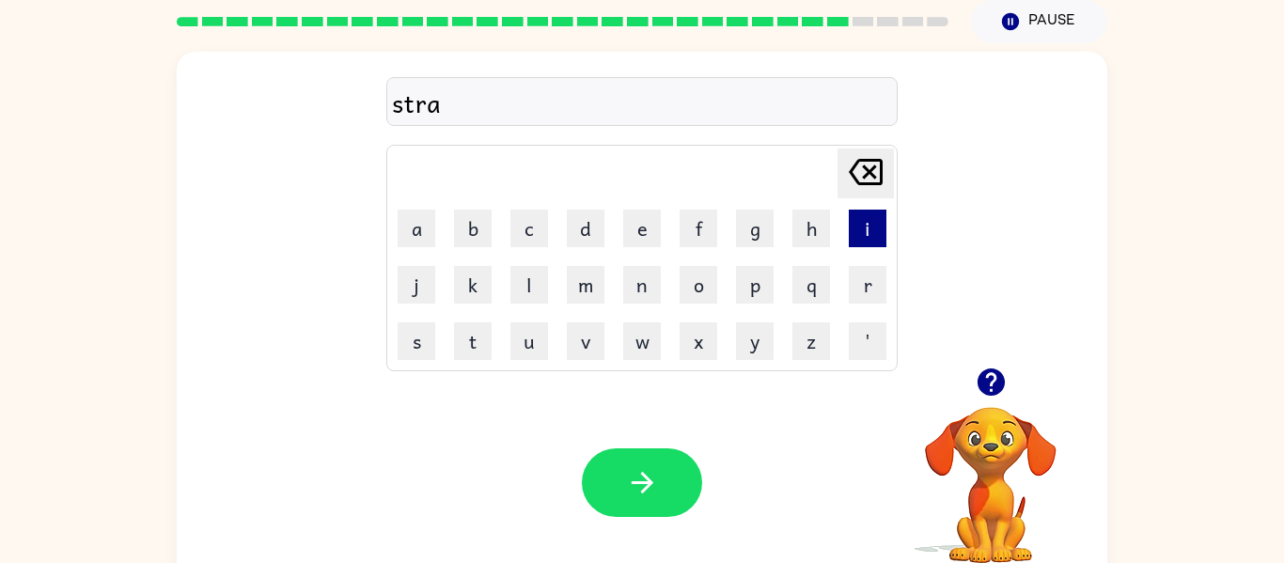
click at [882, 227] on button "i" at bounding box center [868, 229] width 38 height 38
click at [654, 298] on button "n" at bounding box center [642, 285] width 38 height 38
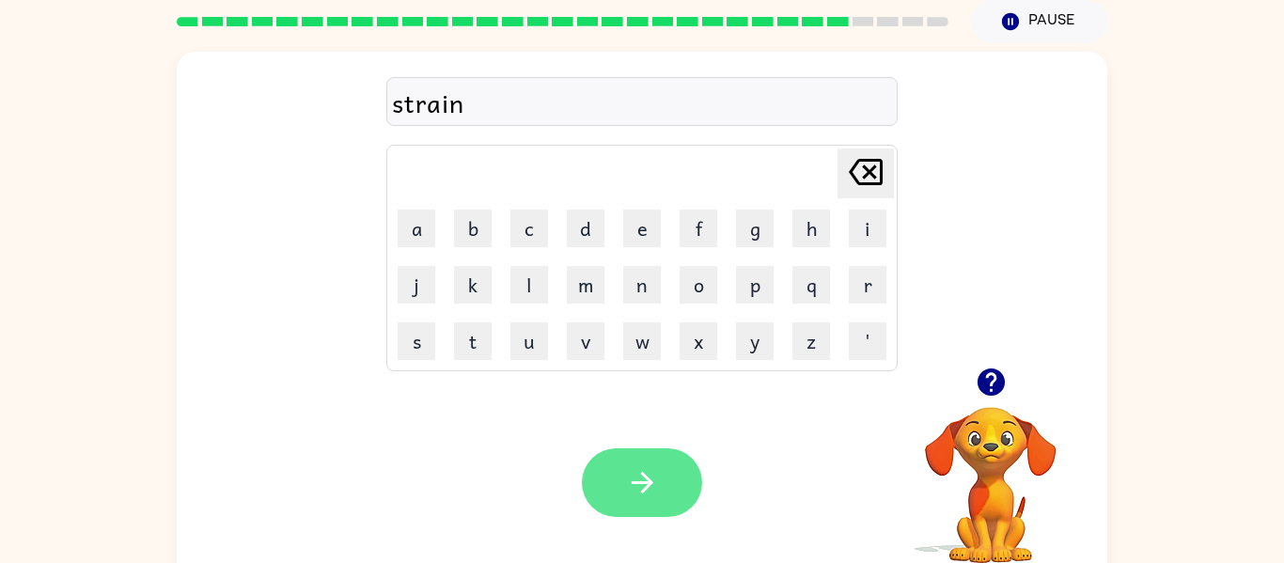
click at [649, 479] on icon "button" at bounding box center [642, 482] width 33 height 33
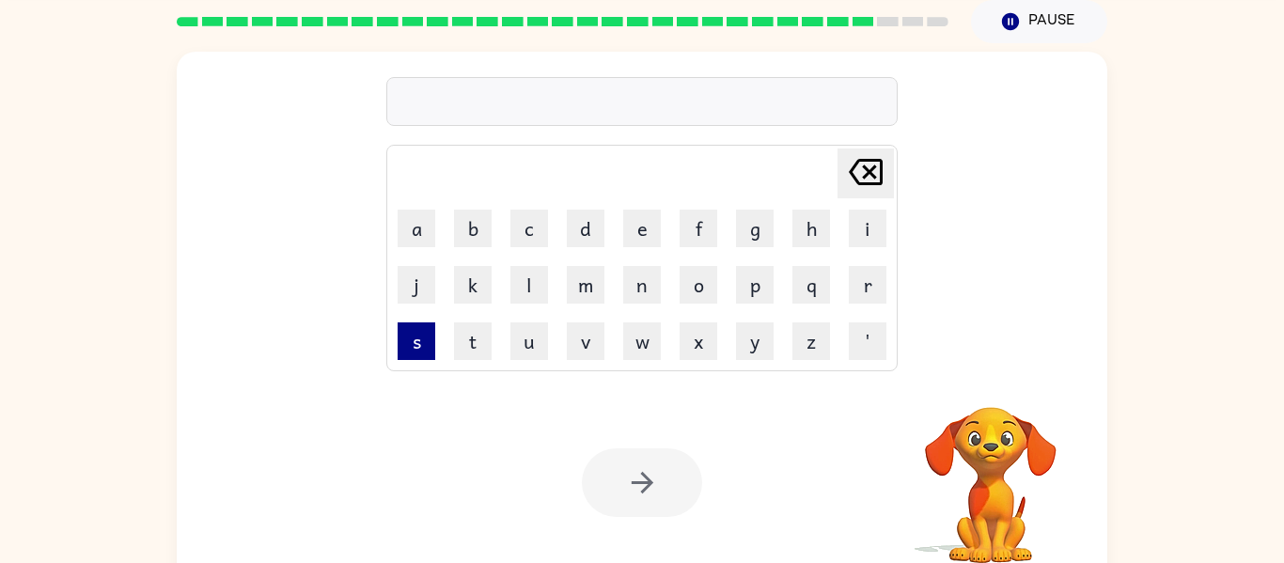
click at [406, 350] on button "s" at bounding box center [417, 341] width 38 height 38
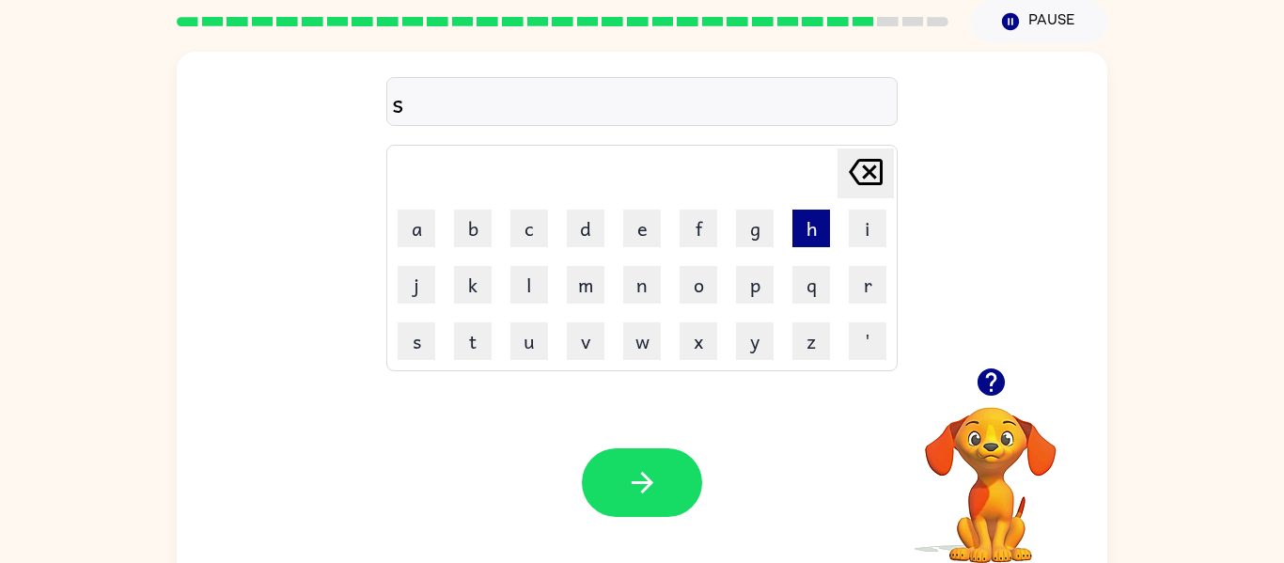
click at [805, 242] on button "h" at bounding box center [811, 229] width 38 height 38
click at [425, 238] on button "a" at bounding box center [417, 229] width 38 height 38
click at [750, 300] on button "p" at bounding box center [755, 285] width 38 height 38
click at [653, 236] on button "e" at bounding box center [642, 229] width 38 height 38
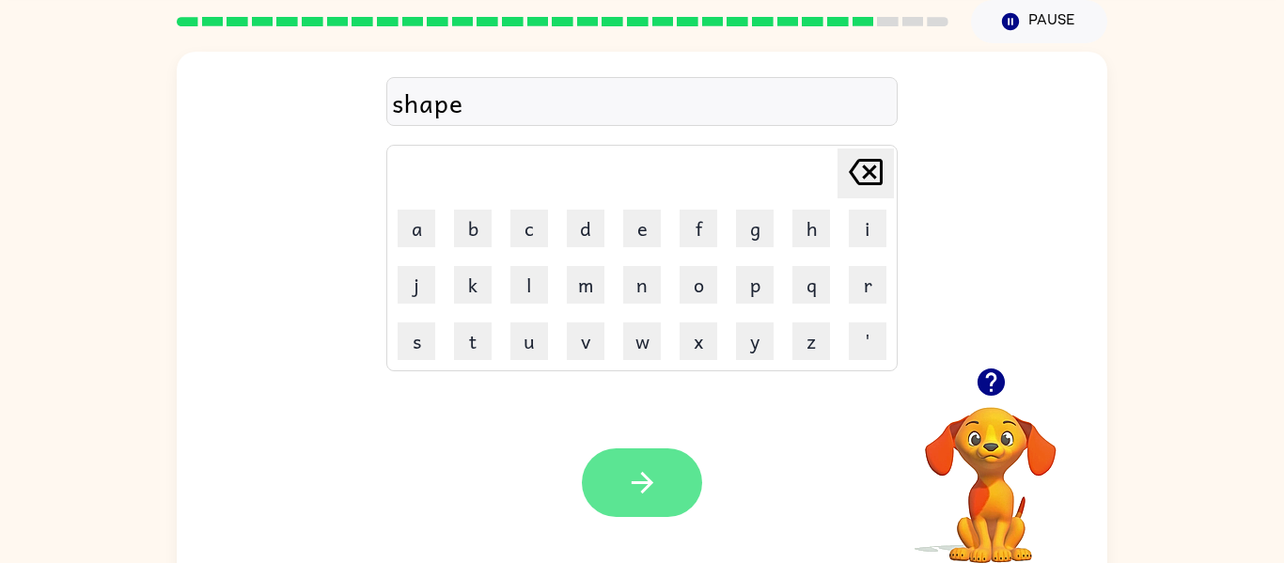
click at [621, 467] on button "button" at bounding box center [642, 482] width 120 height 69
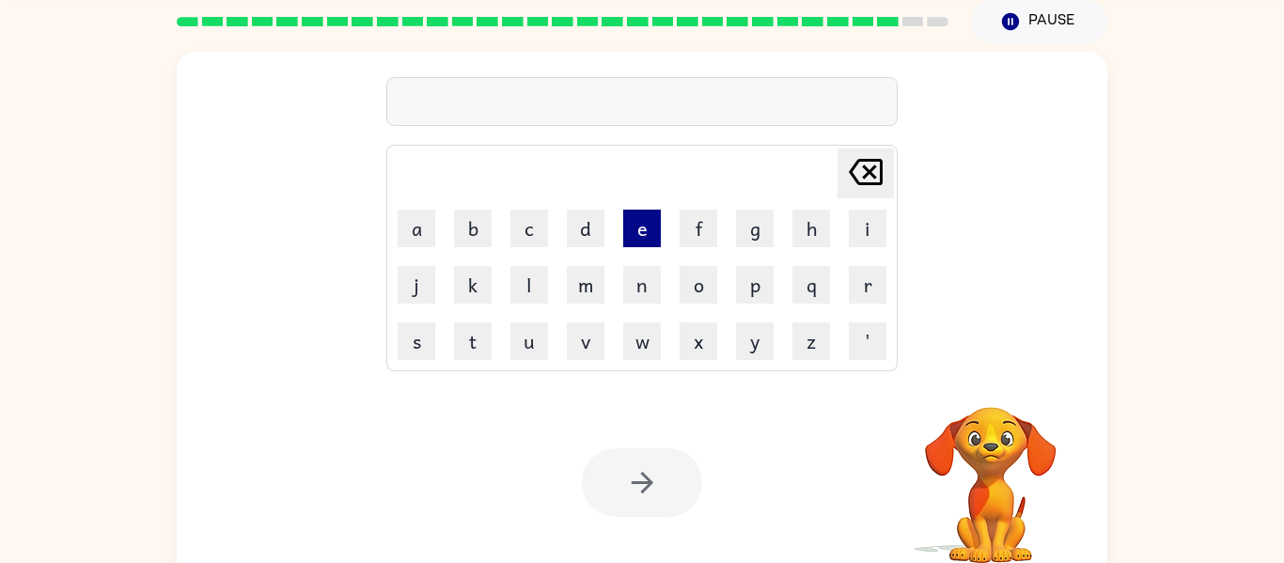
click at [644, 229] on button "e" at bounding box center [642, 229] width 38 height 38
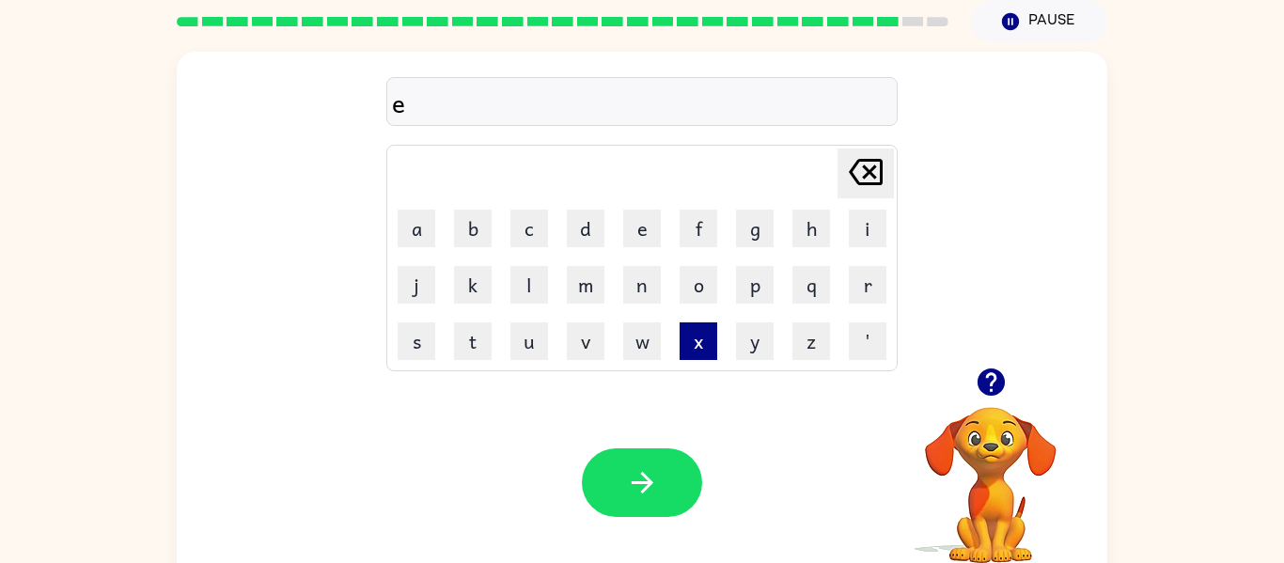
click at [691, 345] on button "x" at bounding box center [699, 341] width 38 height 38
click at [538, 227] on button "c" at bounding box center [529, 229] width 38 height 38
click at [659, 217] on button "e" at bounding box center [642, 229] width 38 height 38
click at [531, 273] on button "l" at bounding box center [529, 285] width 38 height 38
click at [878, 192] on icon "[PERSON_NAME] last character input" at bounding box center [865, 171] width 45 height 45
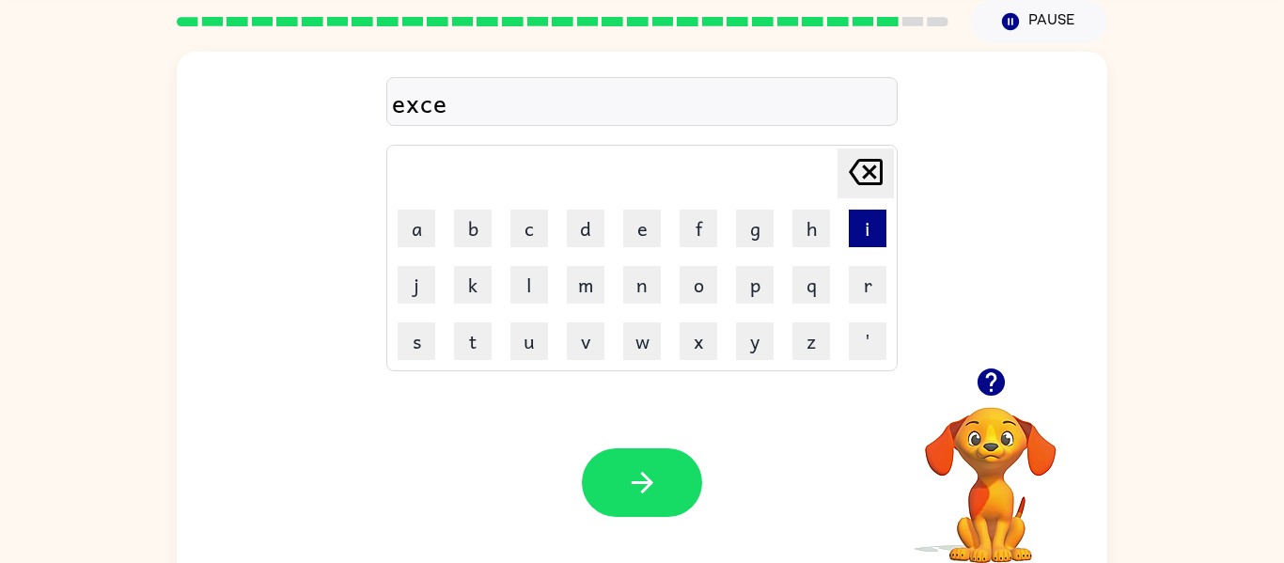
click at [852, 246] on button "i" at bounding box center [868, 229] width 38 height 38
click at [631, 296] on button "n" at bounding box center [642, 285] width 38 height 38
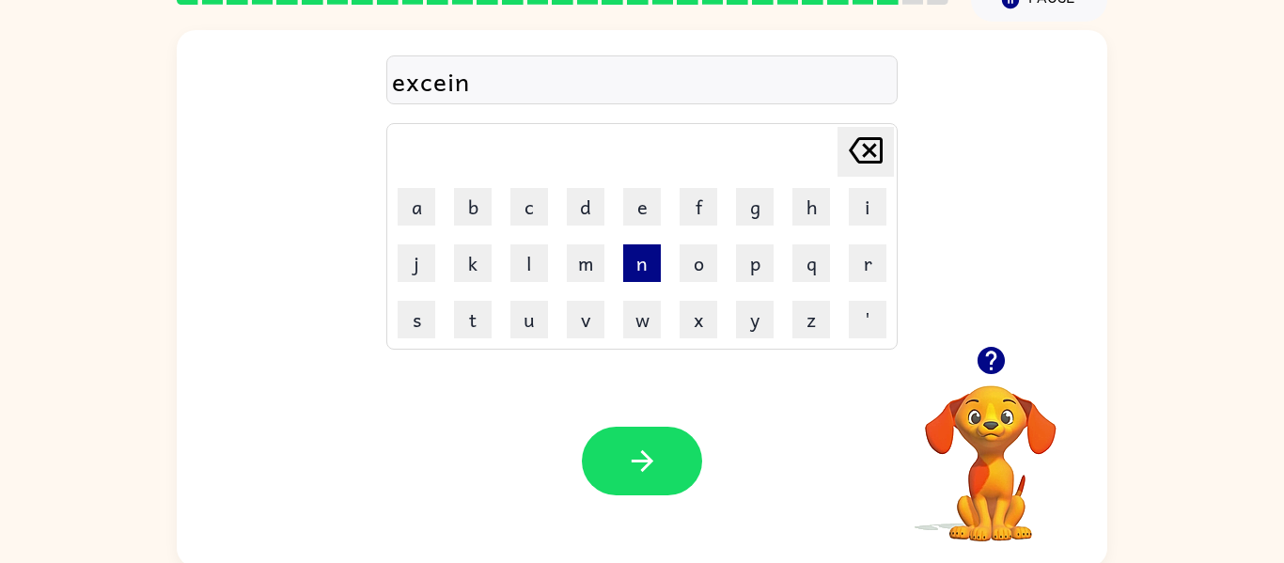
scroll to position [98, 0]
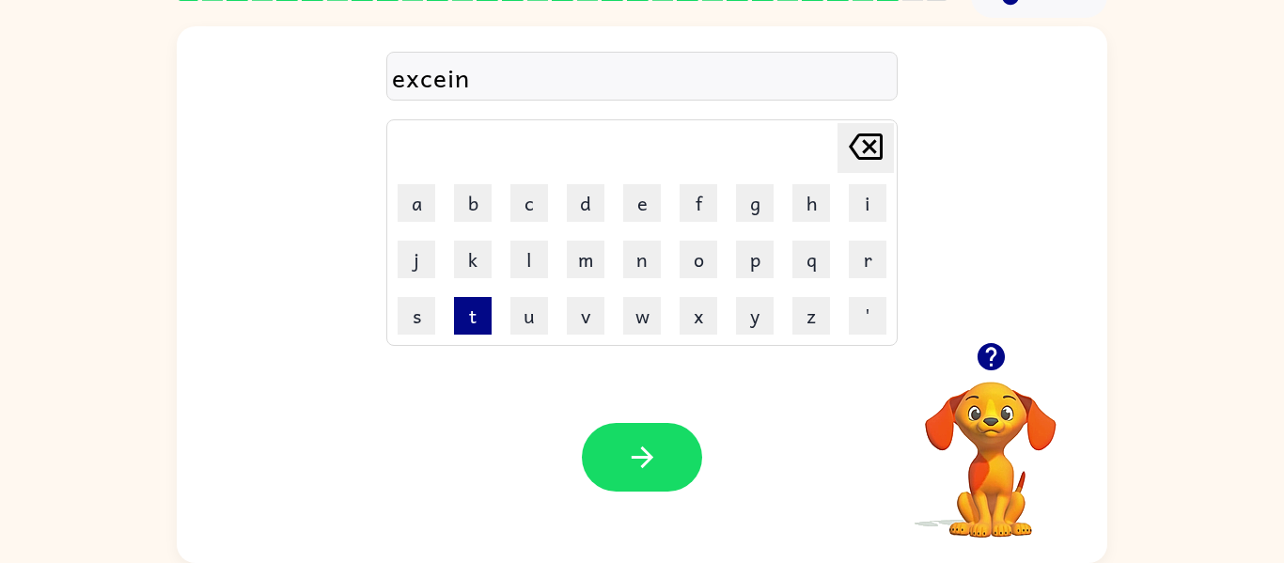
click at [478, 326] on button "t" at bounding box center [473, 316] width 38 height 38
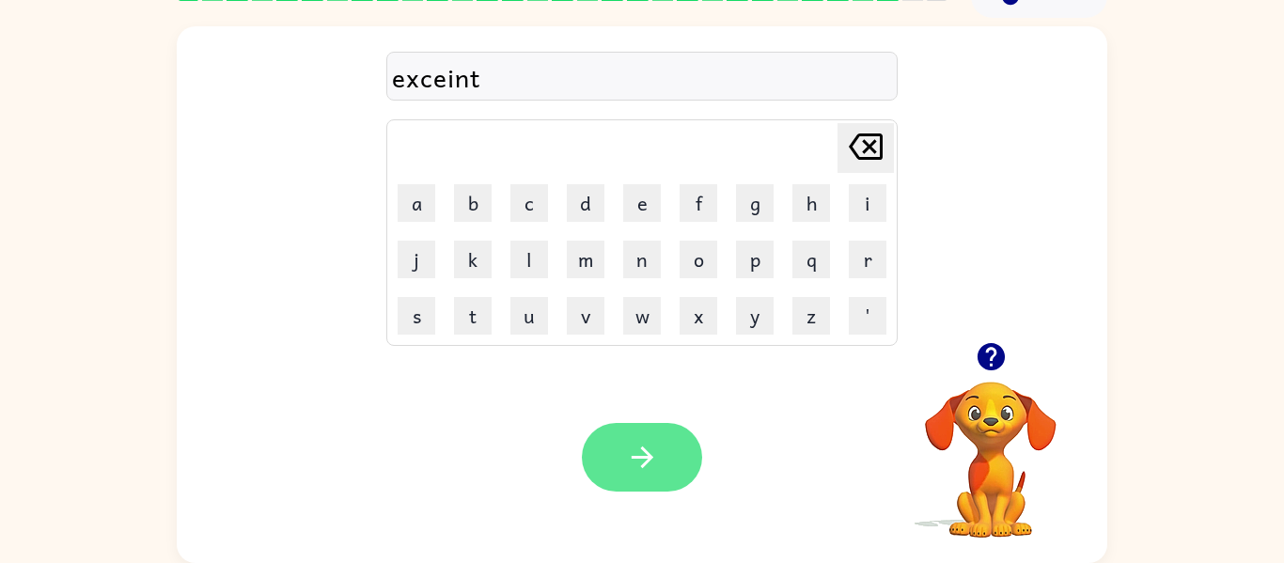
click at [624, 463] on button "button" at bounding box center [642, 457] width 120 height 69
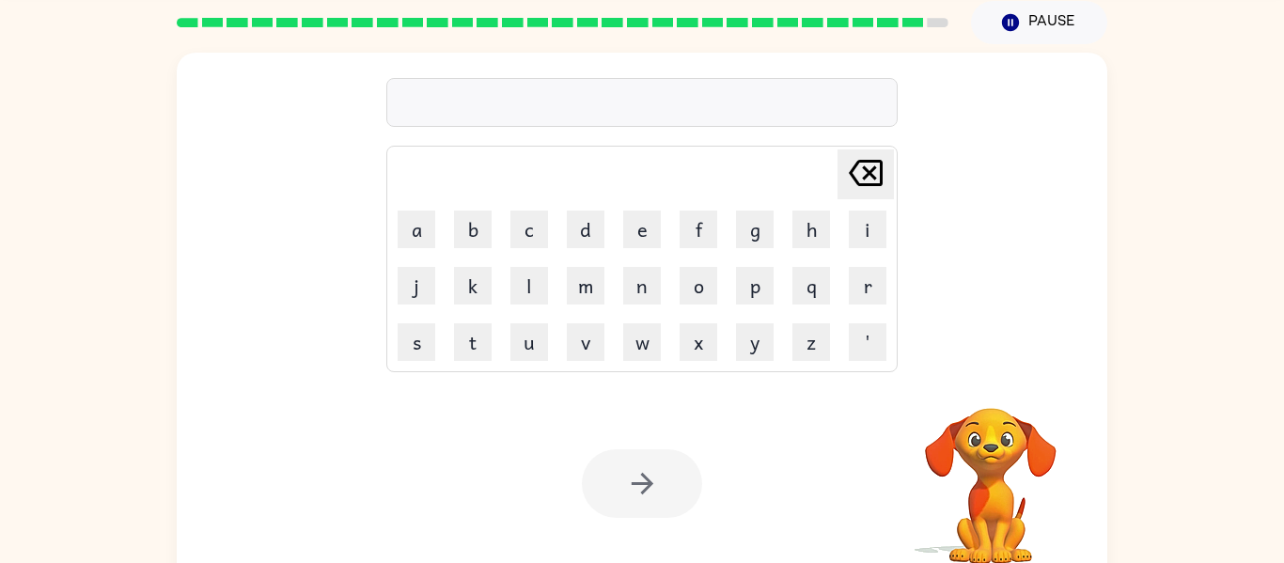
scroll to position [77, 0]
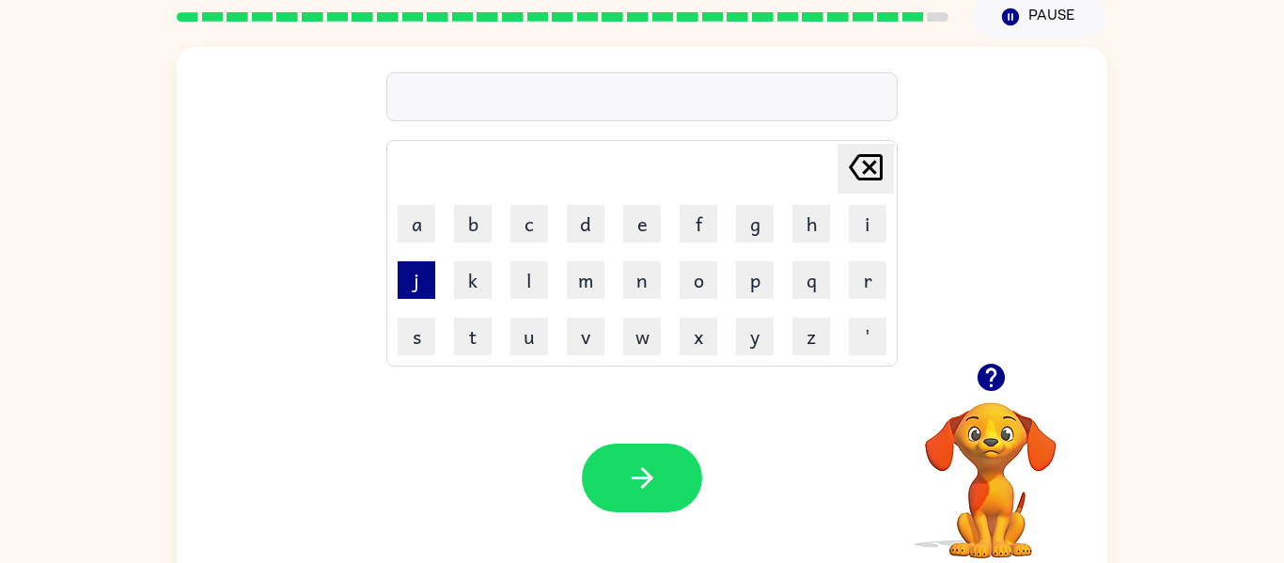
click at [416, 281] on button "j" at bounding box center [417, 280] width 38 height 38
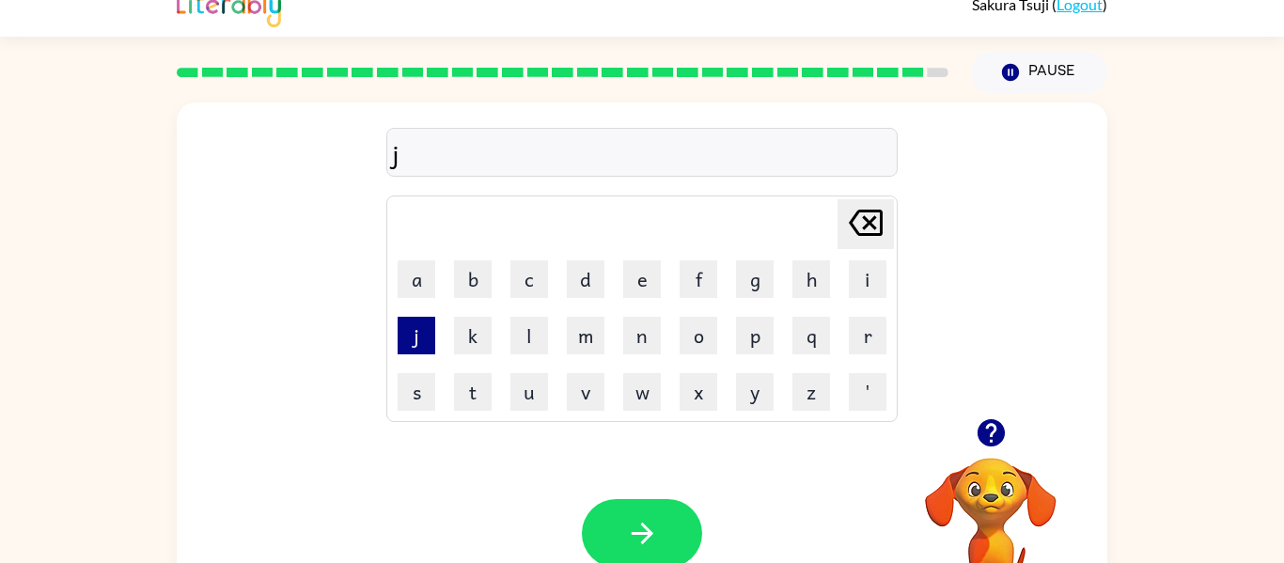
scroll to position [20, 0]
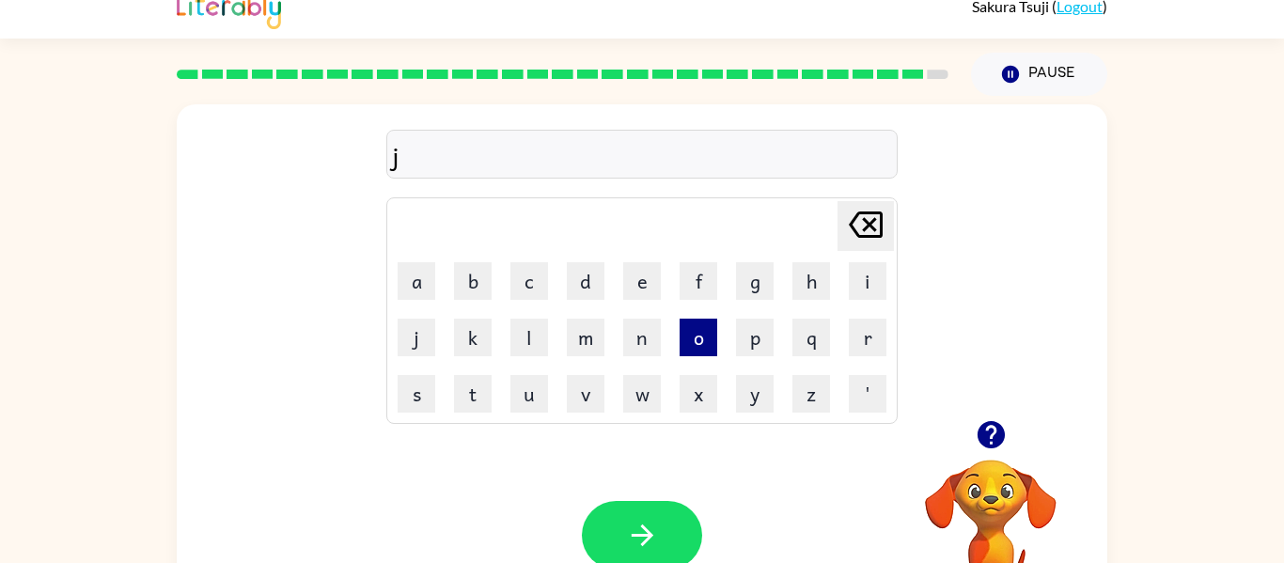
click at [713, 340] on button "o" at bounding box center [699, 338] width 38 height 38
click at [472, 295] on button "b" at bounding box center [473, 281] width 38 height 38
click at [882, 323] on button "r" at bounding box center [868, 338] width 38 height 38
click at [656, 272] on button "e" at bounding box center [642, 281] width 38 height 38
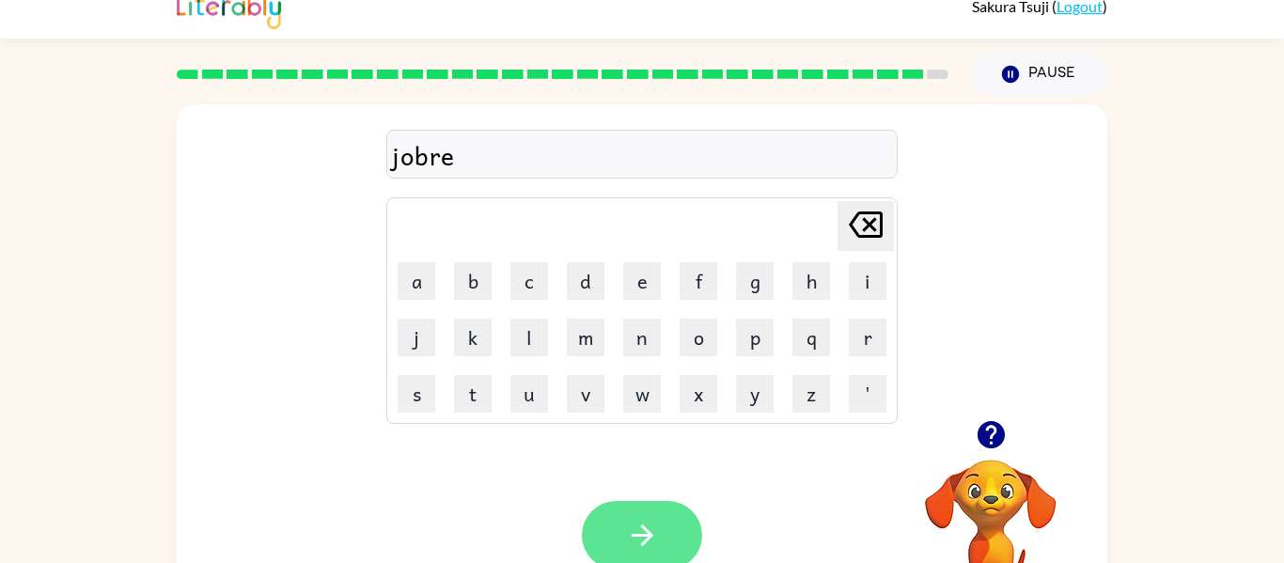
click at [651, 509] on button "button" at bounding box center [642, 535] width 120 height 69
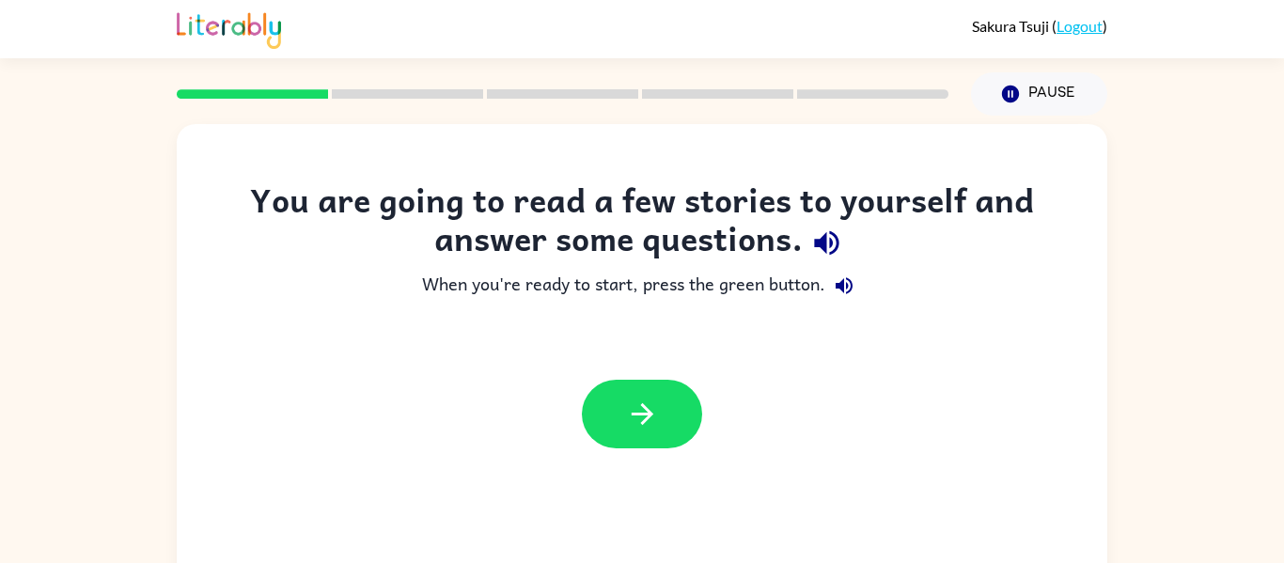
click at [685, 445] on div at bounding box center [642, 414] width 120 height 69
click at [603, 432] on button "button" at bounding box center [642, 414] width 120 height 69
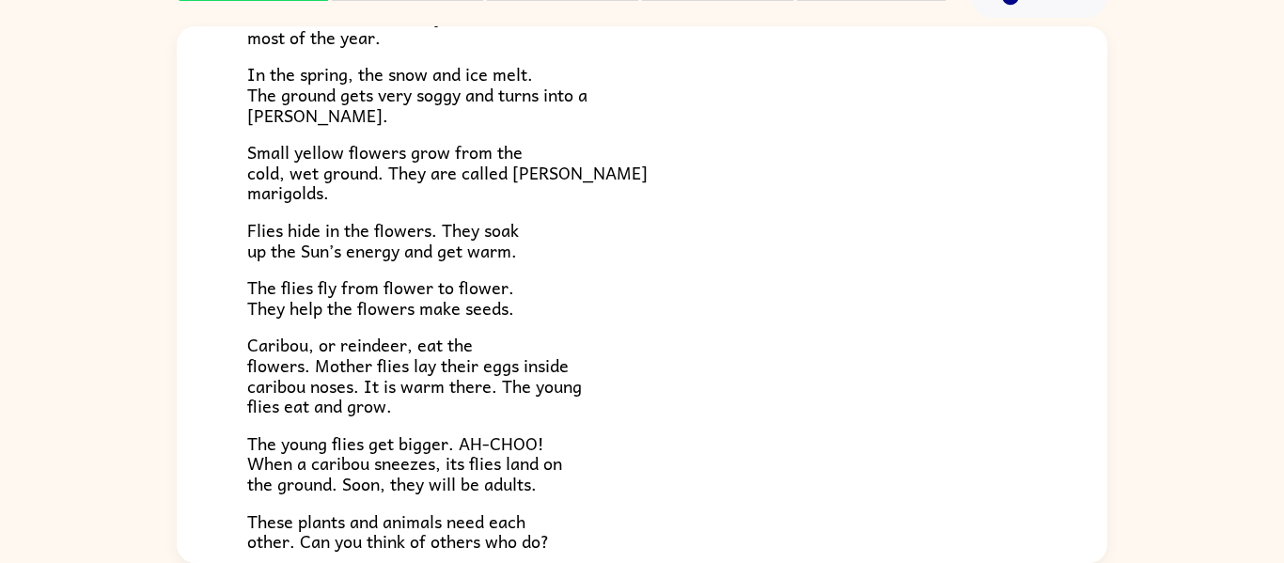
scroll to position [386, 0]
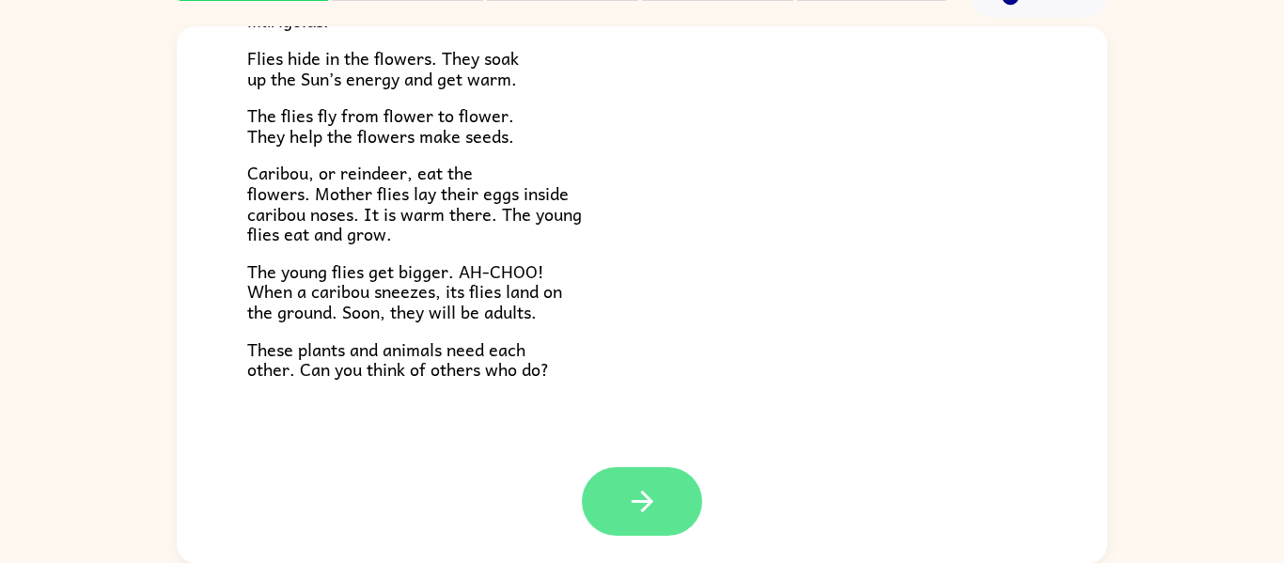
click at [637, 489] on icon "button" at bounding box center [642, 501] width 33 height 33
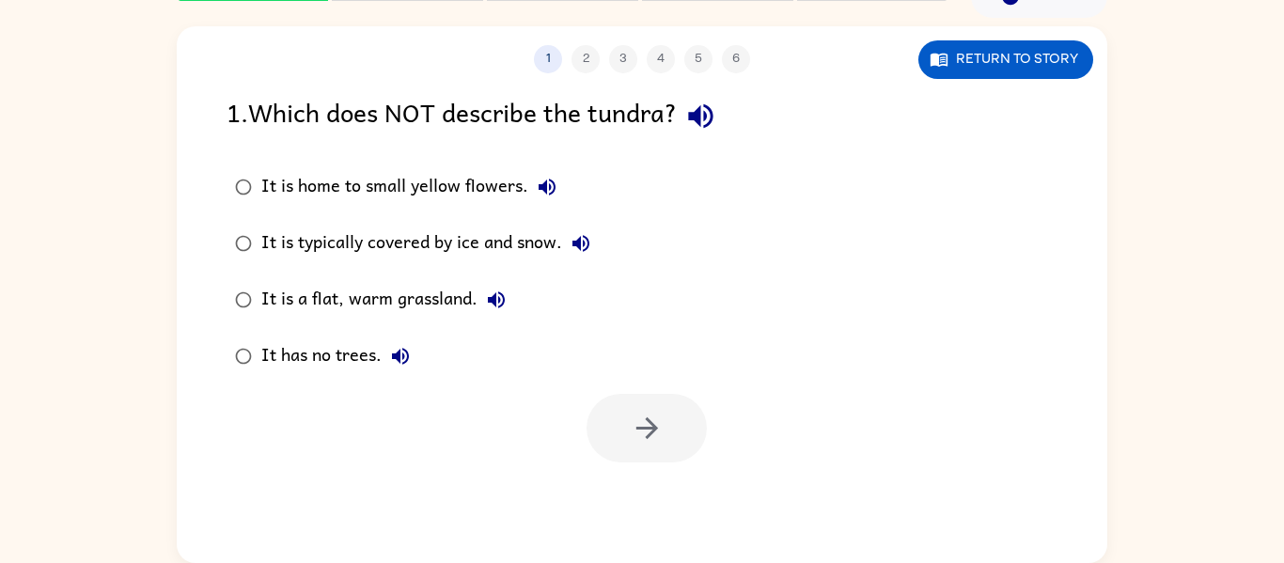
scroll to position [0, 0]
click at [664, 403] on button "button" at bounding box center [646, 428] width 120 height 69
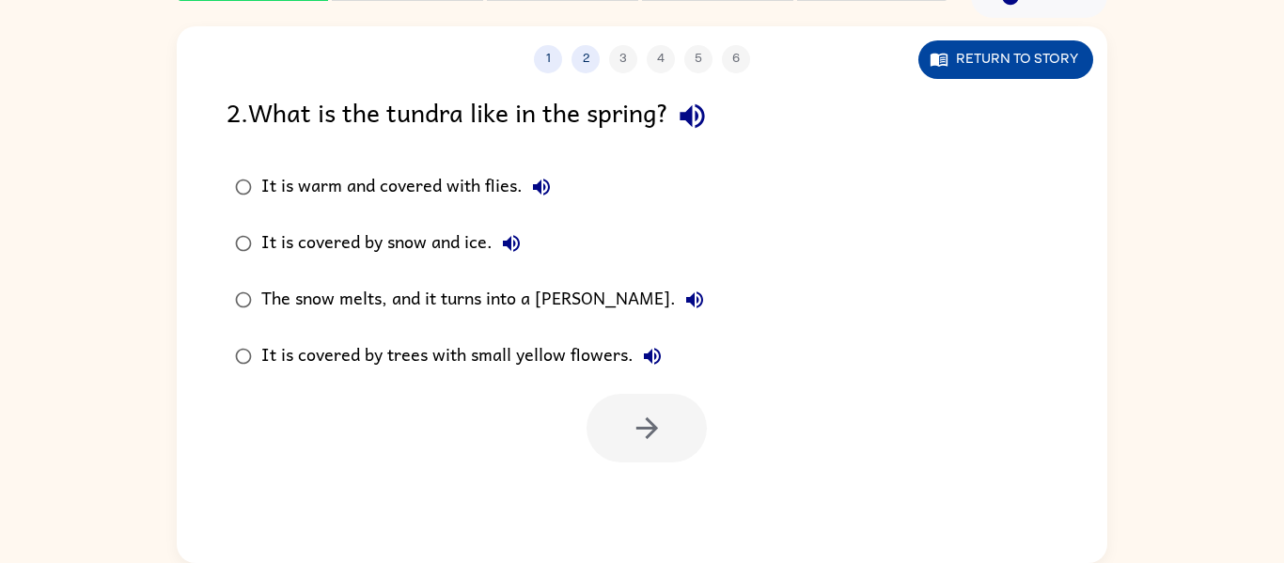
click at [961, 55] on button "Return to story" at bounding box center [1005, 59] width 175 height 39
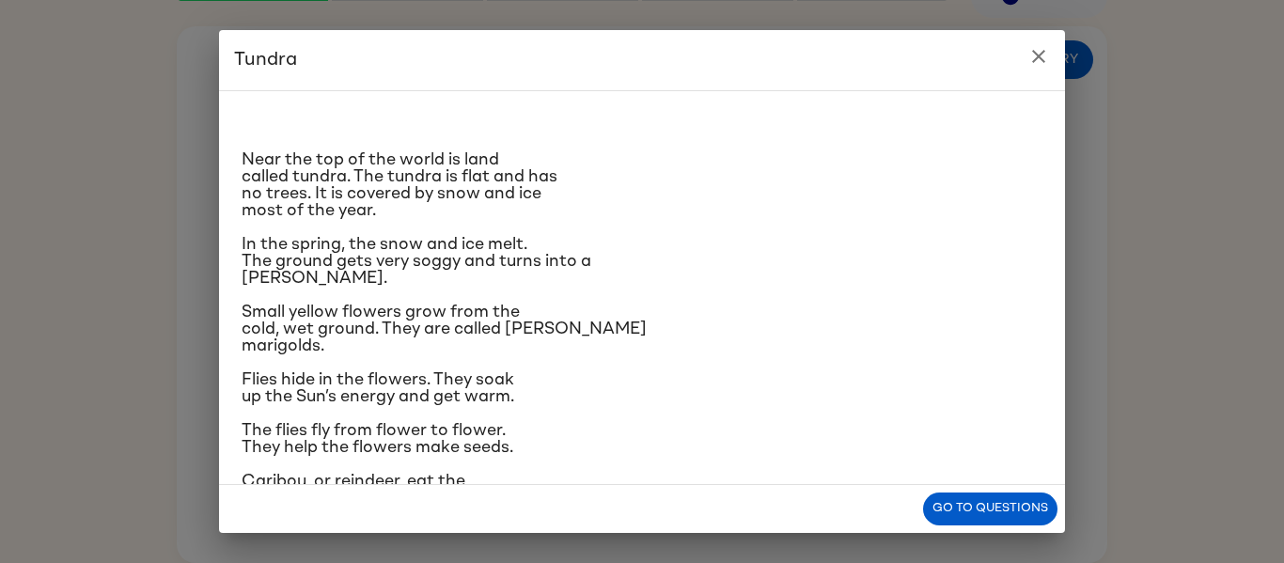
click at [1049, 51] on icon "close" at bounding box center [1038, 56] width 23 height 23
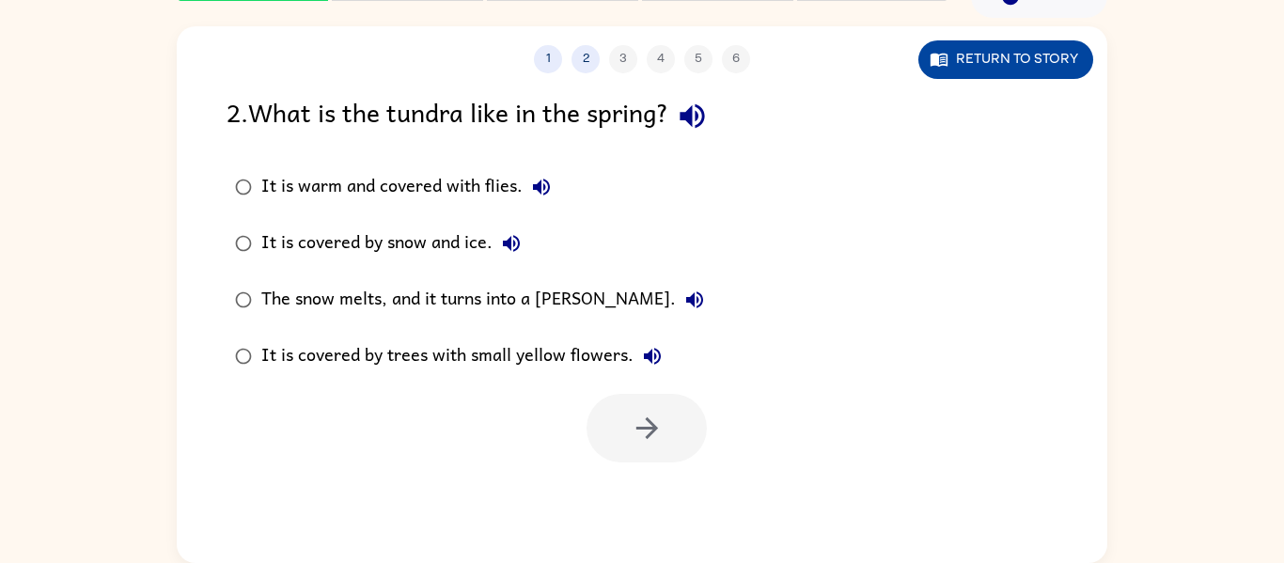
click at [1060, 55] on button "Return to story" at bounding box center [1005, 59] width 175 height 39
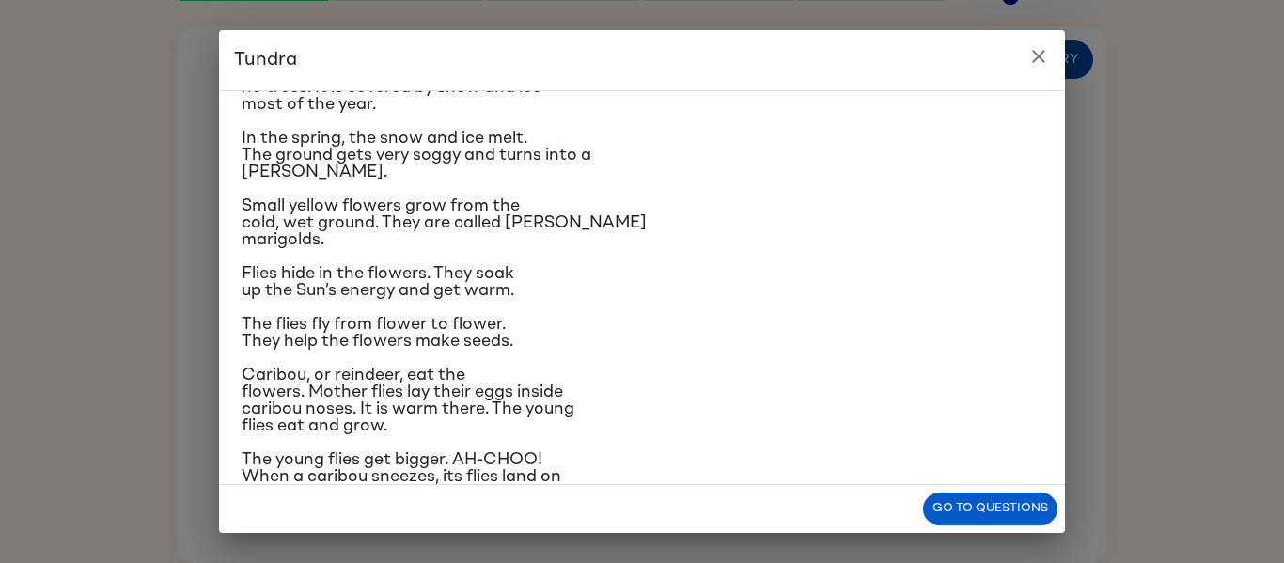
scroll to position [92, 0]
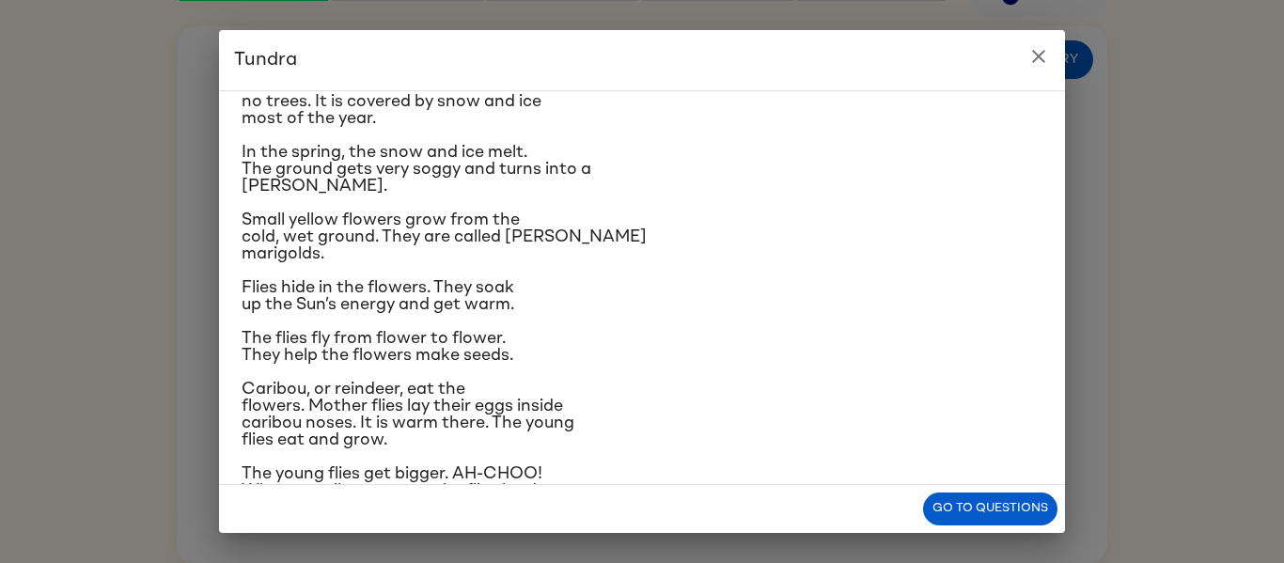
click at [1040, 56] on icon "close" at bounding box center [1038, 56] width 23 height 23
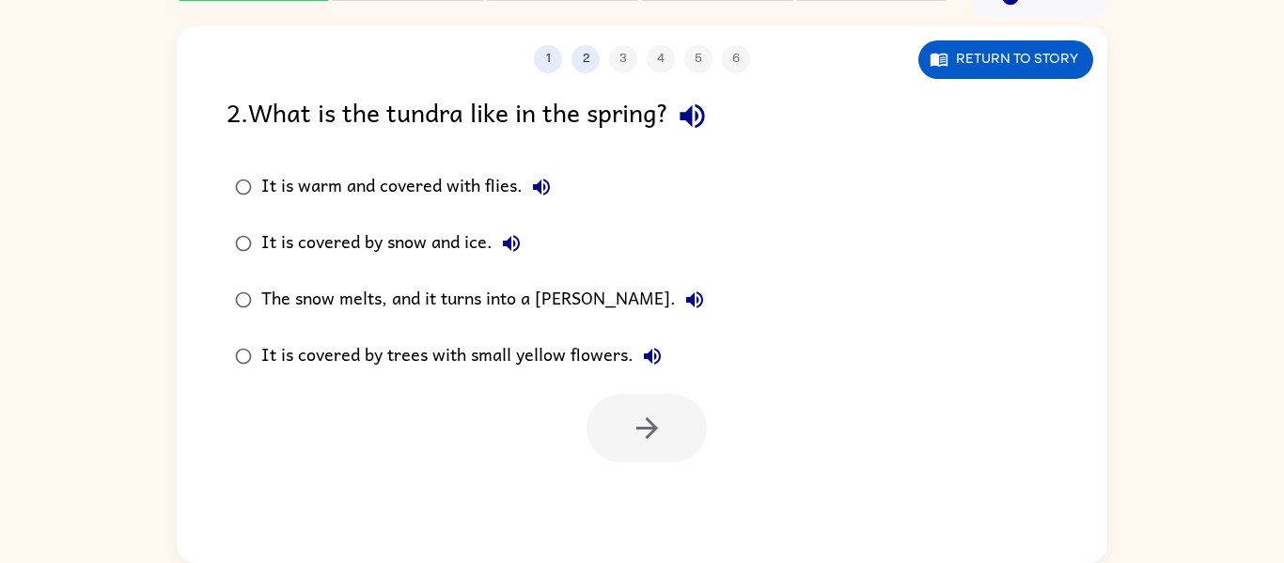
click at [318, 293] on div "The snow melts, and it turns into a marsh." at bounding box center [487, 300] width 452 height 38
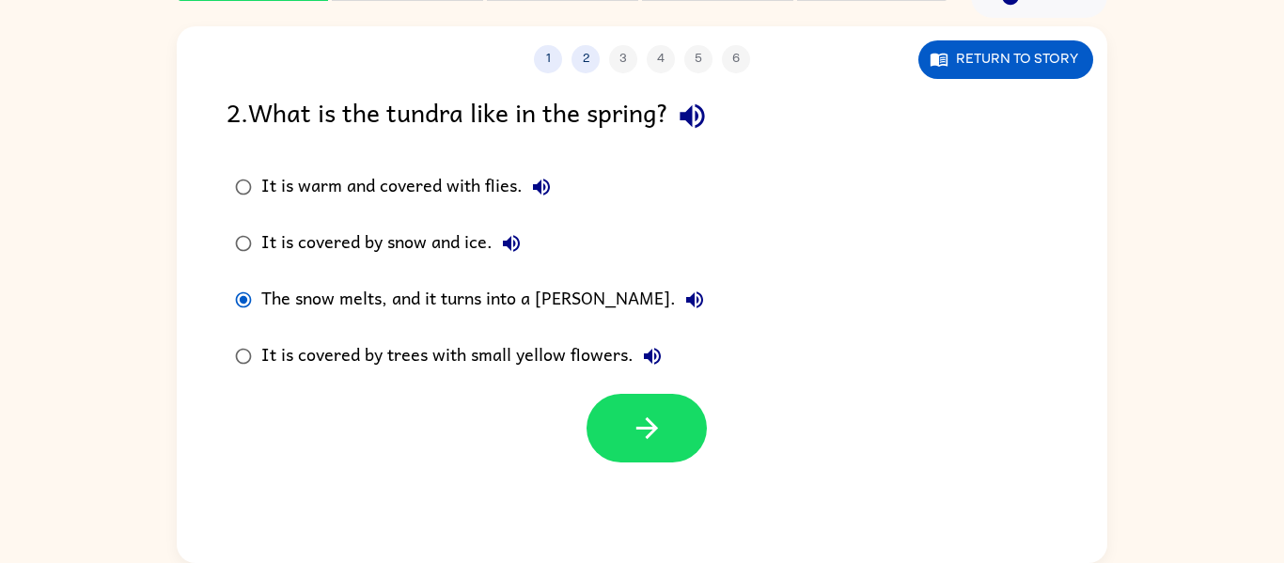
click at [311, 338] on div "It is covered by trees with small yellow flowers." at bounding box center [466, 356] width 410 height 38
click at [368, 324] on label "The snow melts, and it turns into a marsh." at bounding box center [469, 300] width 507 height 56
